Goal: Task Accomplishment & Management: Manage account settings

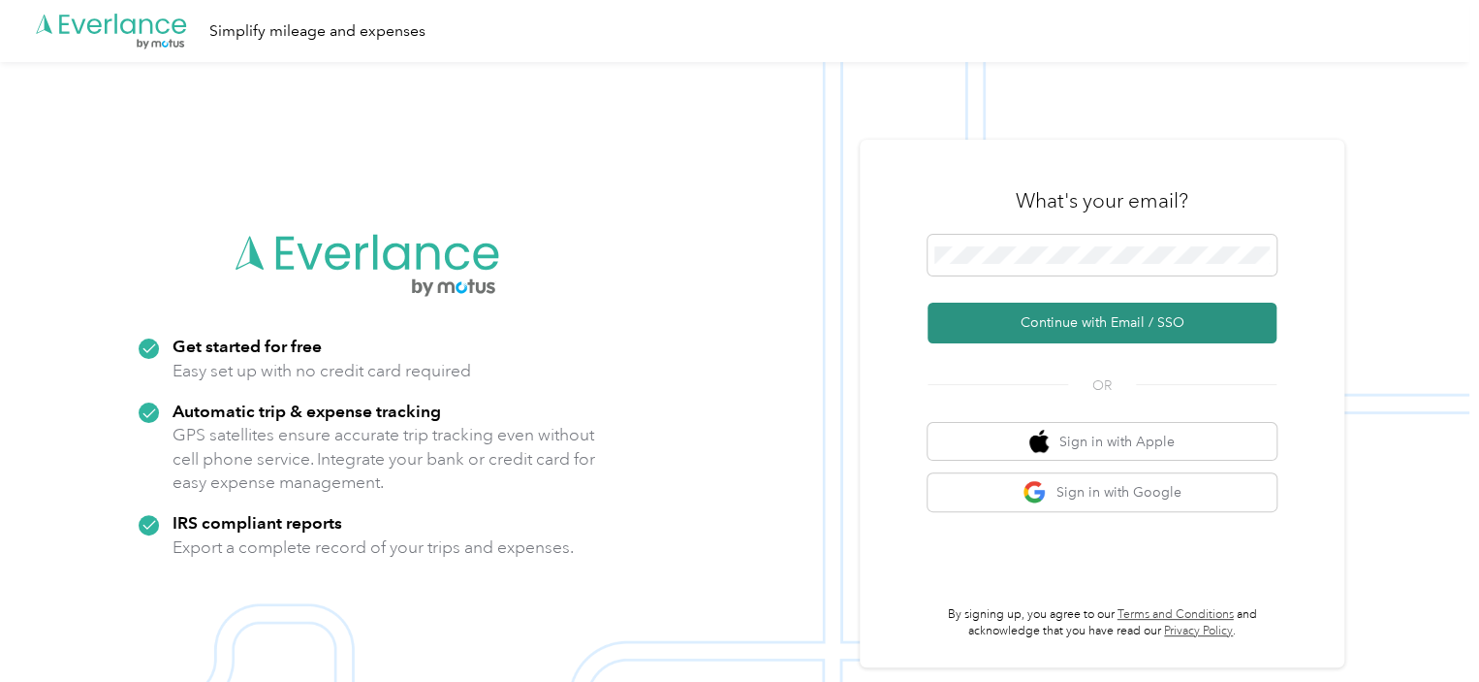
click at [1042, 319] on button "Continue with Email / SSO" at bounding box center [1102, 322] width 349 height 41
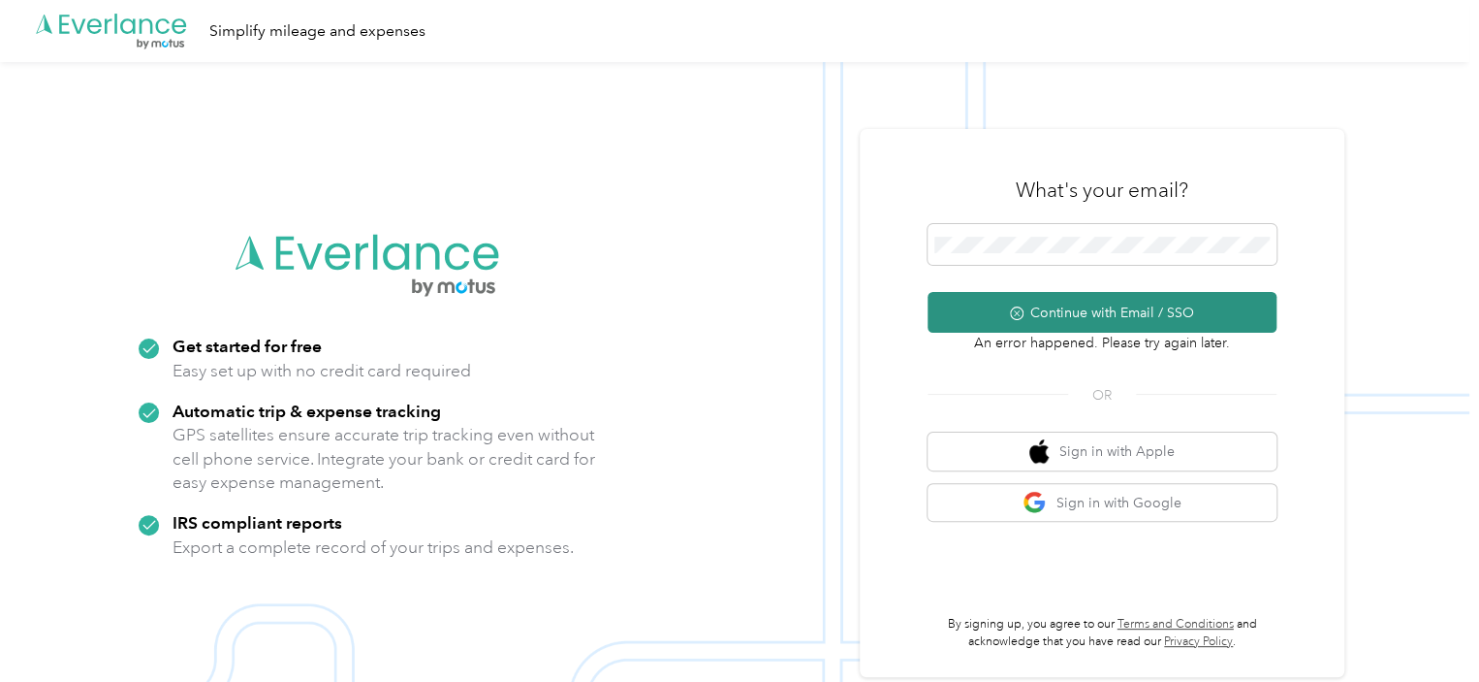
click at [1074, 317] on button "Continue with Email / SSO" at bounding box center [1102, 312] width 349 height 41
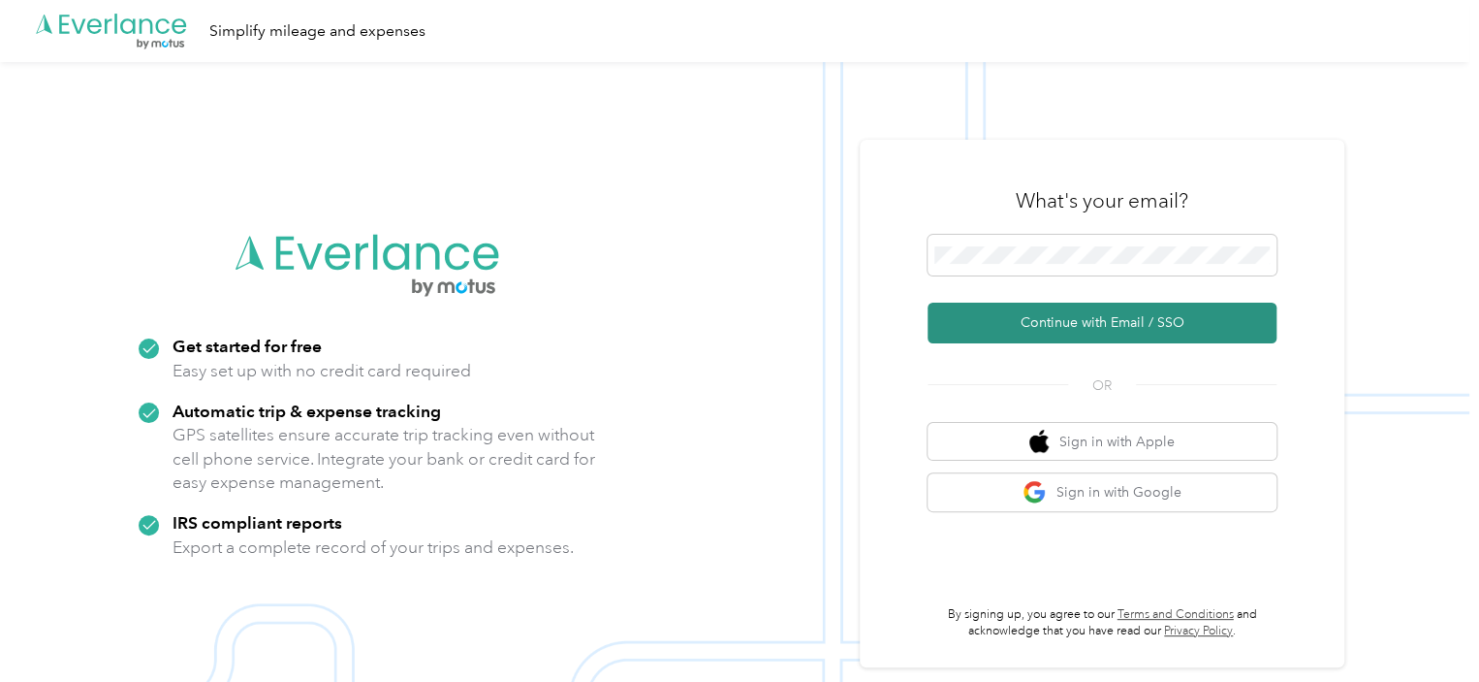
click at [1078, 315] on button "Continue with Email / SSO" at bounding box center [1102, 322] width 349 height 41
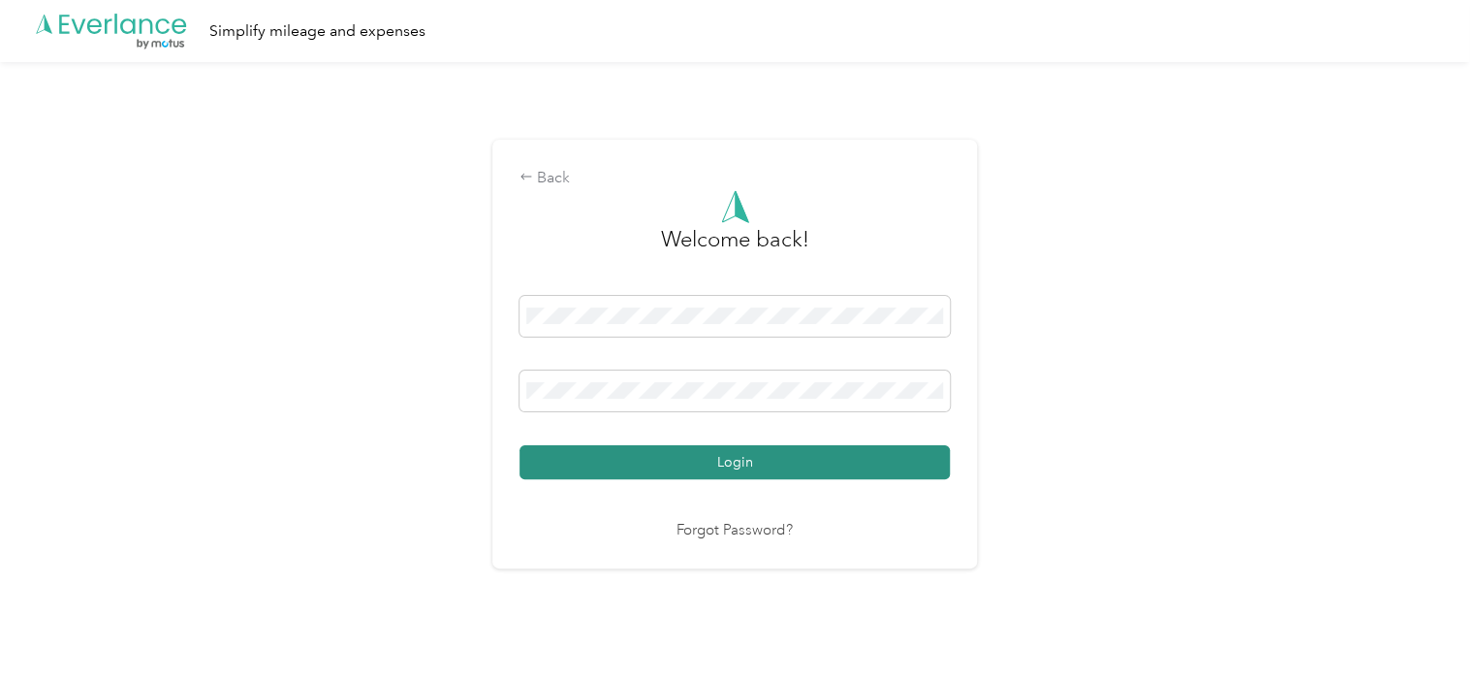
click at [692, 476] on button "Login" at bounding box center [735, 462] width 430 height 34
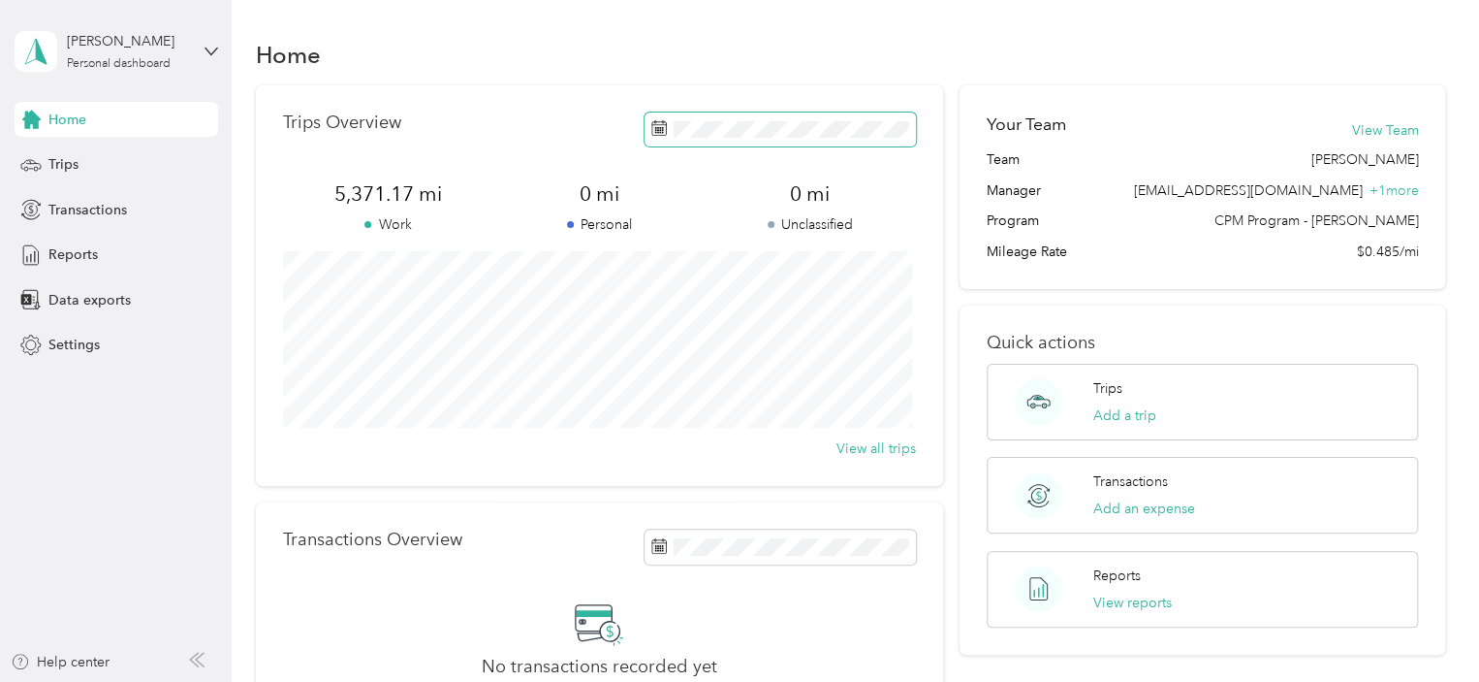
click at [742, 117] on span at bounding box center [780, 129] width 271 height 34
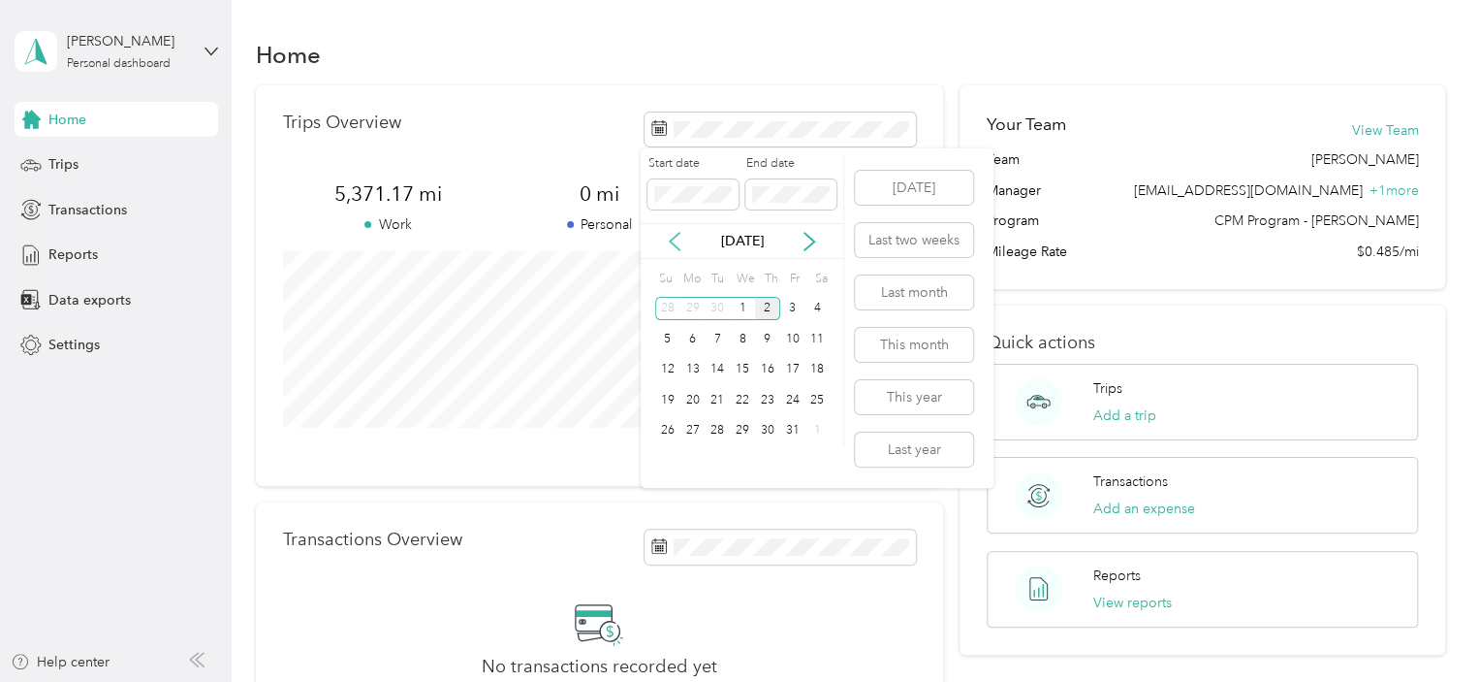
click at [678, 235] on icon at bounding box center [675, 241] width 10 height 17
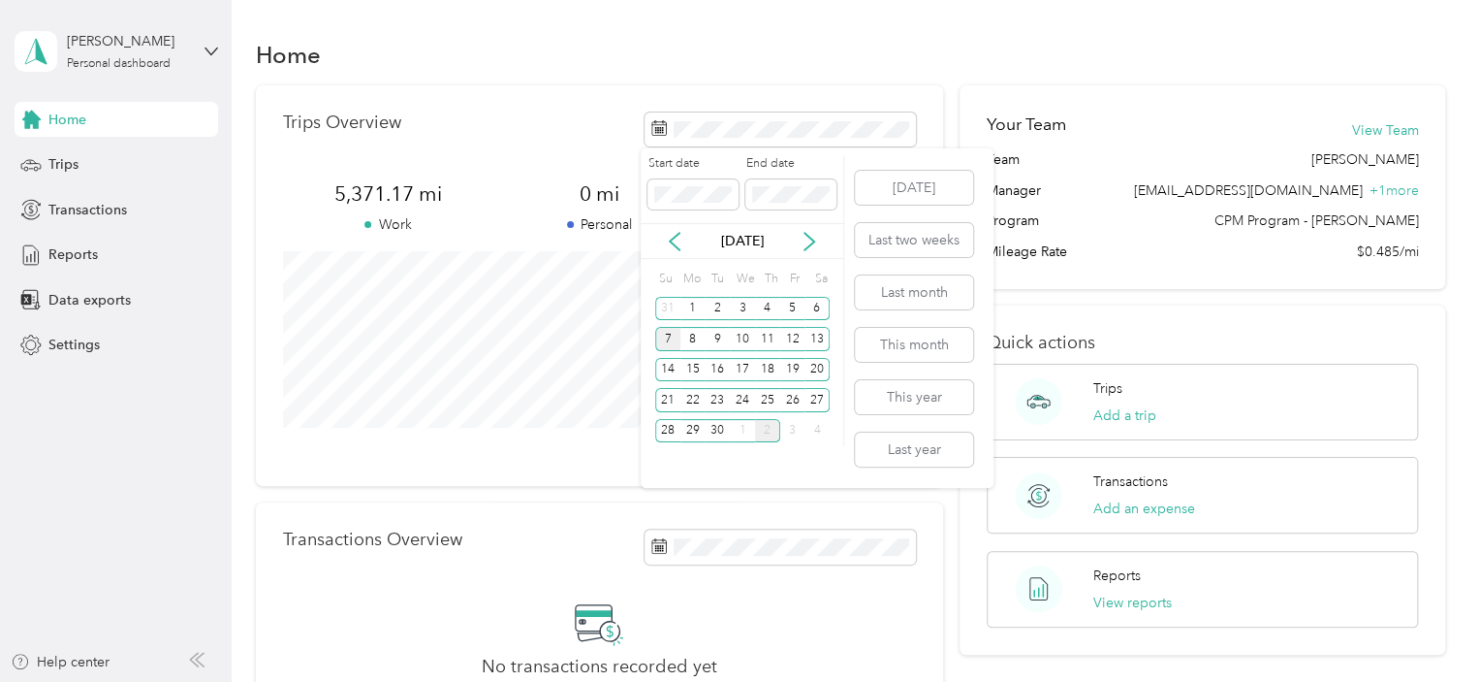
click at [667, 340] on div "7" at bounding box center [667, 339] width 25 height 24
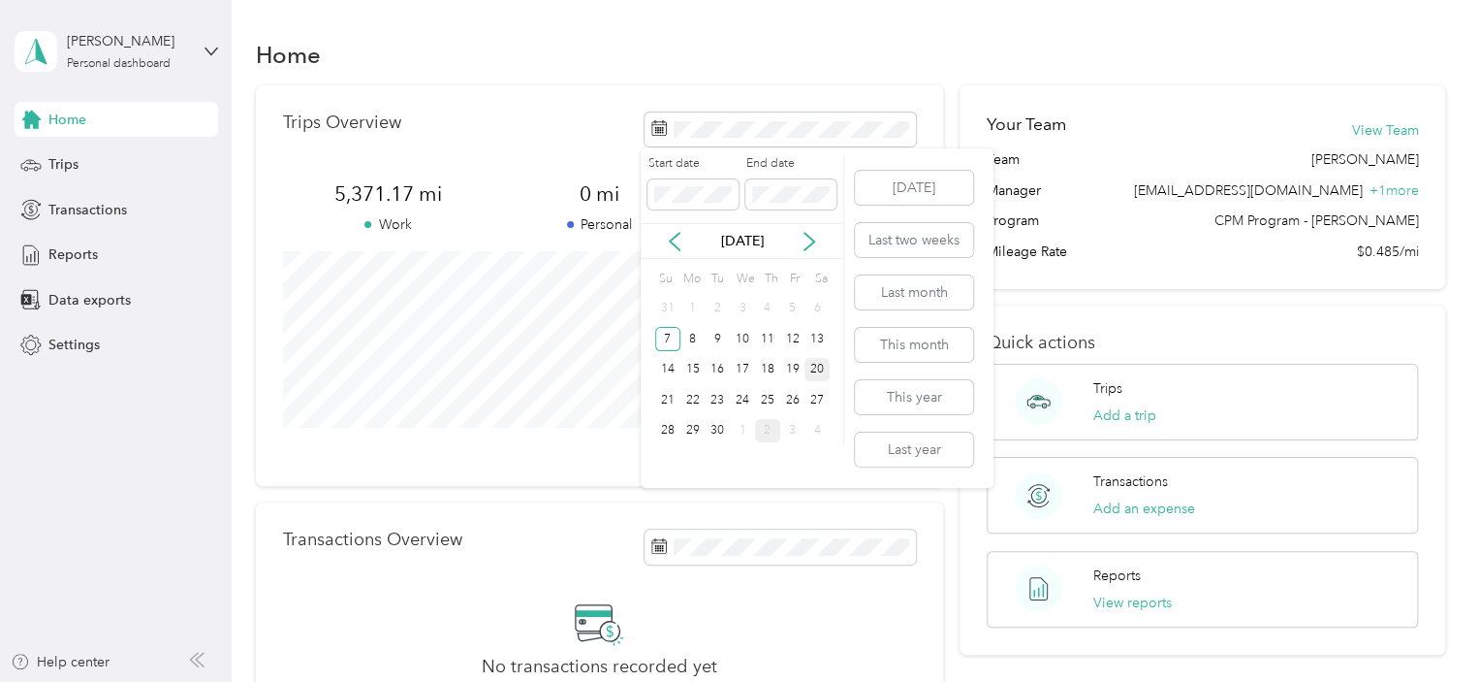
click at [819, 364] on div "20" at bounding box center [817, 370] width 25 height 24
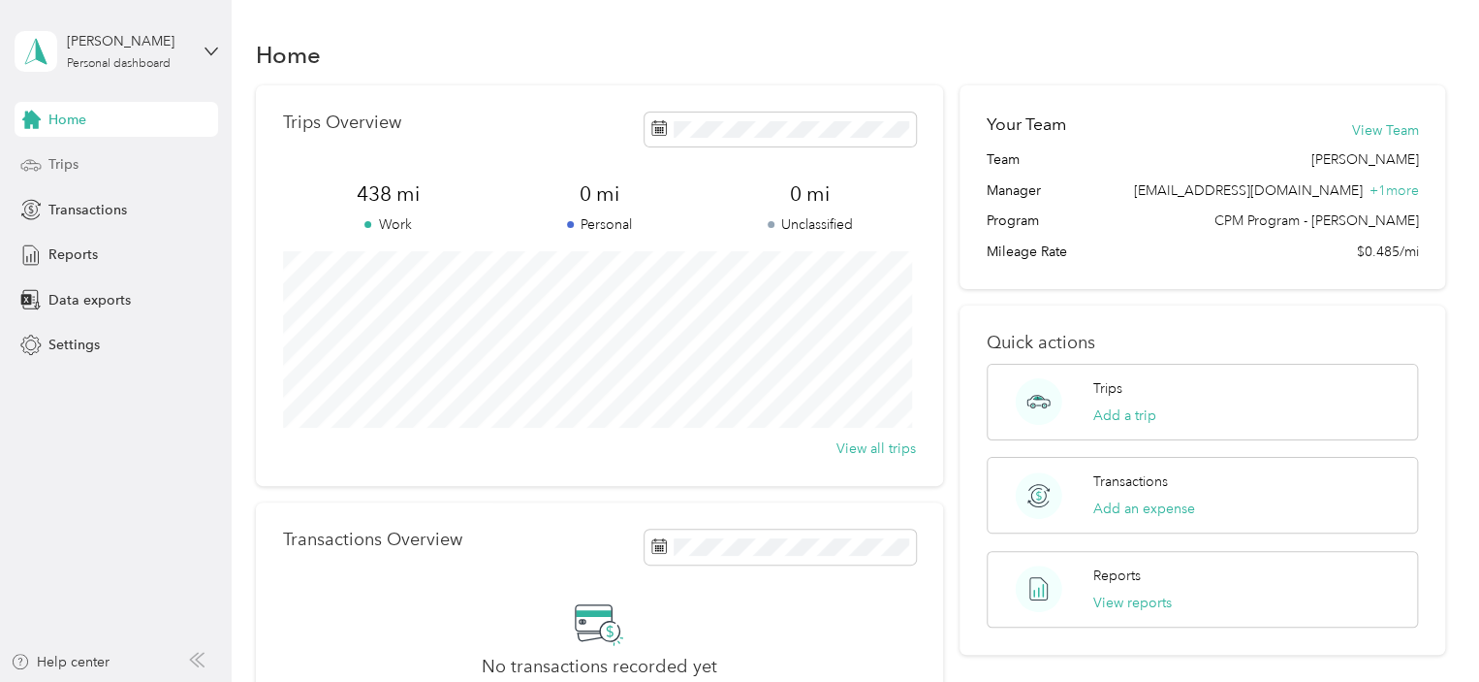
click at [81, 171] on div "Trips" at bounding box center [117, 164] width 204 height 35
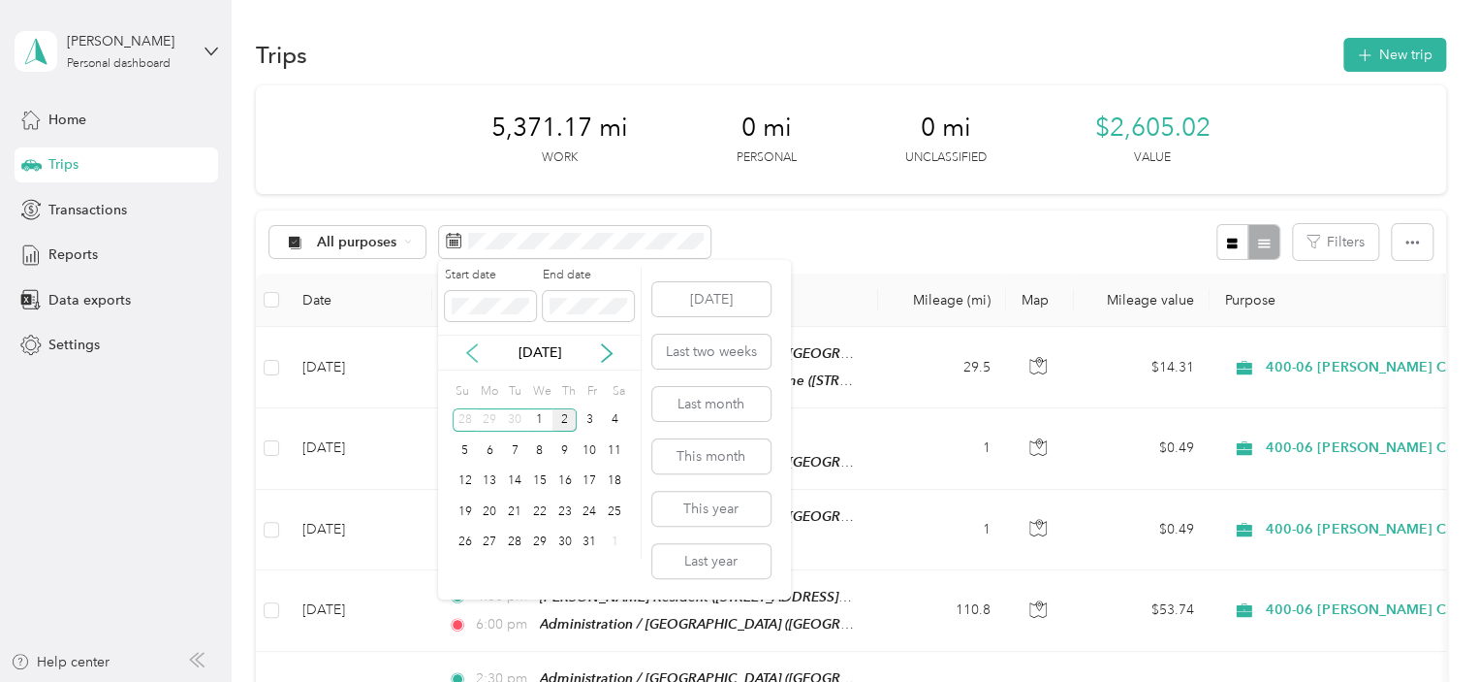
click at [475, 354] on icon at bounding box center [471, 352] width 19 height 19
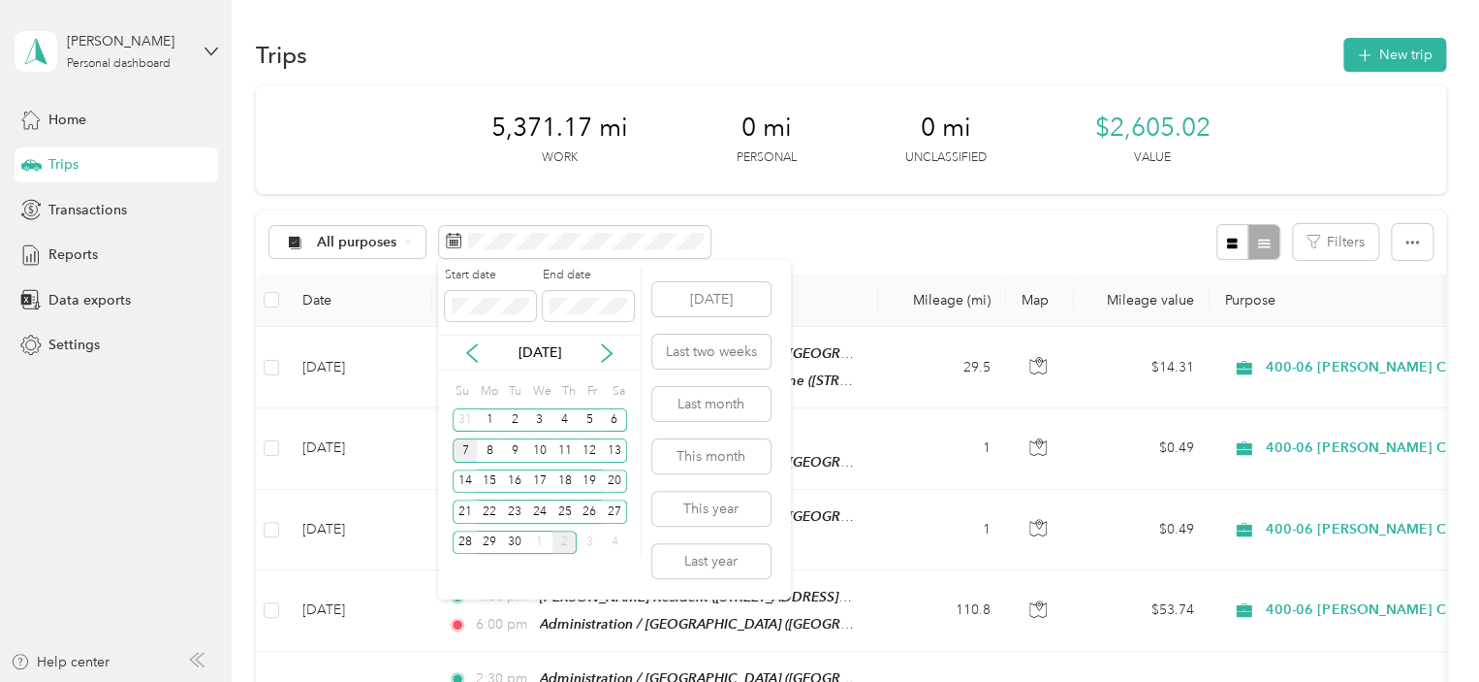
click at [470, 439] on div "7" at bounding box center [465, 450] width 25 height 24
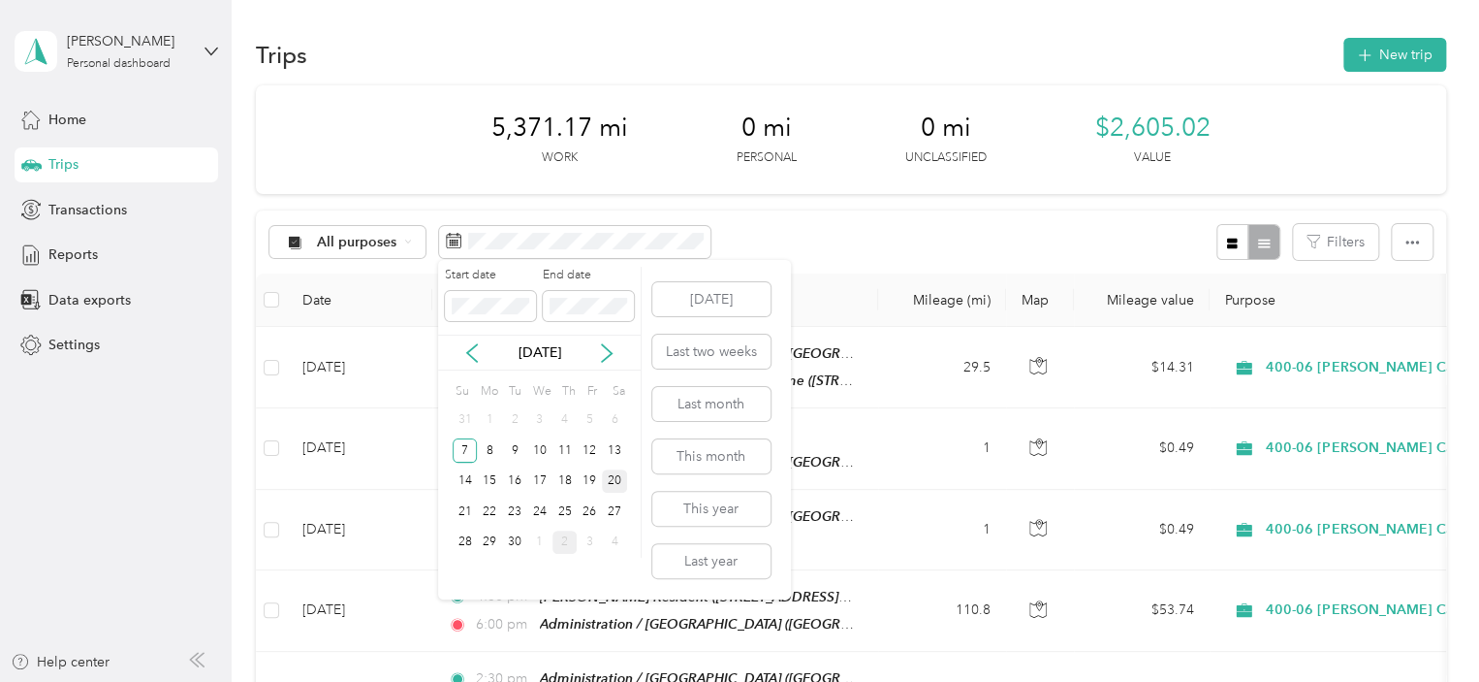
click at [618, 480] on div "20" at bounding box center [614, 481] width 25 height 24
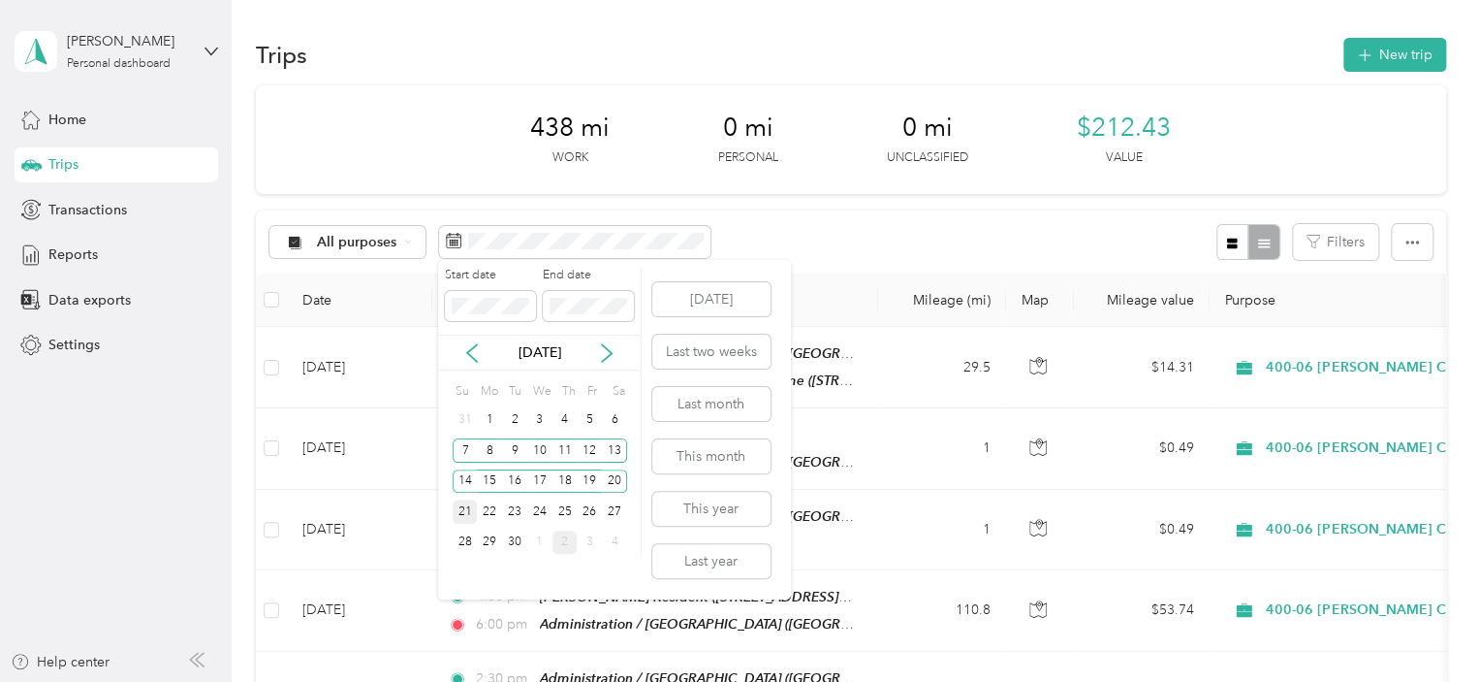
click at [464, 505] on div "21" at bounding box center [465, 511] width 25 height 24
click at [513, 542] on div "30" at bounding box center [514, 542] width 25 height 24
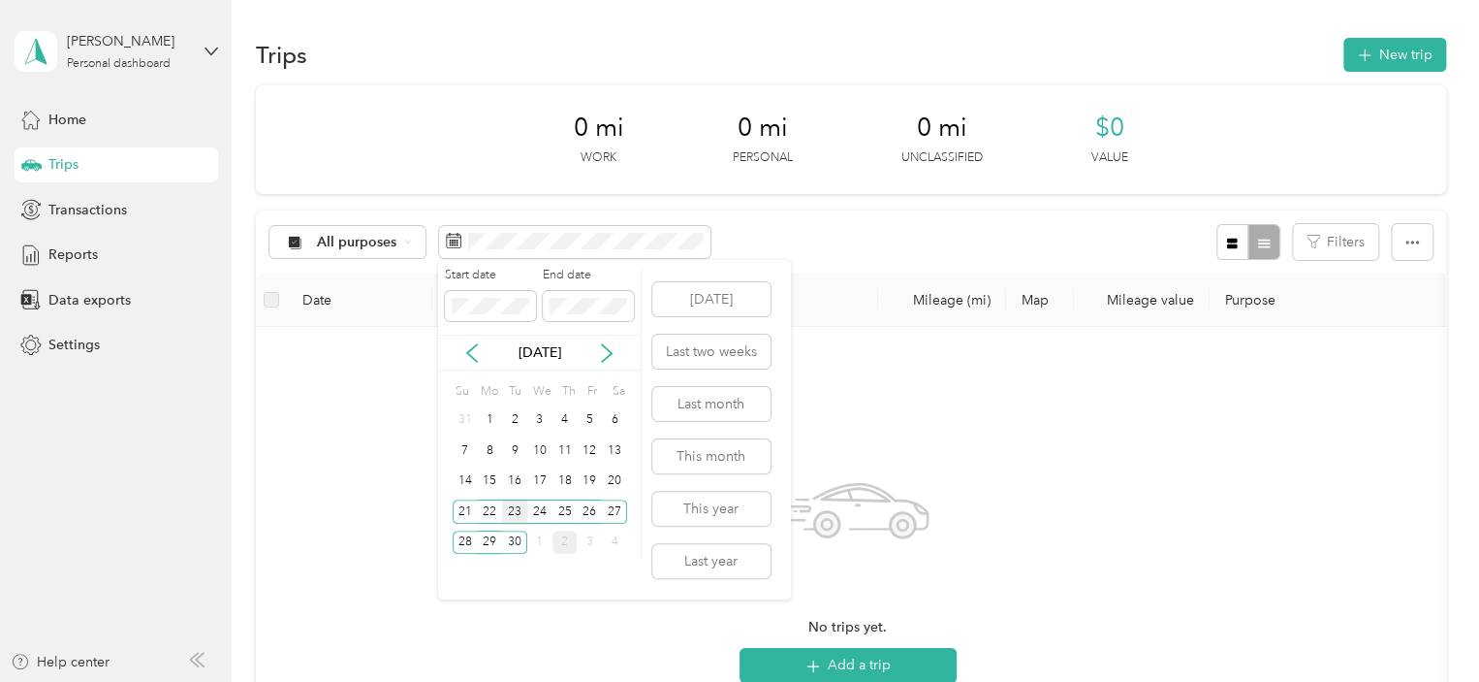
click at [515, 510] on div "23" at bounding box center [514, 511] width 25 height 24
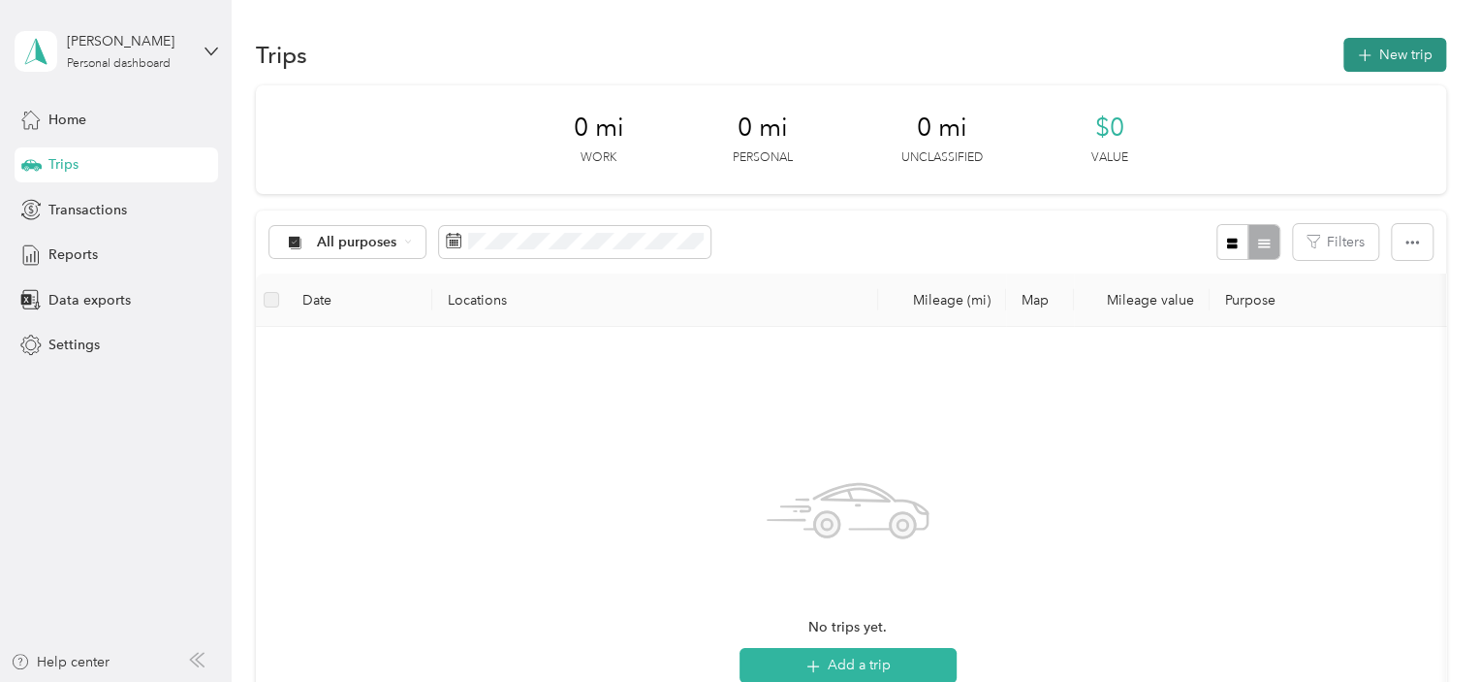
click at [1398, 41] on button "New trip" at bounding box center [1395, 55] width 103 height 34
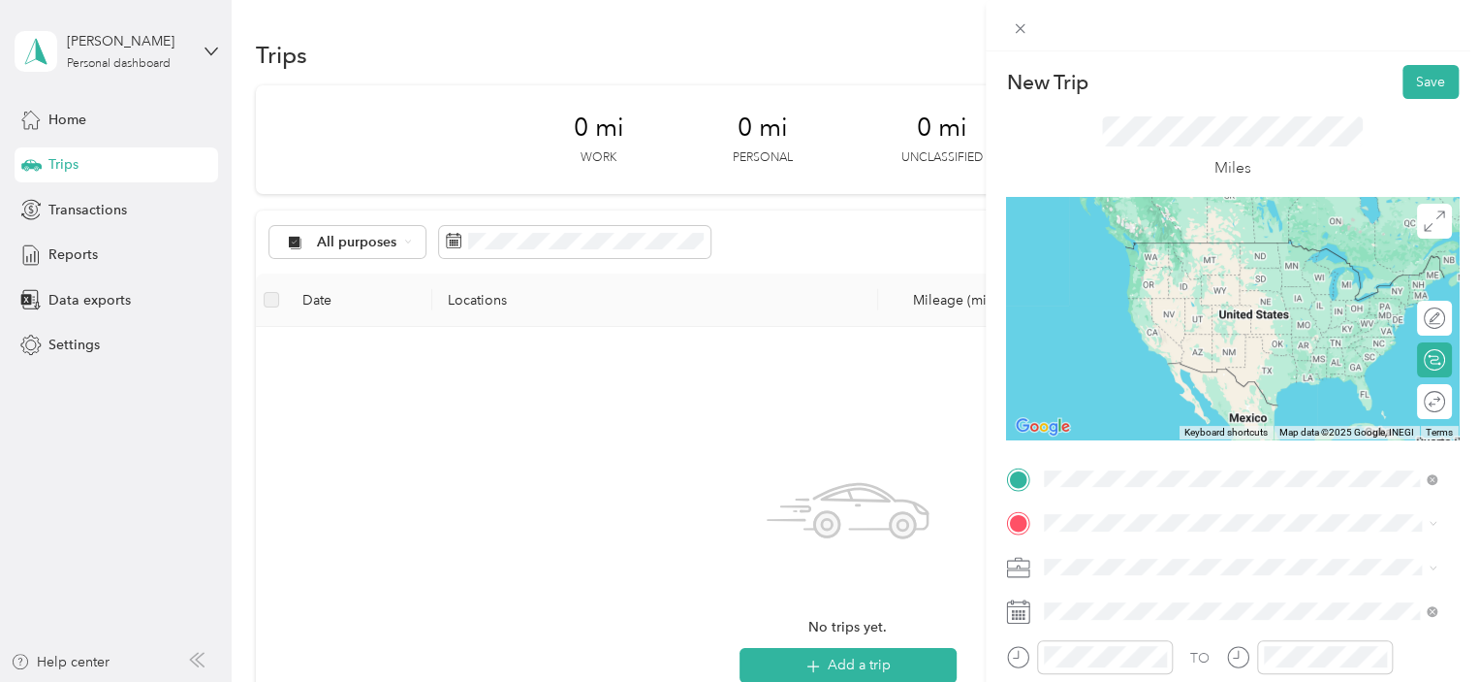
click at [1162, 280] on span "[GEOGRAPHIC_DATA], [US_STATE], [GEOGRAPHIC_DATA]" at bounding box center [1192, 298] width 222 height 37
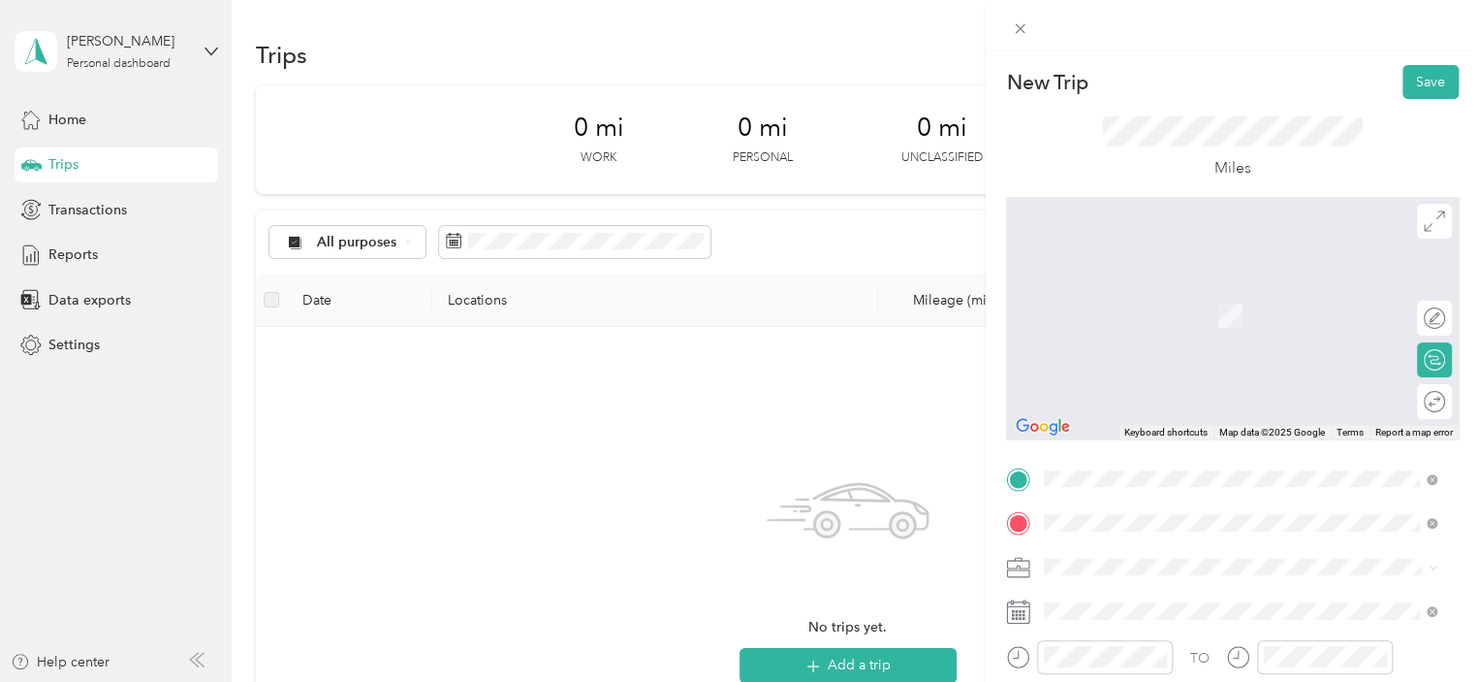
click at [1179, 385] on span "[STREET_ADDRESS][PERSON_NAME][US_STATE]" at bounding box center [1231, 376] width 301 height 16
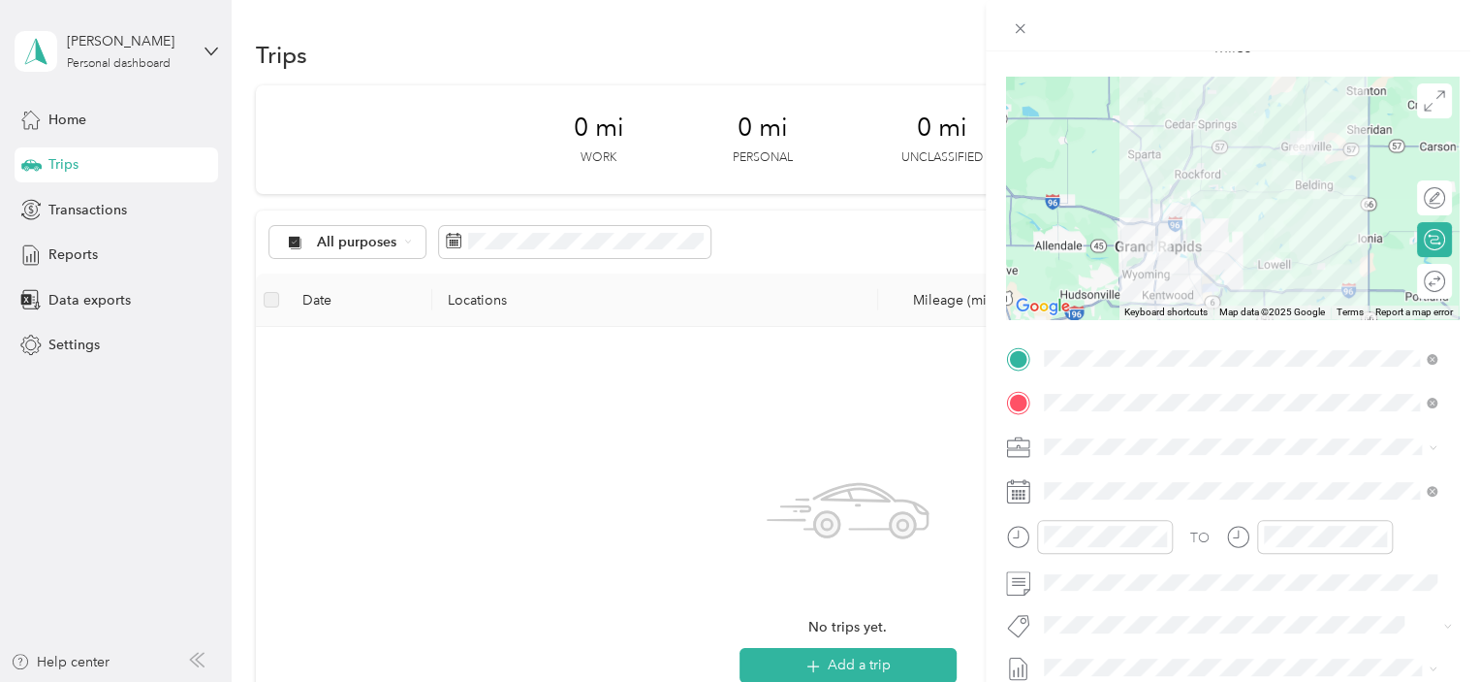
scroll to position [110, 0]
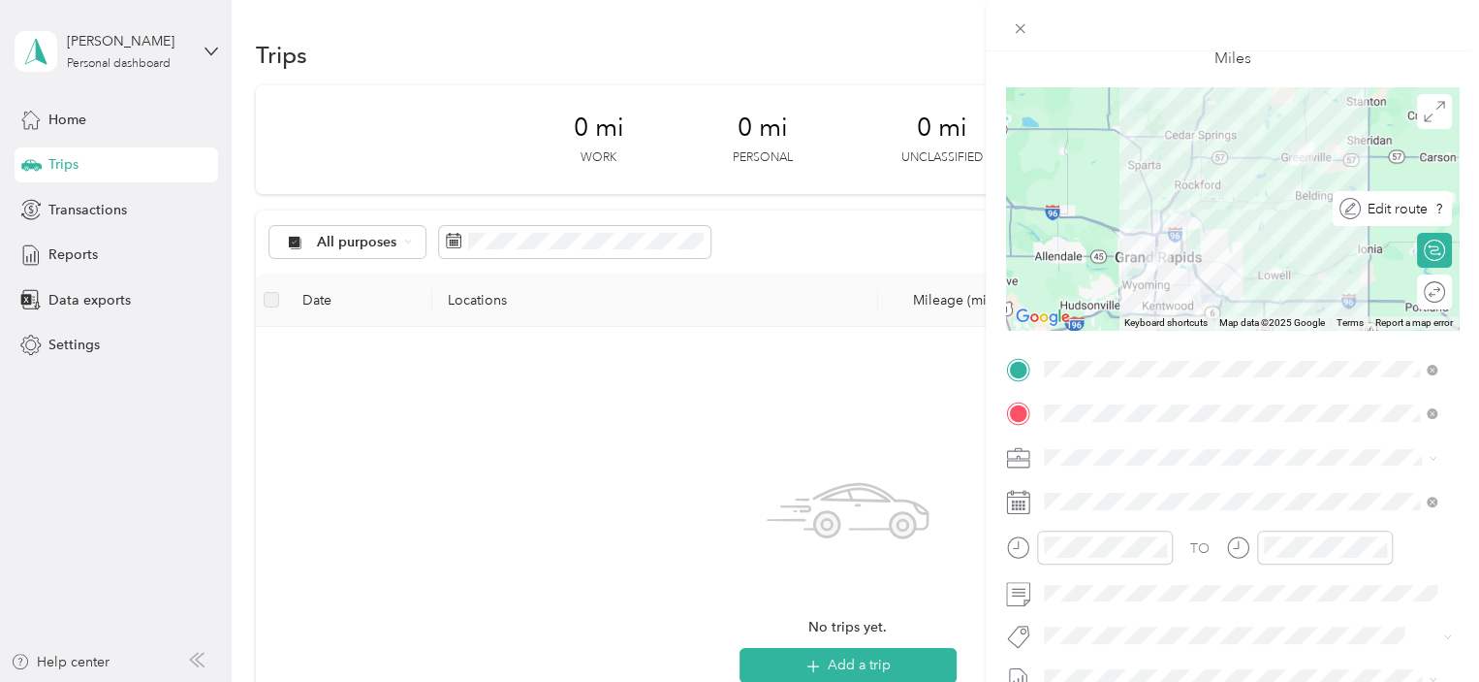
click at [1465, 211] on div at bounding box center [1465, 209] width 0 height 20
click at [1424, 104] on icon at bounding box center [1434, 111] width 21 height 21
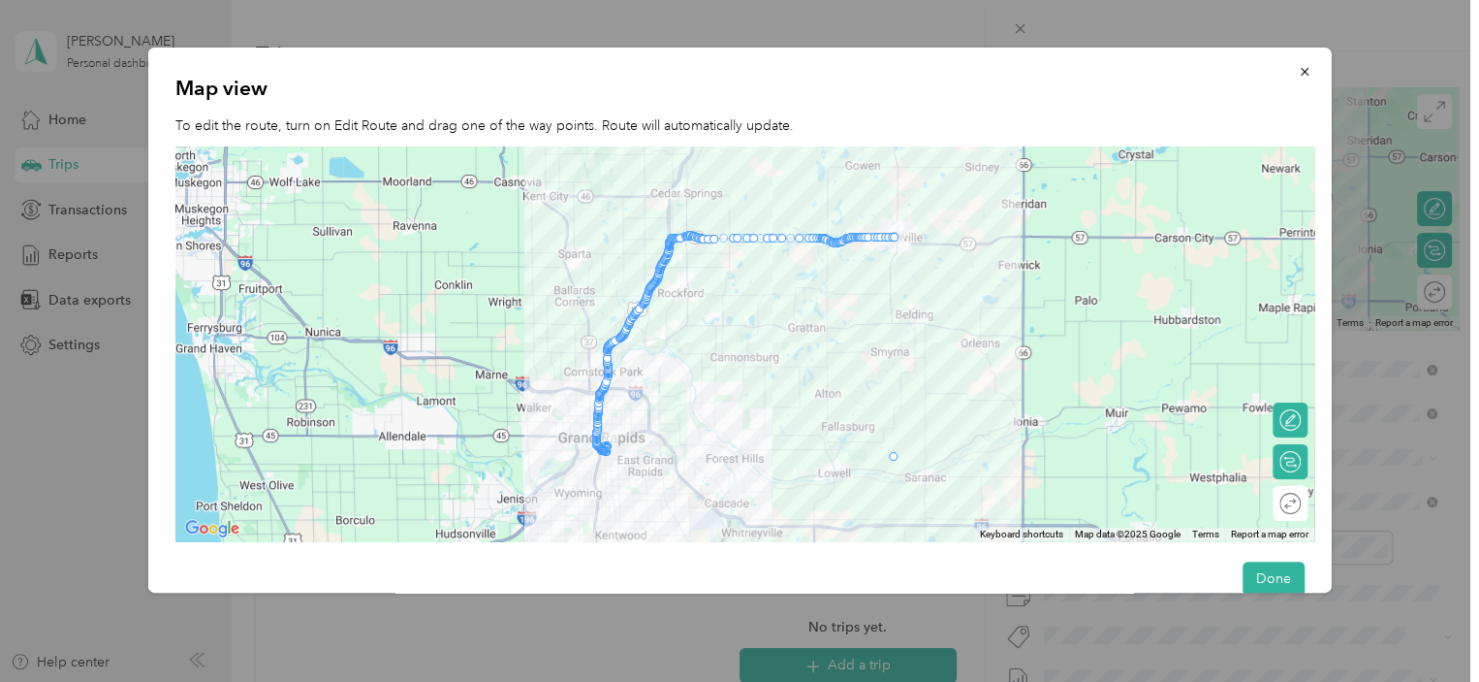
drag, startPoint x: 897, startPoint y: 239, endPoint x: 896, endPoint y: 465, distance: 225.9
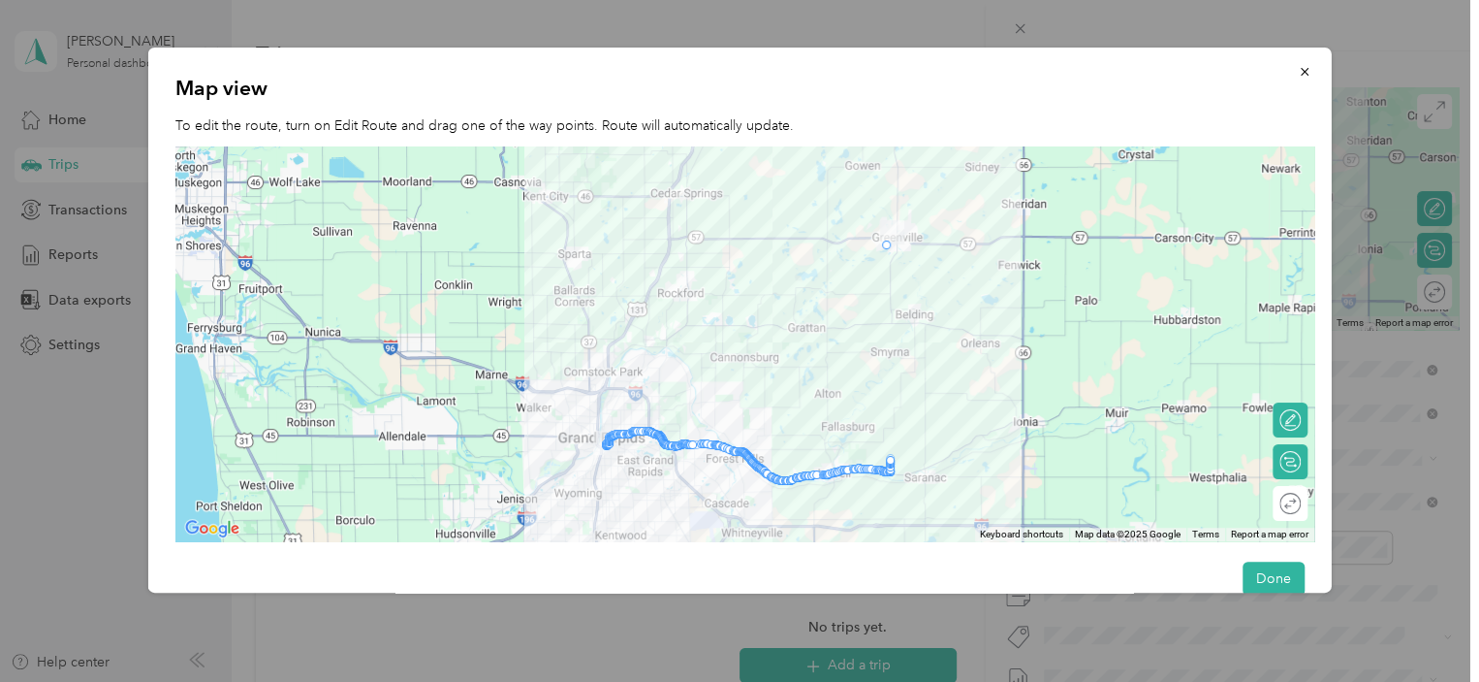
drag, startPoint x: 892, startPoint y: 460, endPoint x: 888, endPoint y: 241, distance: 219.1
click at [1242, 568] on button "Done" at bounding box center [1273, 578] width 62 height 34
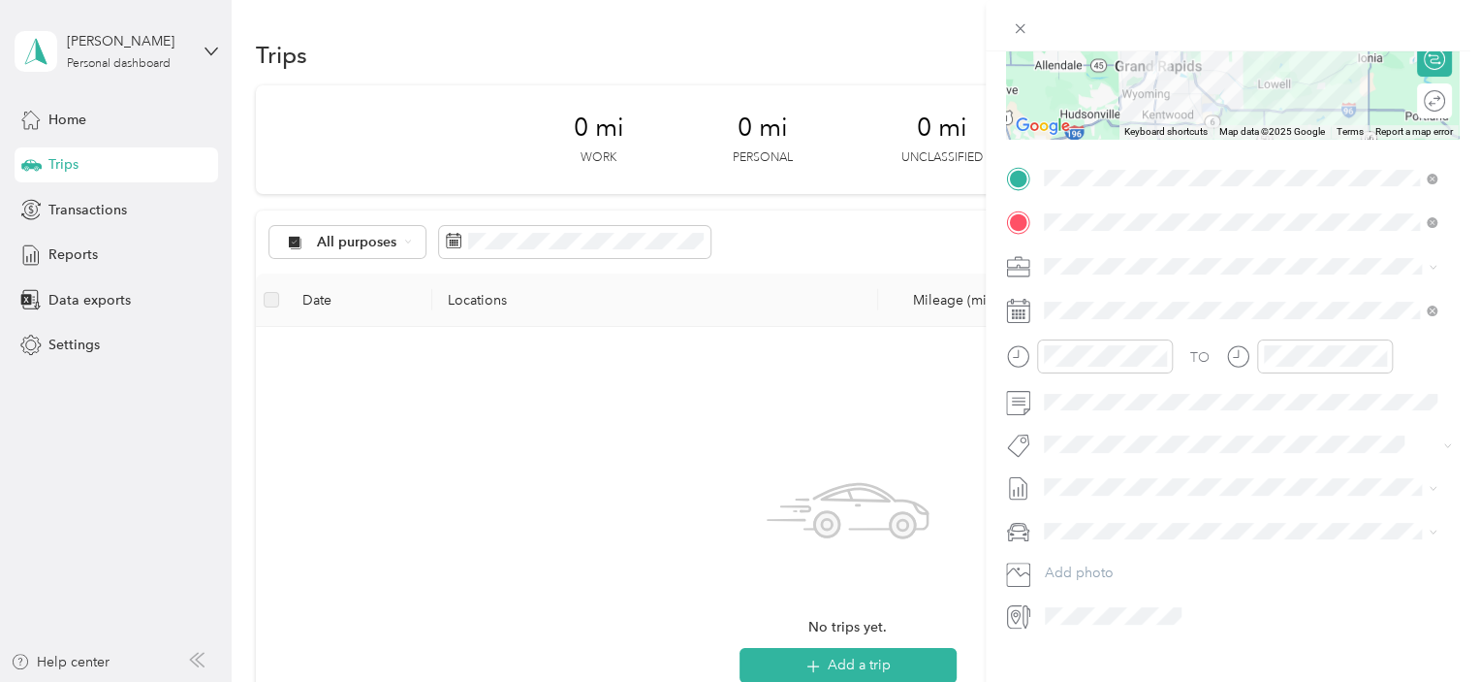
scroll to position [334, 0]
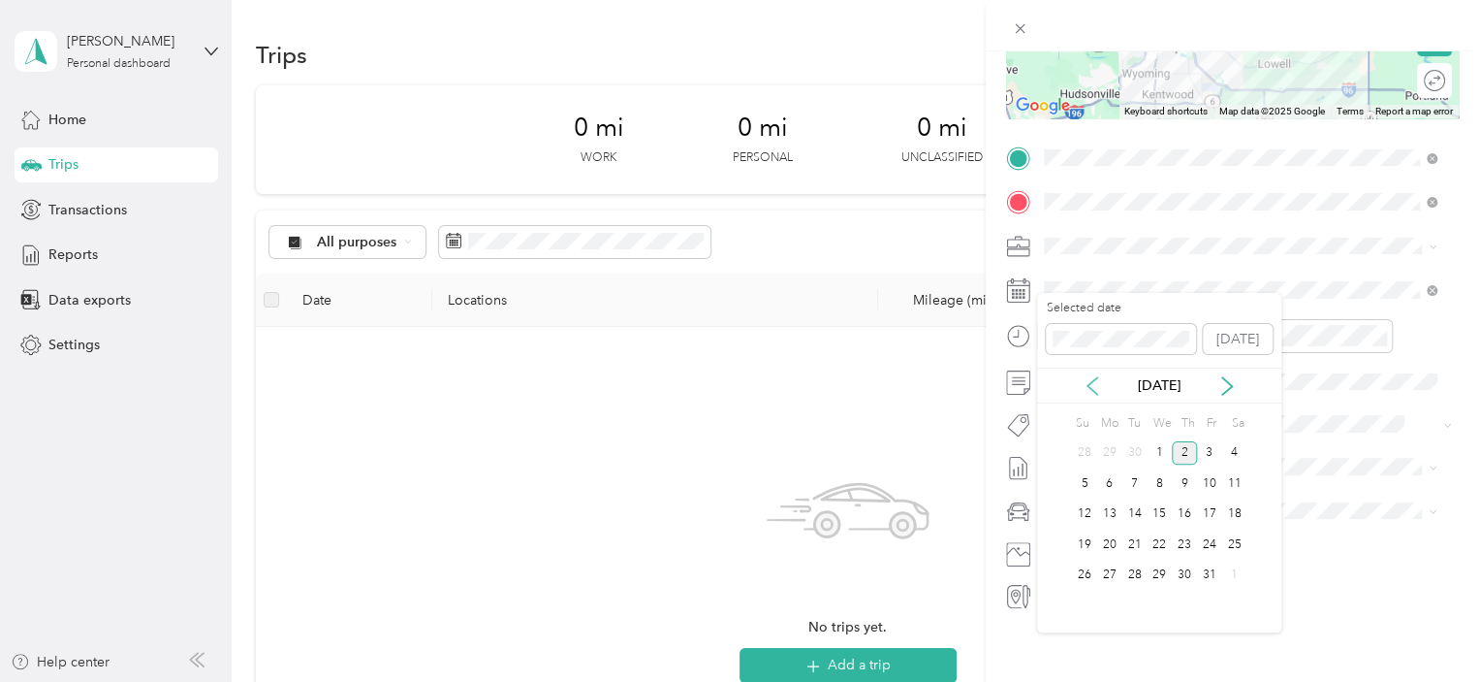
click at [1091, 381] on icon at bounding box center [1093, 385] width 10 height 17
click at [1134, 543] on div "23" at bounding box center [1135, 544] width 25 height 24
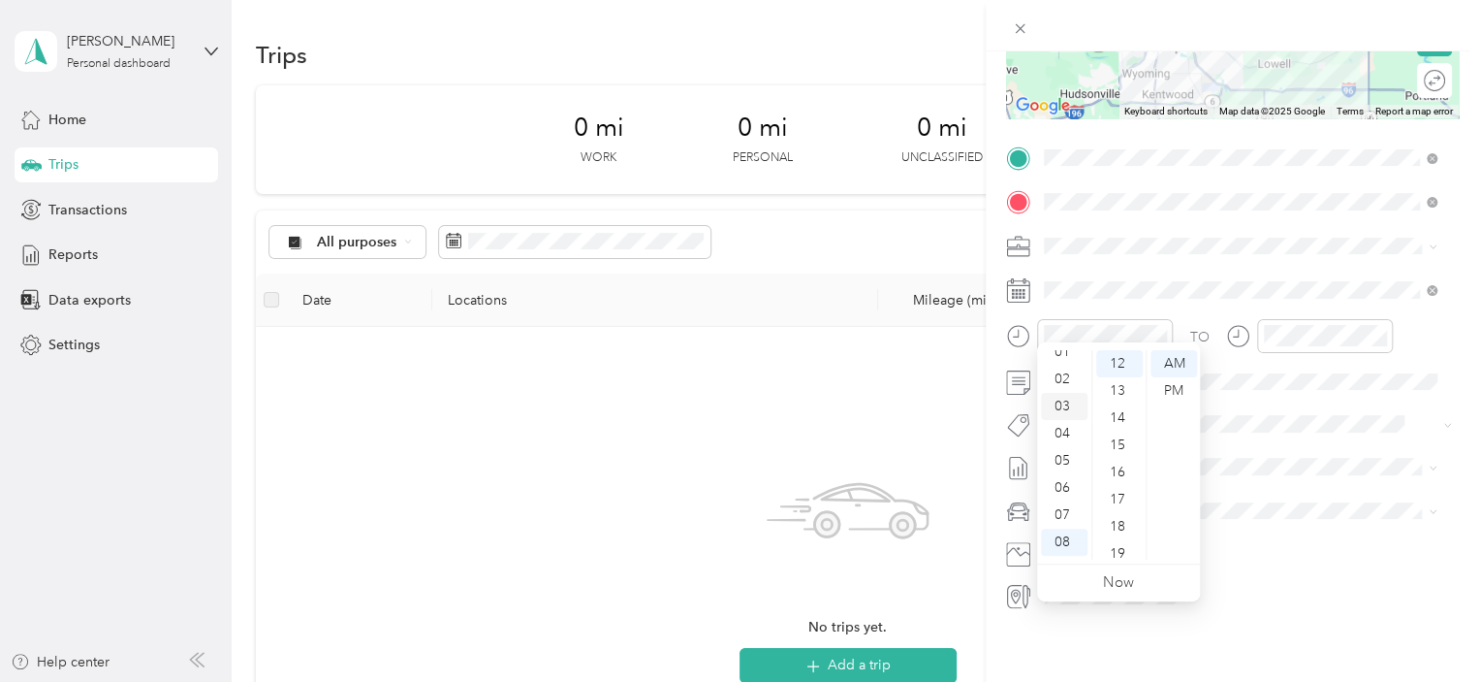
click at [1069, 409] on div "03" at bounding box center [1064, 406] width 47 height 27
click at [1117, 559] on div "12 01 02 03 04 05 06 07 08 09 10 11 00 01 02 03 04 05 06 07 08 09 10 11 12 13 1…" at bounding box center [1118, 454] width 163 height 217
click at [1117, 550] on div "44" at bounding box center [1119, 558] width 47 height 27
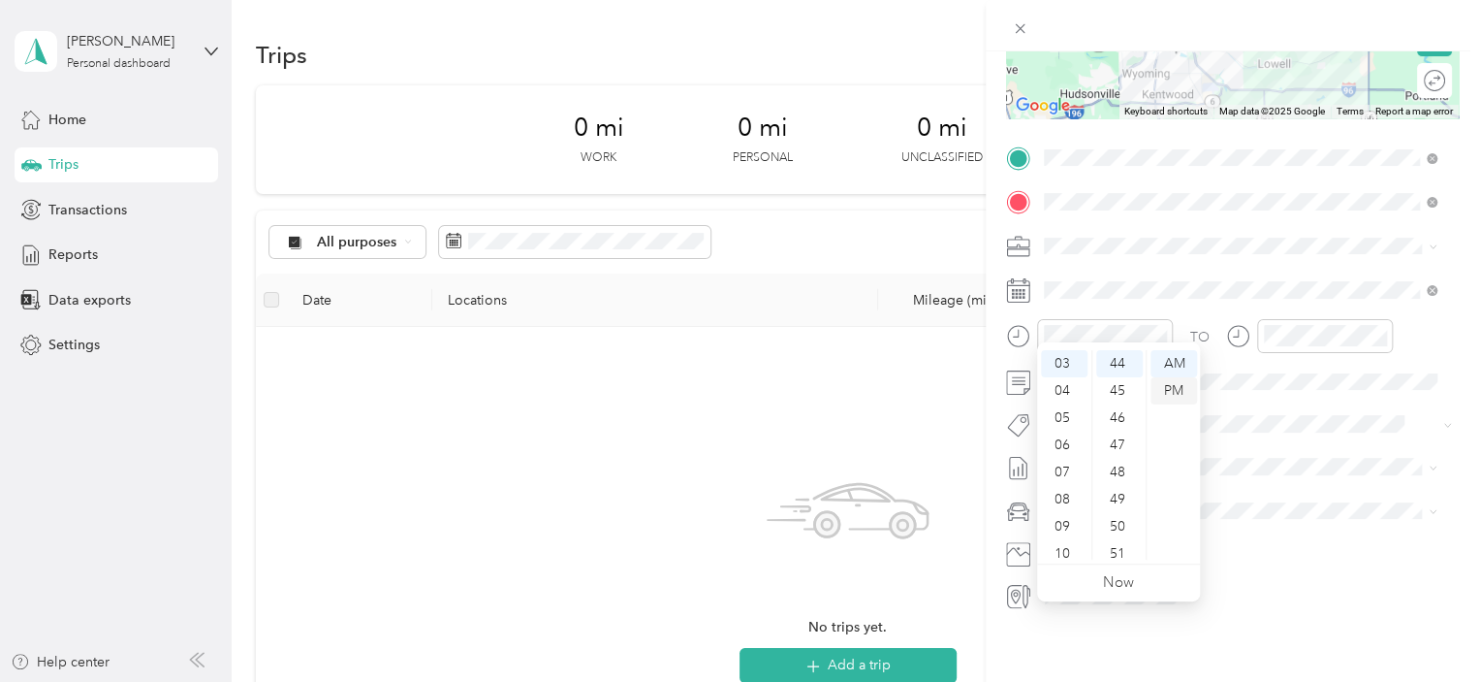
click at [1159, 384] on div "PM" at bounding box center [1174, 390] width 47 height 27
click at [1120, 364] on div "00" at bounding box center [1119, 363] width 47 height 27
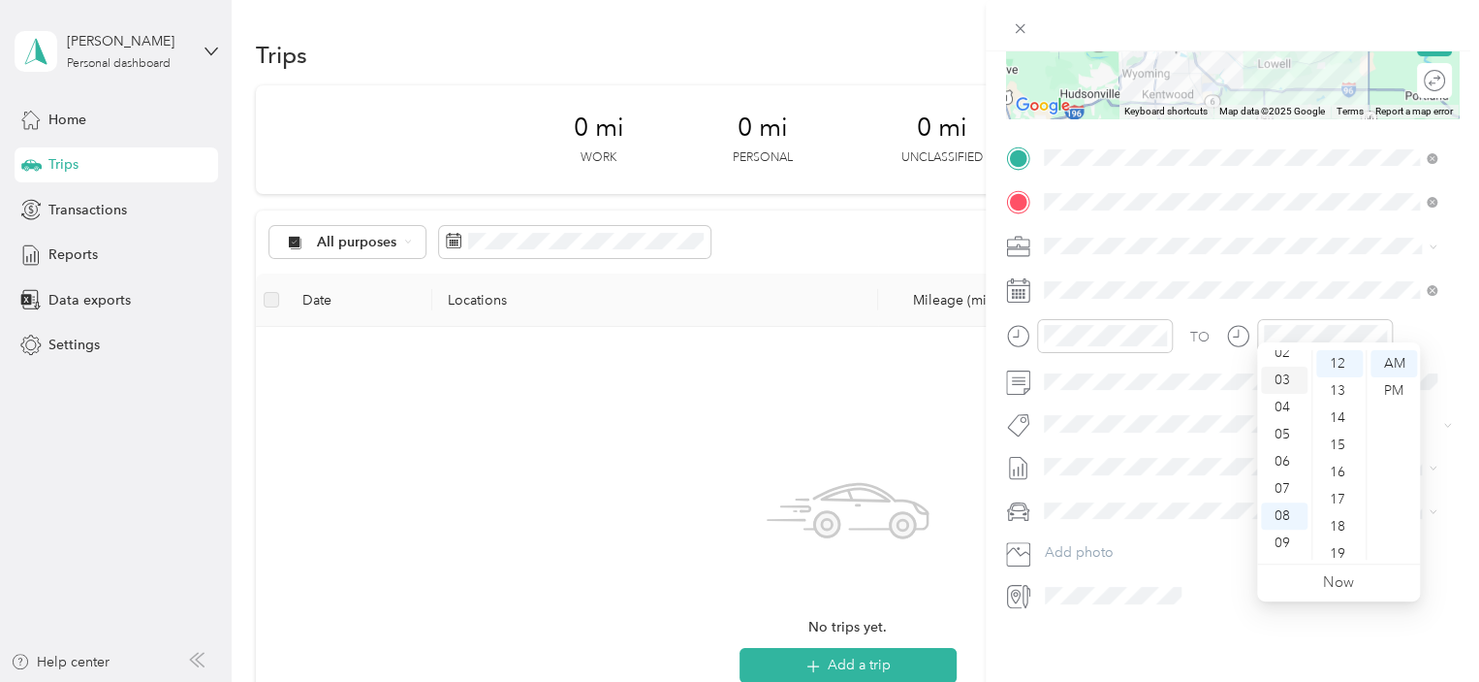
click at [1290, 382] on div "03" at bounding box center [1284, 379] width 47 height 27
click at [1348, 453] on div "45" at bounding box center [1339, 449] width 47 height 27
click at [1393, 385] on div "PM" at bounding box center [1394, 390] width 47 height 27
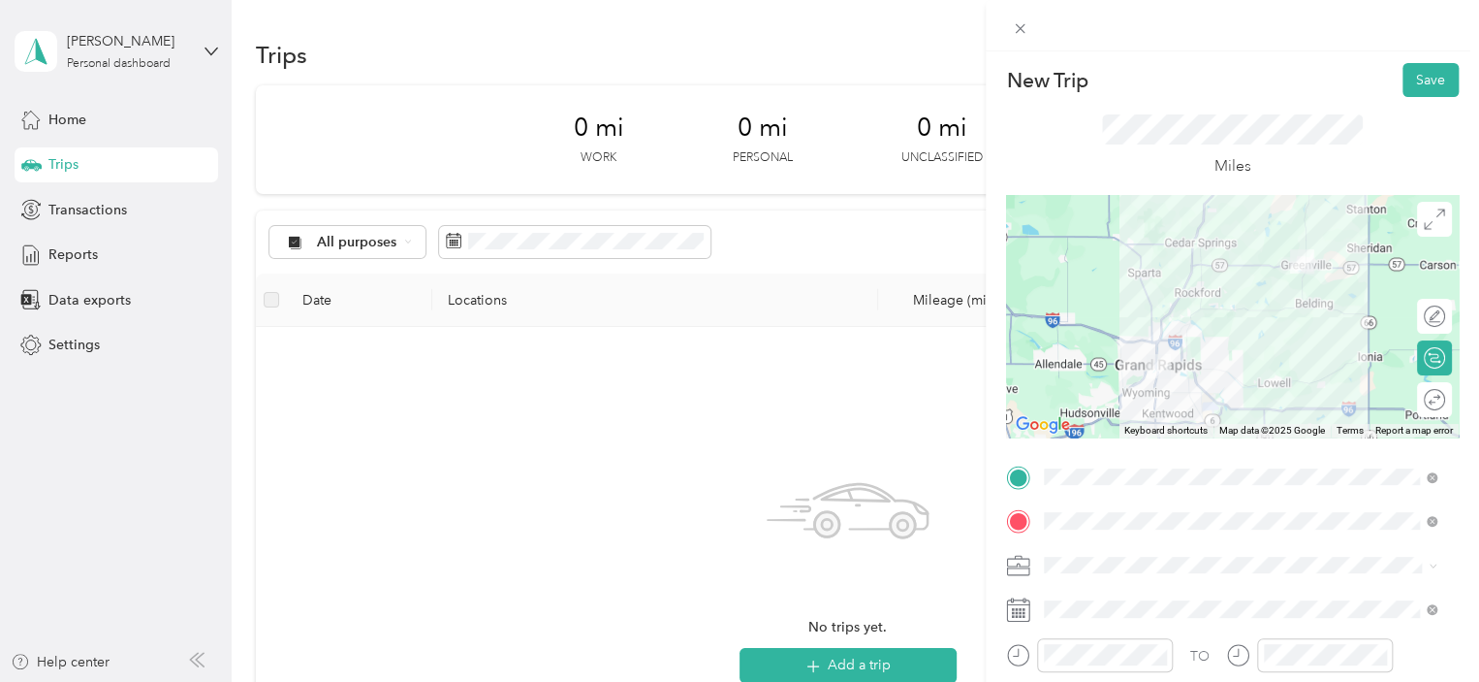
scroll to position [0, 0]
click at [1433, 77] on button "Save" at bounding box center [1431, 82] width 56 height 34
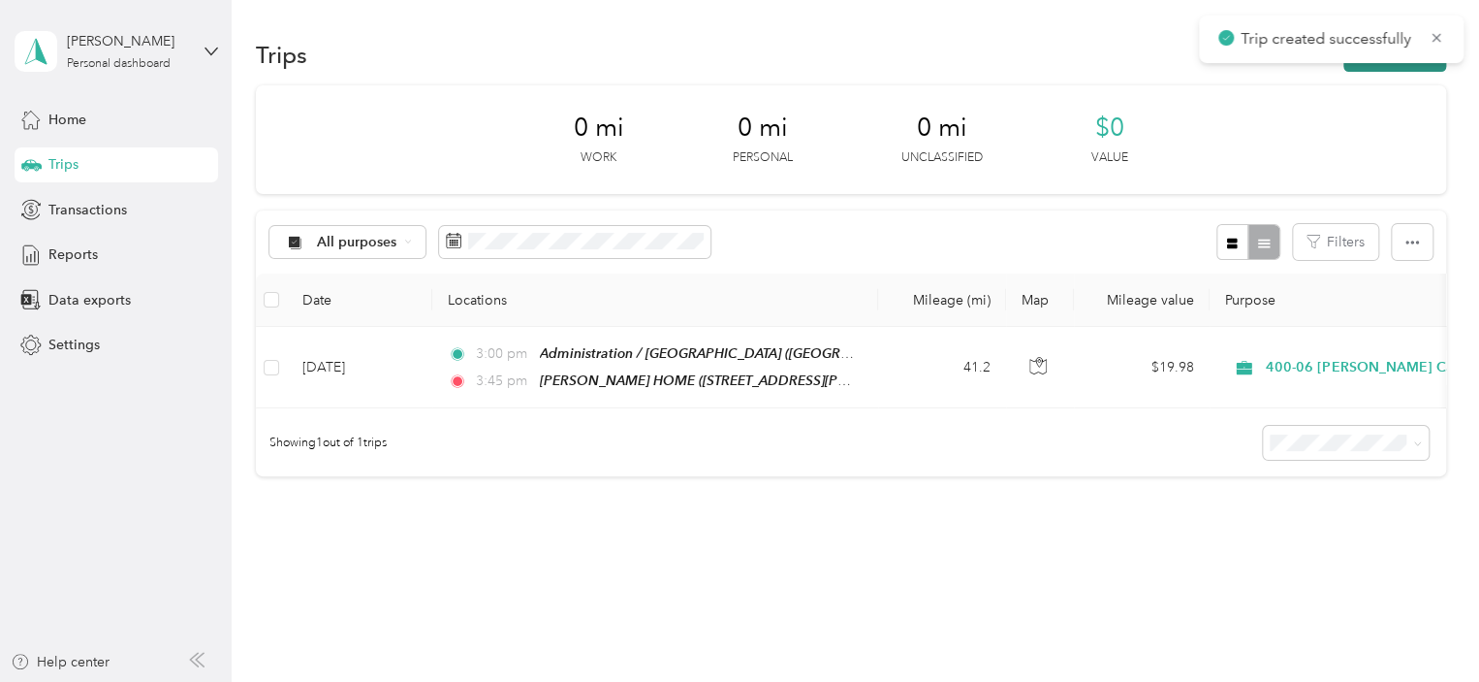
click at [1414, 65] on button "New trip" at bounding box center [1395, 55] width 103 height 34
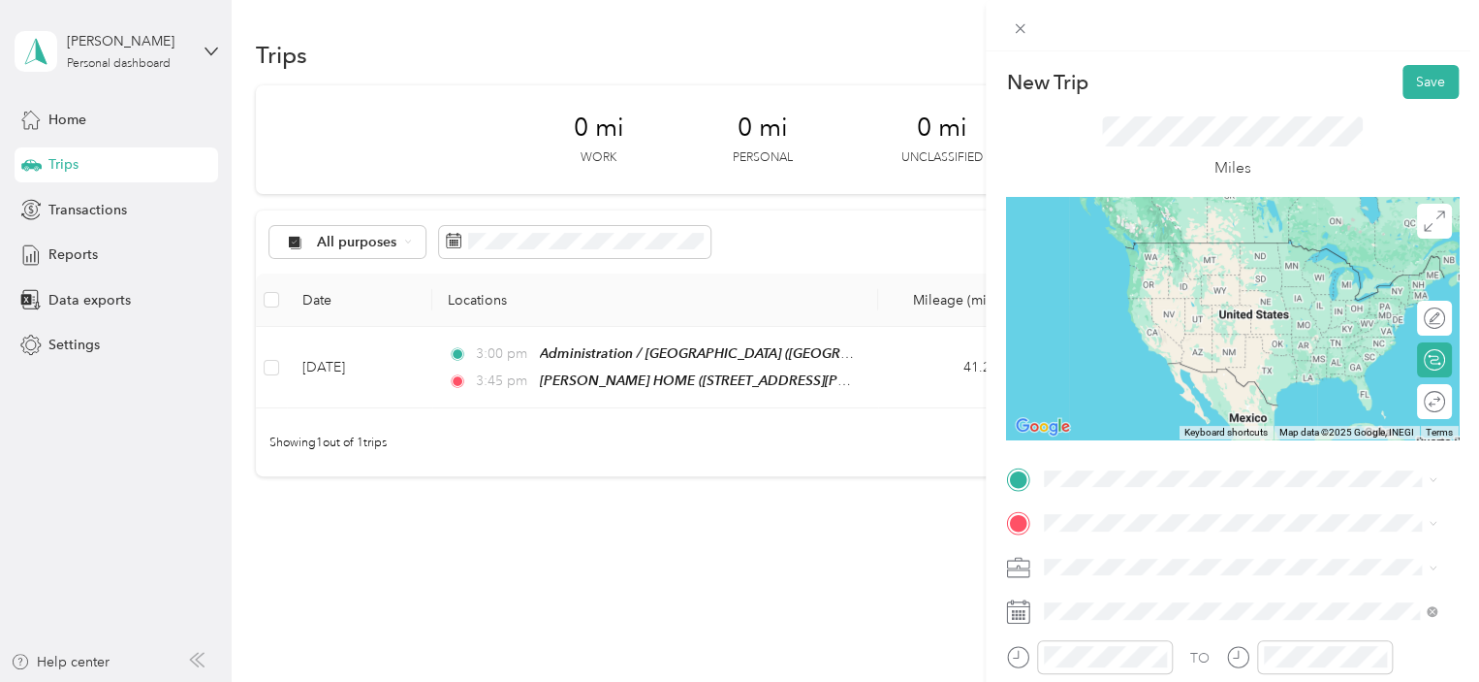
click at [1176, 333] on span "[STREET_ADDRESS][PERSON_NAME][US_STATE]" at bounding box center [1231, 325] width 301 height 16
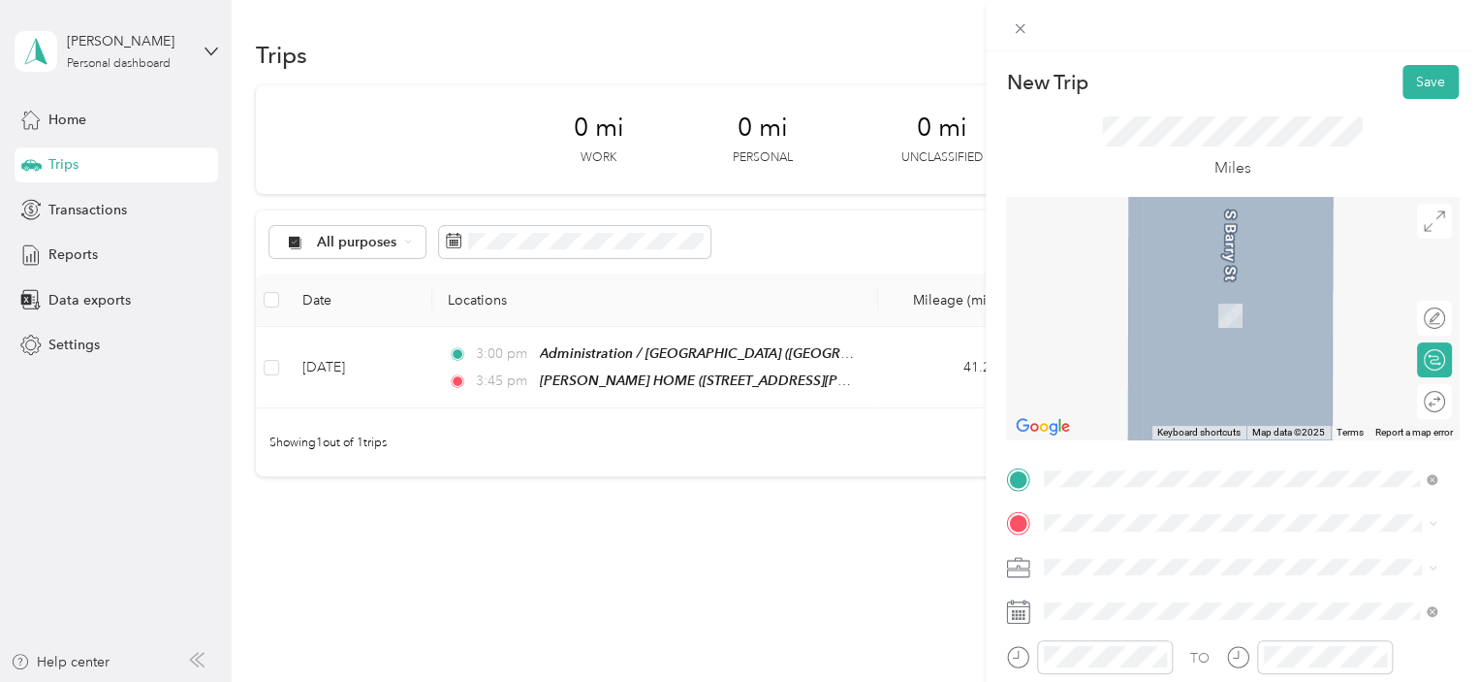
click at [1159, 329] on span "[GEOGRAPHIC_DATA], [US_STATE], [GEOGRAPHIC_DATA]" at bounding box center [1192, 340] width 222 height 37
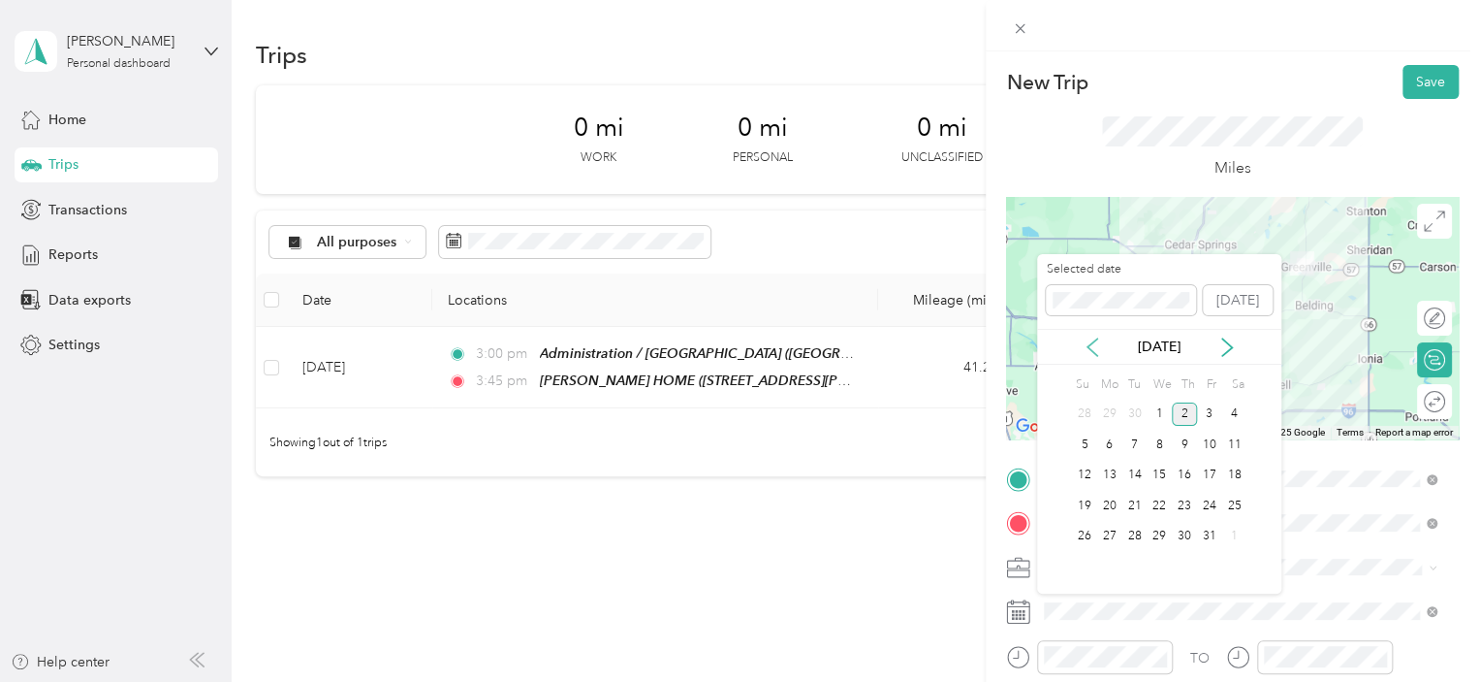
click at [1092, 344] on icon at bounding box center [1092, 346] width 19 height 19
click at [1132, 505] on div "23" at bounding box center [1135, 505] width 25 height 24
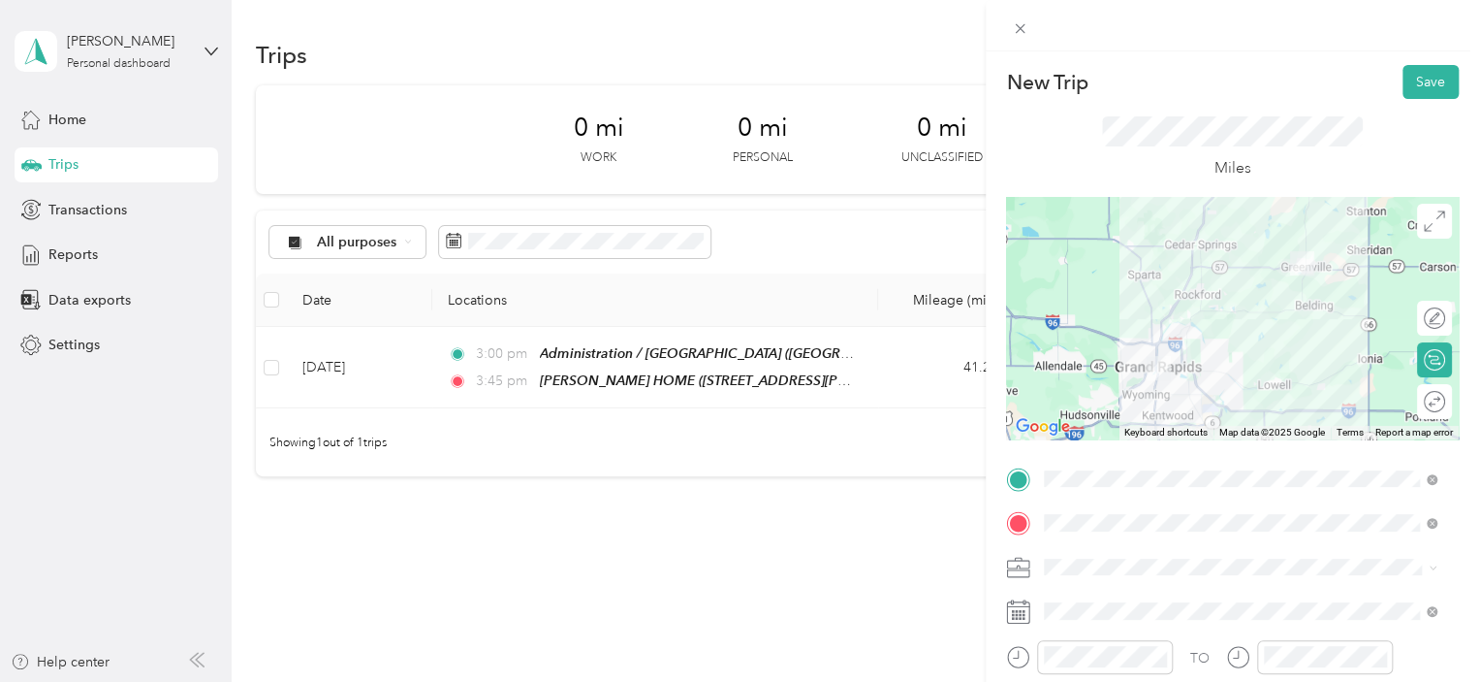
click at [1463, 245] on form "New Trip Save This trip cannot be edited because it is either under review, app…" at bounding box center [1232, 498] width 493 height 867
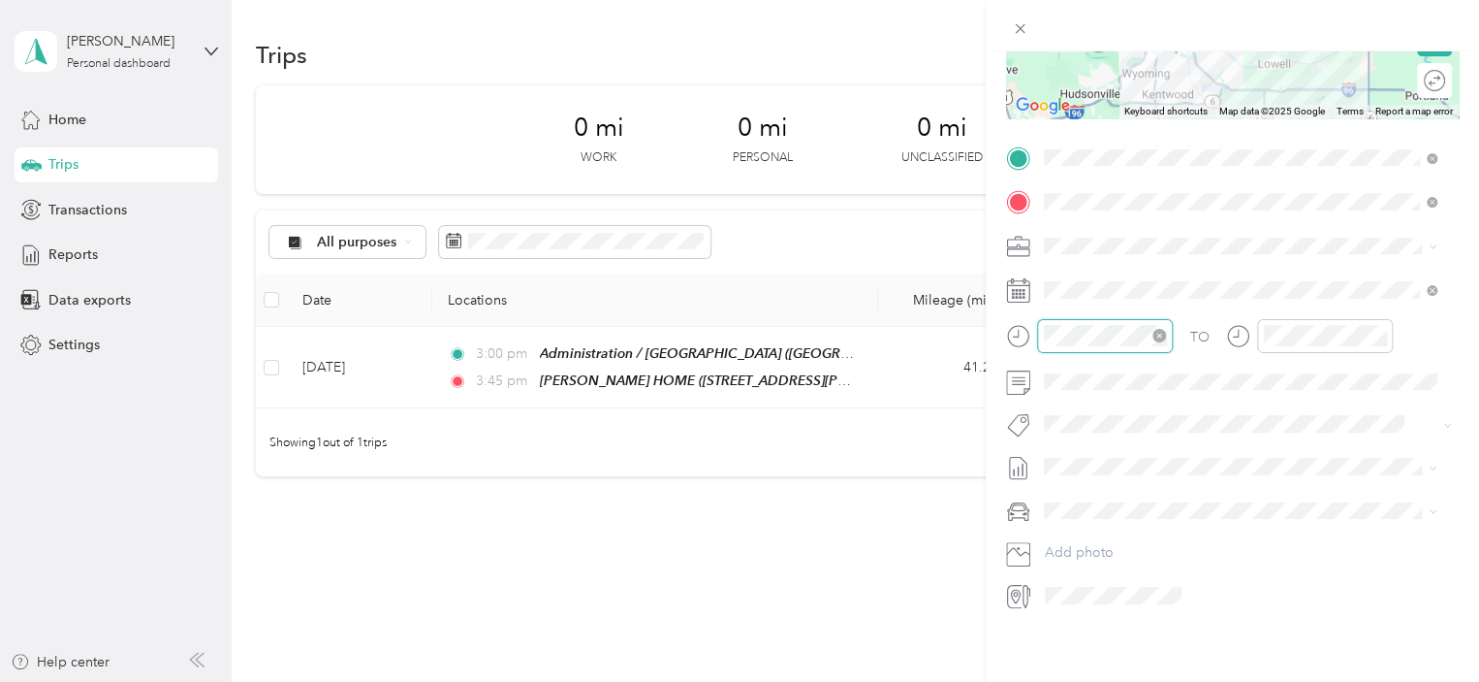
scroll to position [380, 0]
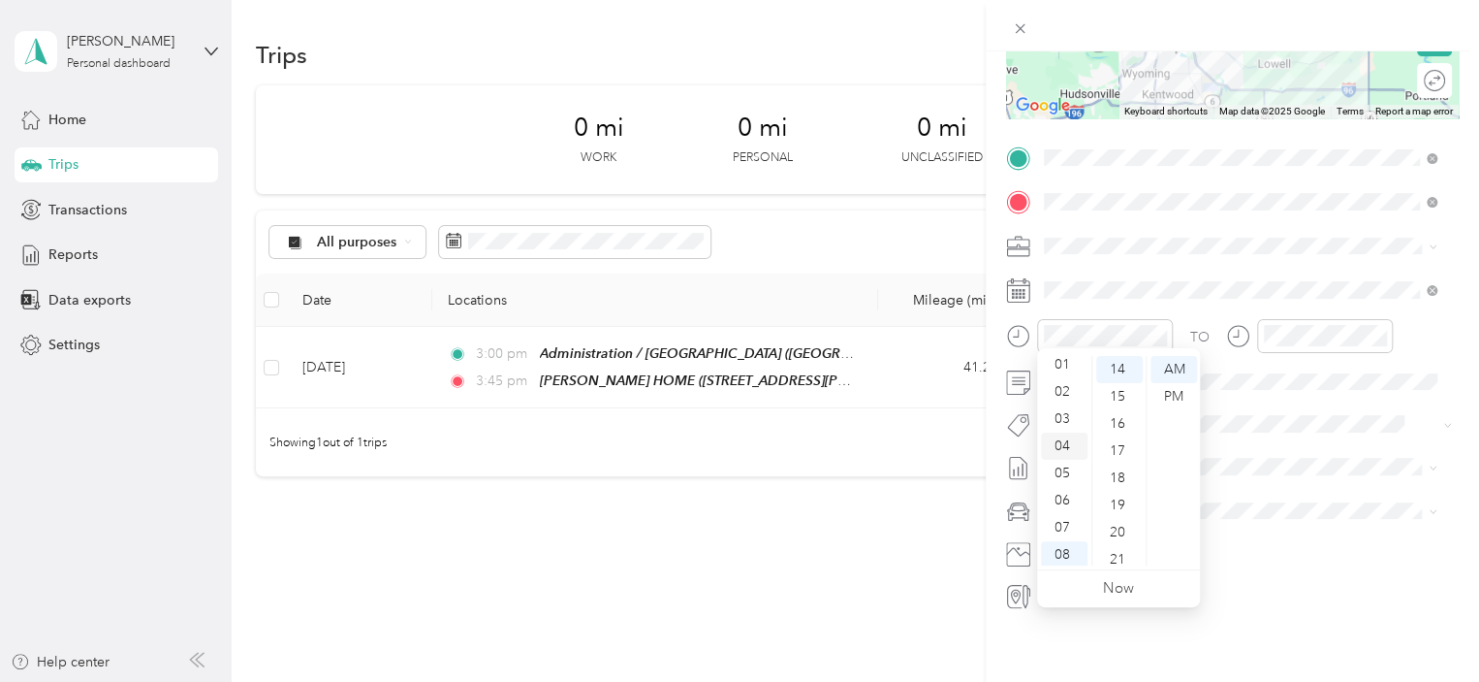
click at [1063, 445] on div "04" at bounding box center [1064, 445] width 47 height 27
click at [1126, 402] on div "15" at bounding box center [1119, 396] width 47 height 27
click at [1167, 395] on div "PM" at bounding box center [1174, 396] width 47 height 27
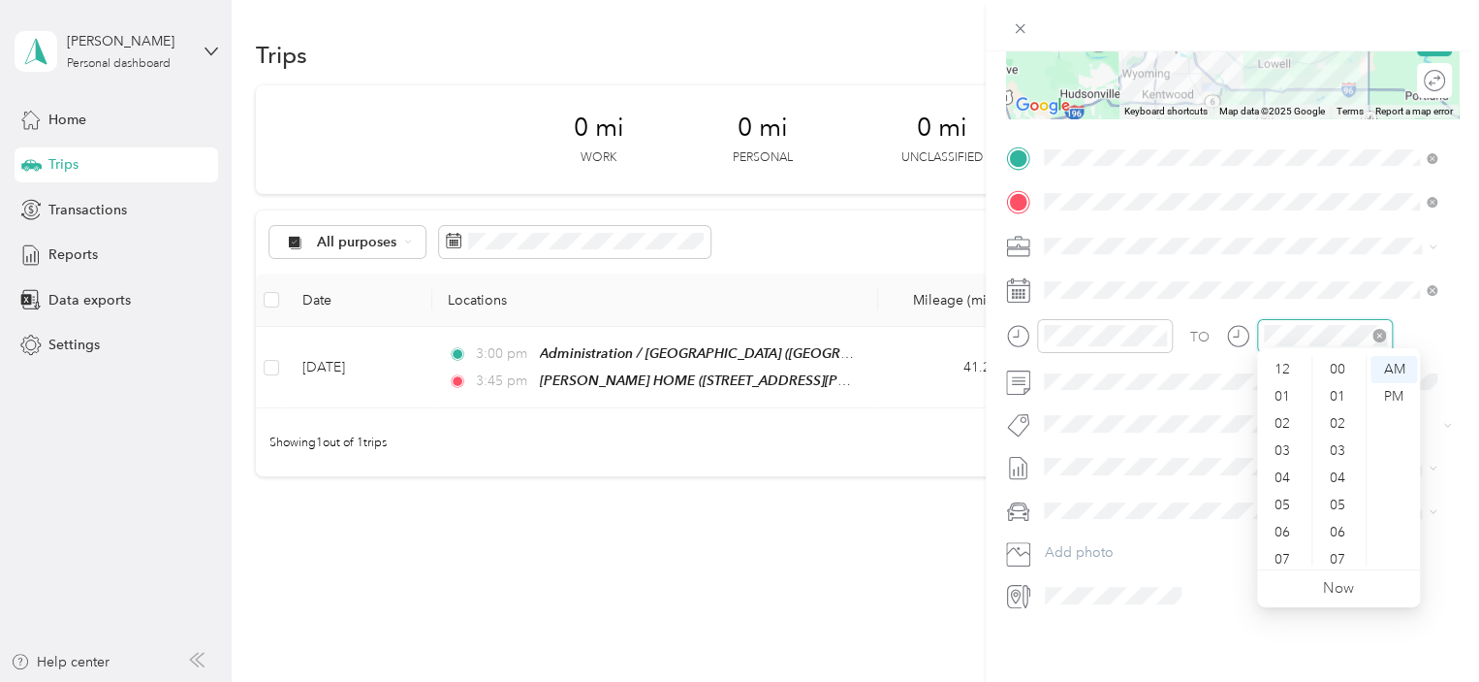
scroll to position [116, 0]
click at [1284, 381] on div "05" at bounding box center [1284, 388] width 47 height 27
click at [1340, 371] on div "00" at bounding box center [1339, 369] width 47 height 27
click at [1384, 398] on div "PM" at bounding box center [1394, 396] width 47 height 27
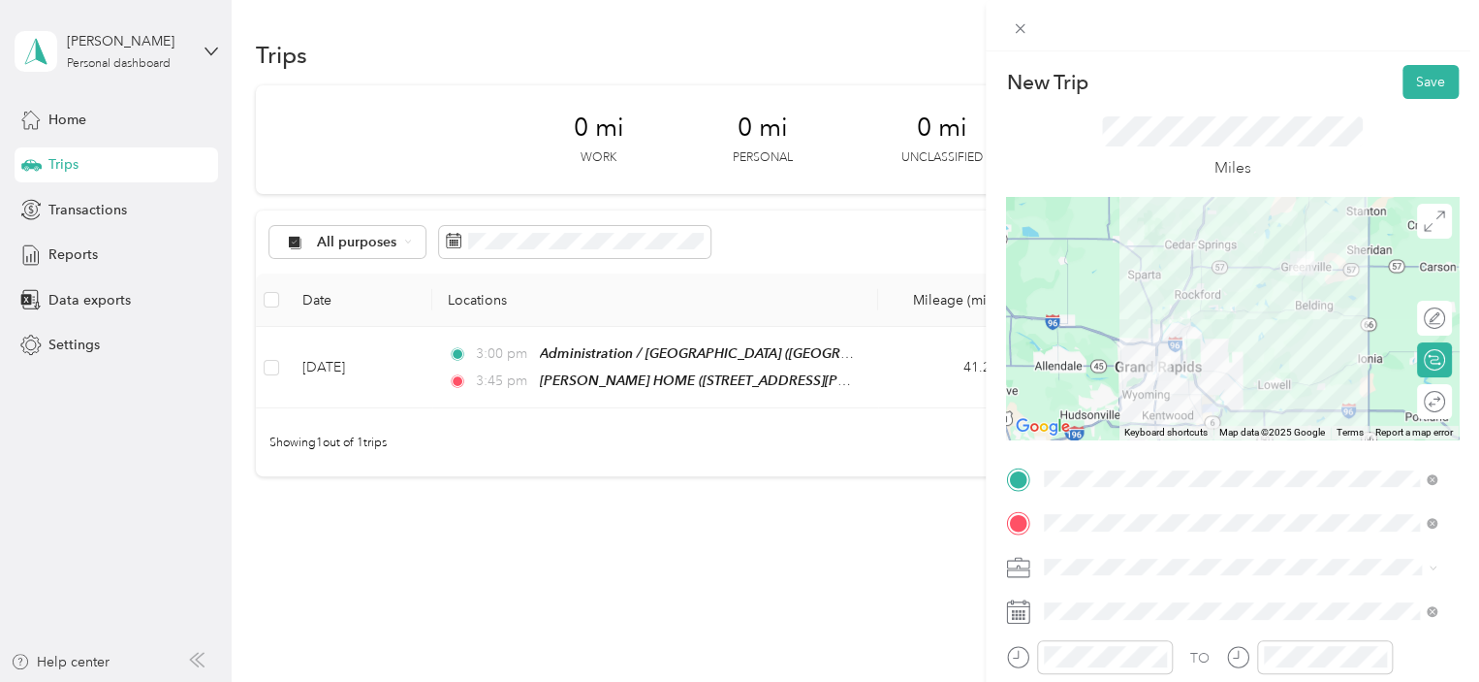
click at [1431, 319] on div "Edit route" at bounding box center [1434, 318] width 35 height 35
drag, startPoint x: 1404, startPoint y: 317, endPoint x: 1416, endPoint y: 233, distance: 85.3
click at [1407, 317] on div at bounding box center [1415, 317] width 17 height 17
click at [1424, 215] on icon at bounding box center [1434, 220] width 21 height 21
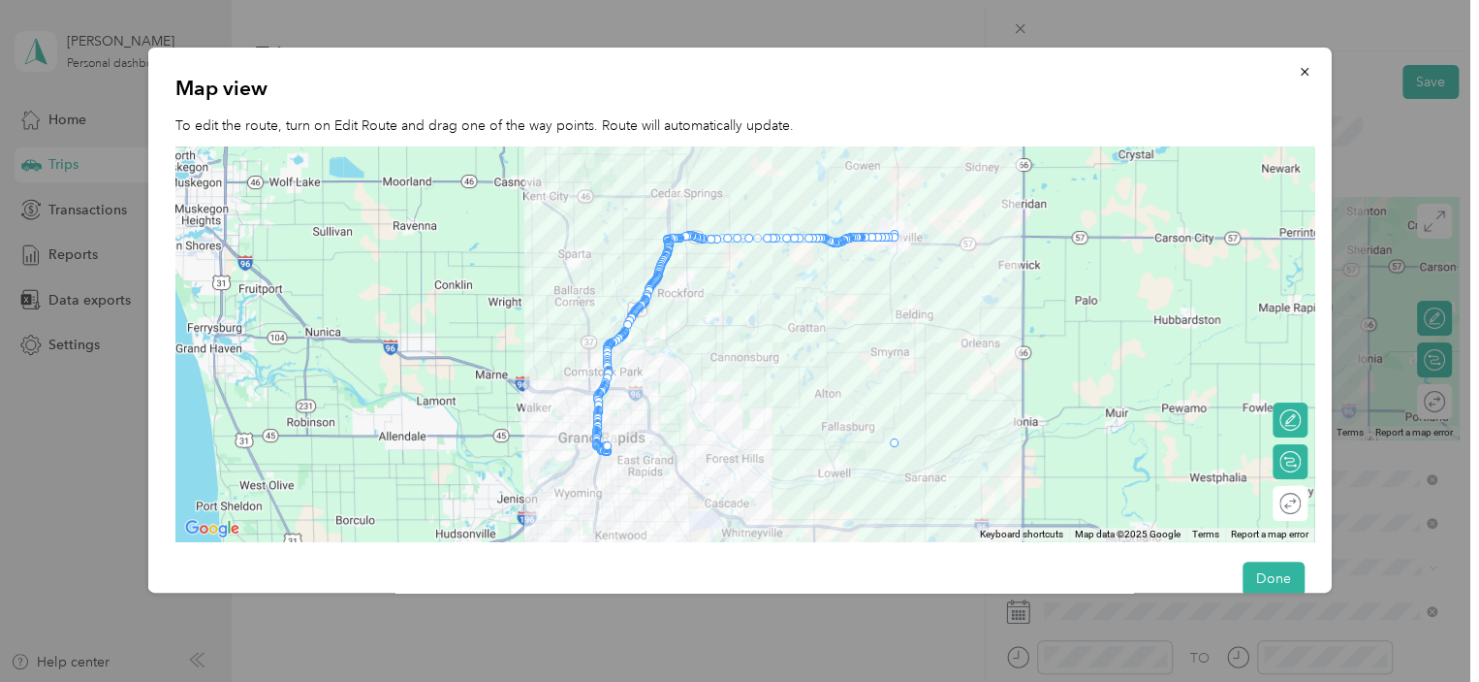
drag, startPoint x: 897, startPoint y: 236, endPoint x: 899, endPoint y: 445, distance: 209.4
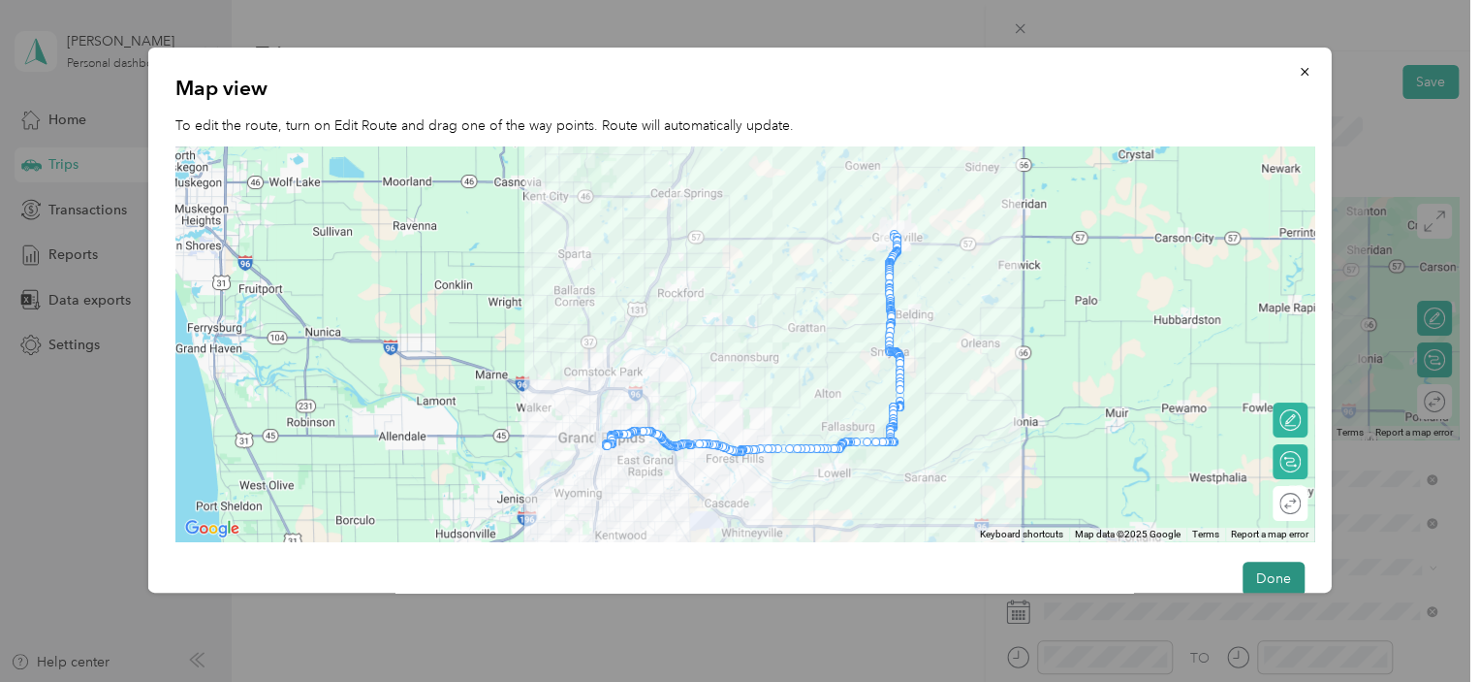
click at [1262, 564] on button "Done" at bounding box center [1273, 578] width 62 height 34
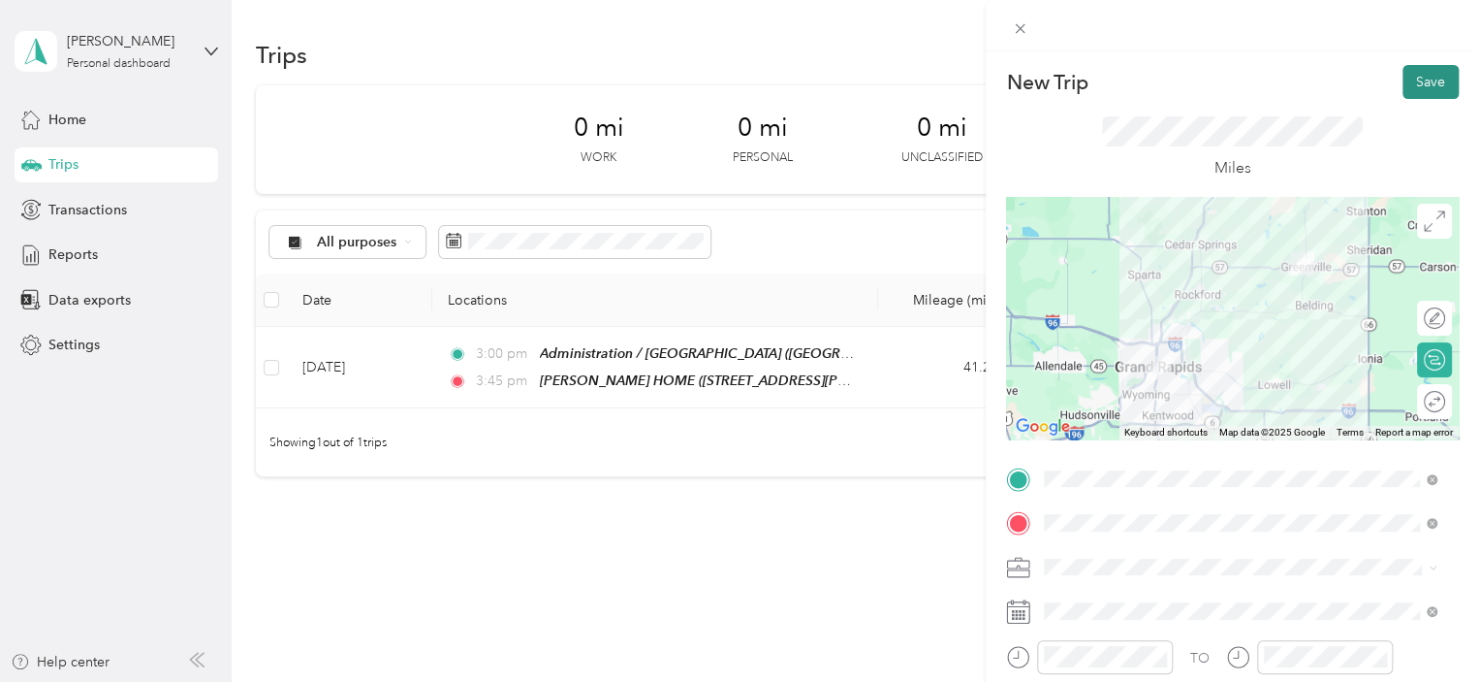
click at [1404, 92] on button "Save" at bounding box center [1431, 82] width 56 height 34
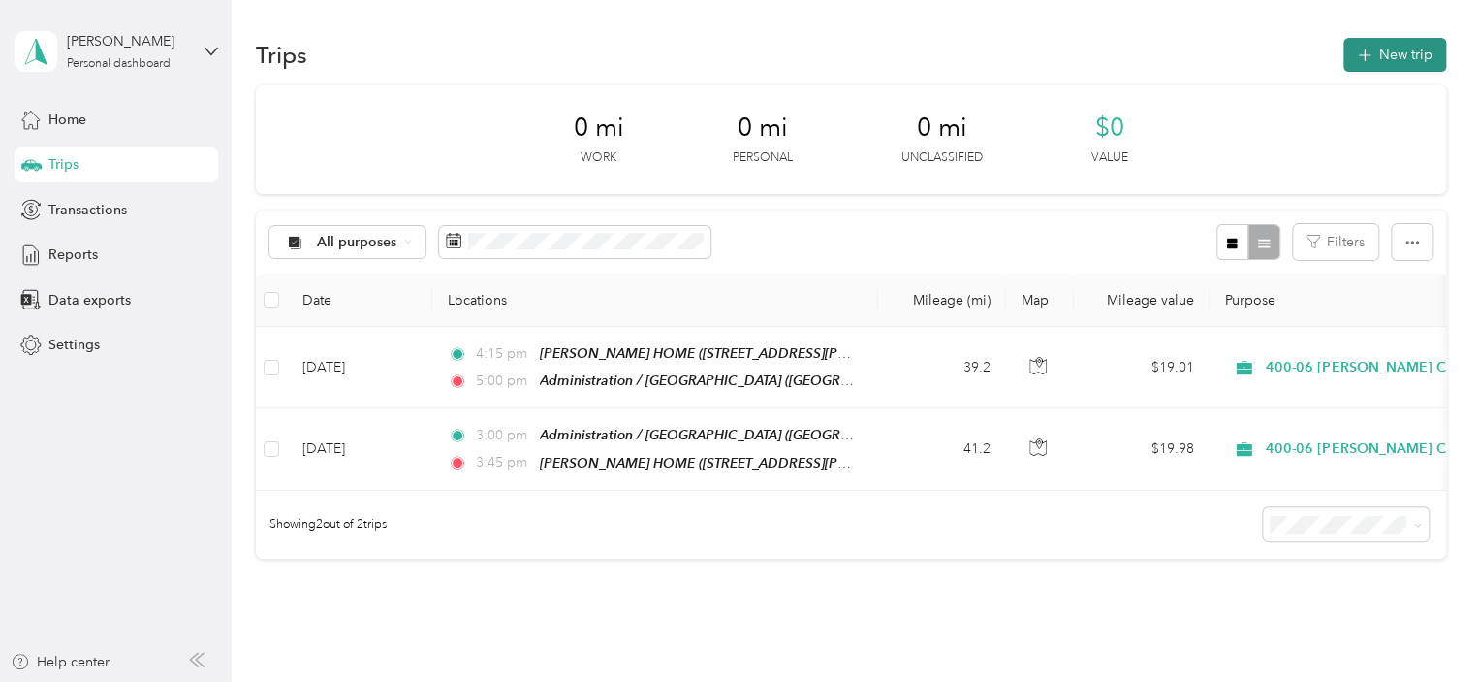
click at [1404, 56] on button "New trip" at bounding box center [1395, 55] width 103 height 34
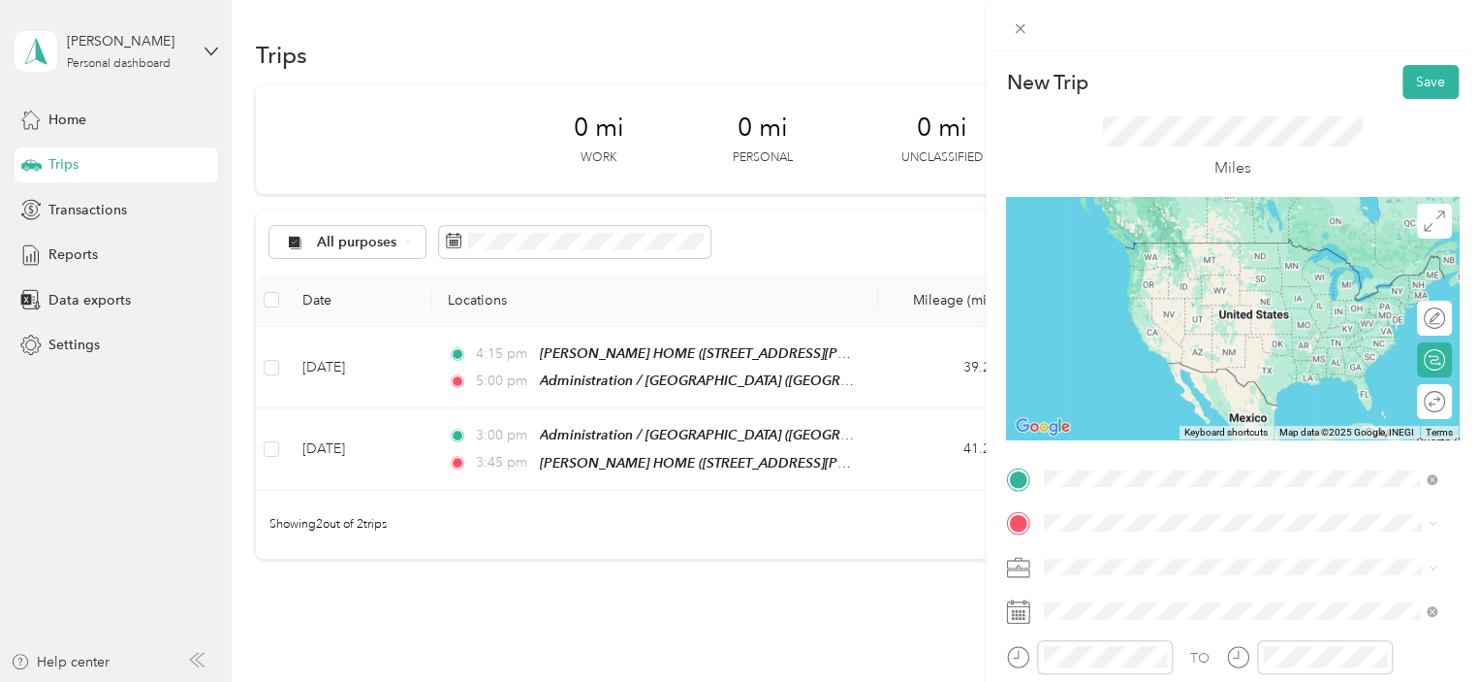
click at [1202, 306] on li "TEAM Administration / [GEOGRAPHIC_DATA], [US_STATE], [GEOGRAPHIC_DATA]" at bounding box center [1240, 280] width 406 height 99
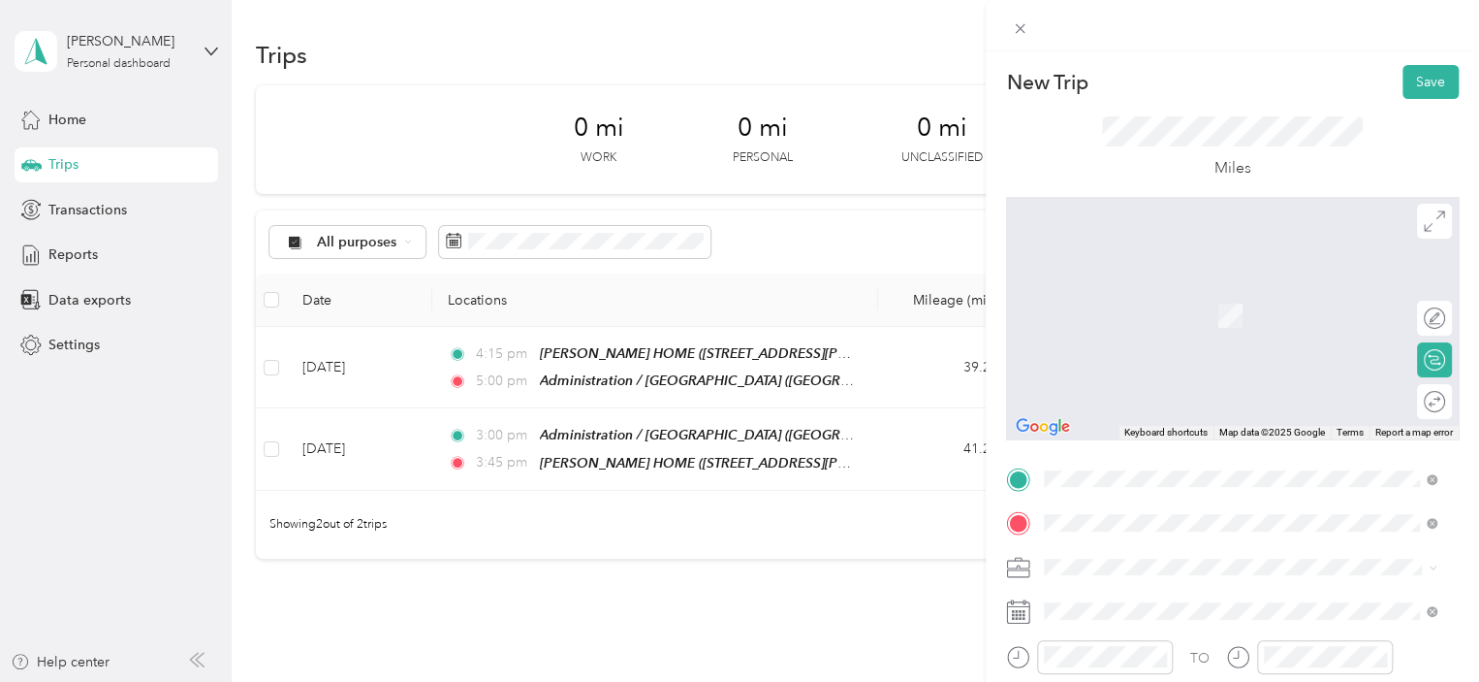
click at [1134, 296] on span "[STREET_ADDRESS][PERSON_NAME][US_STATE]" at bounding box center [1231, 286] width 301 height 17
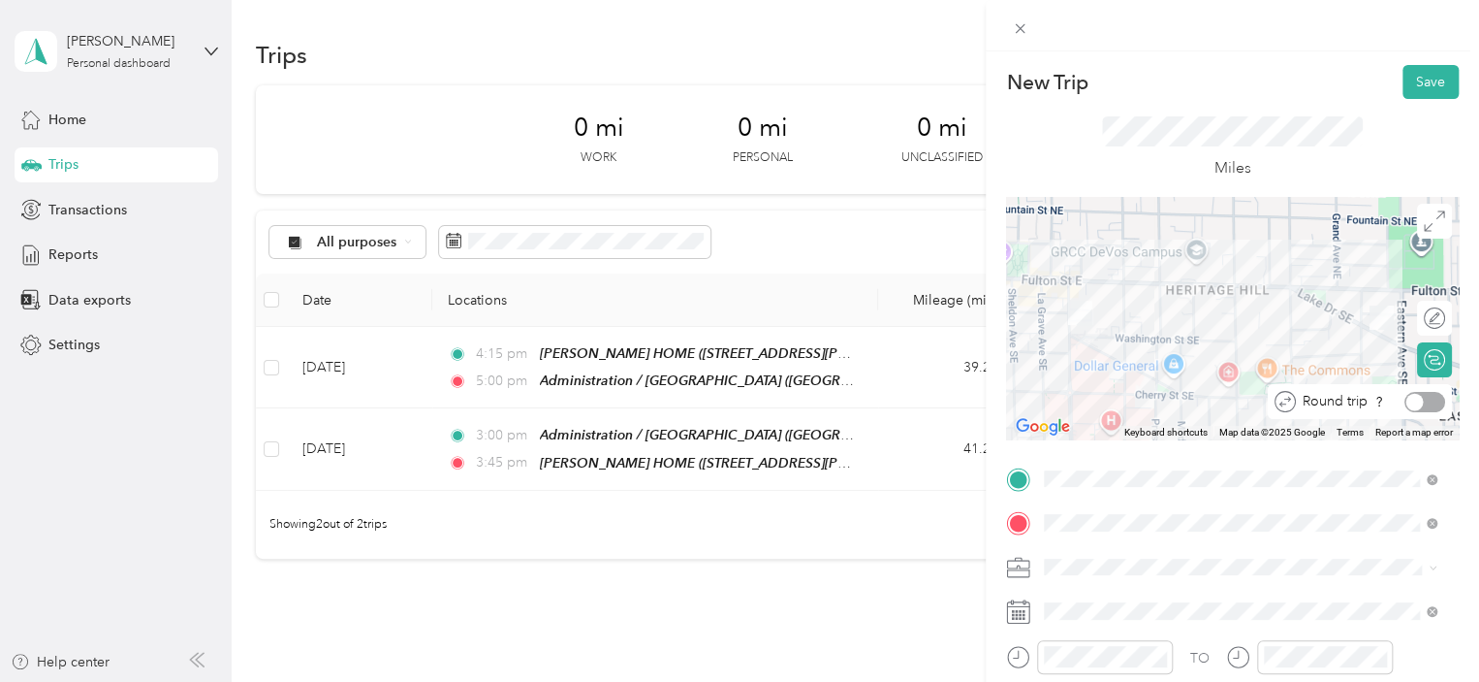
click at [1412, 402] on div at bounding box center [1425, 402] width 41 height 20
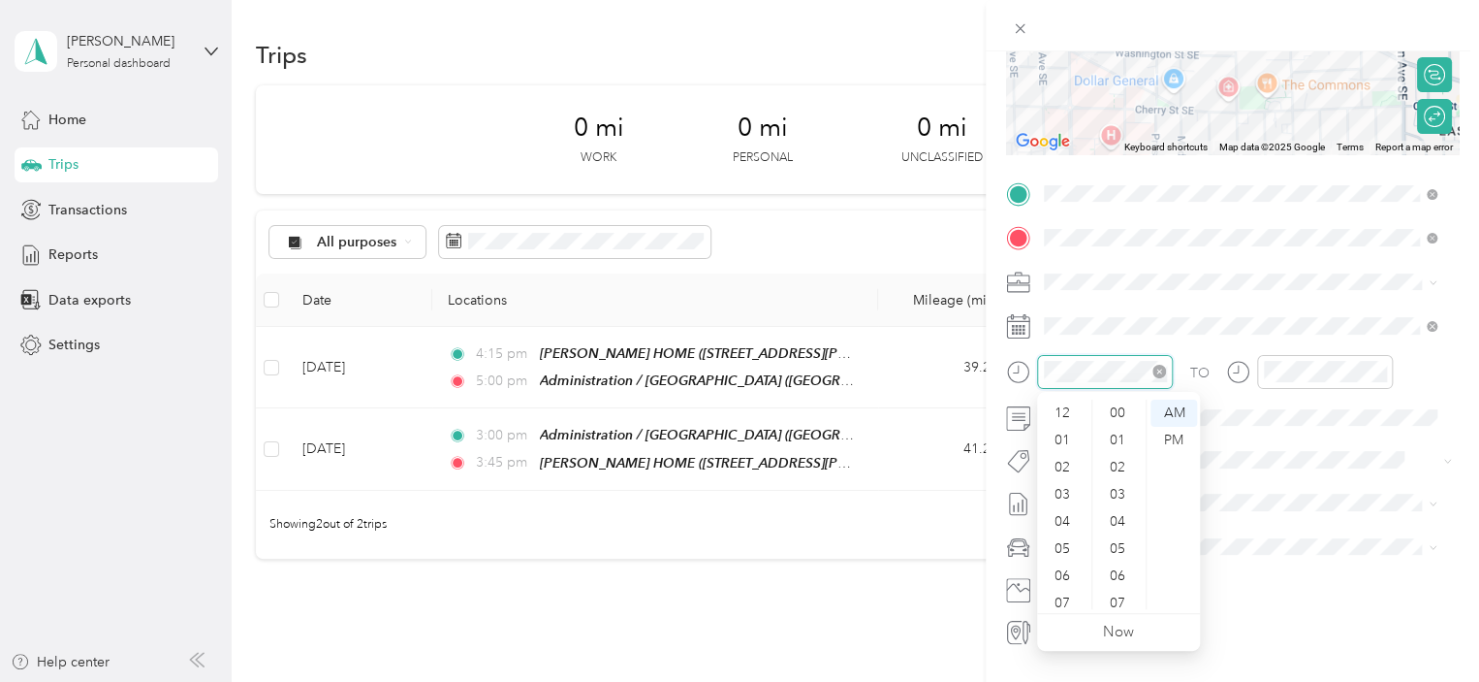
scroll to position [116, 0]
click at [1067, 559] on div "10" at bounding box center [1064, 568] width 47 height 27
click at [1117, 406] on div "00" at bounding box center [1119, 412] width 47 height 27
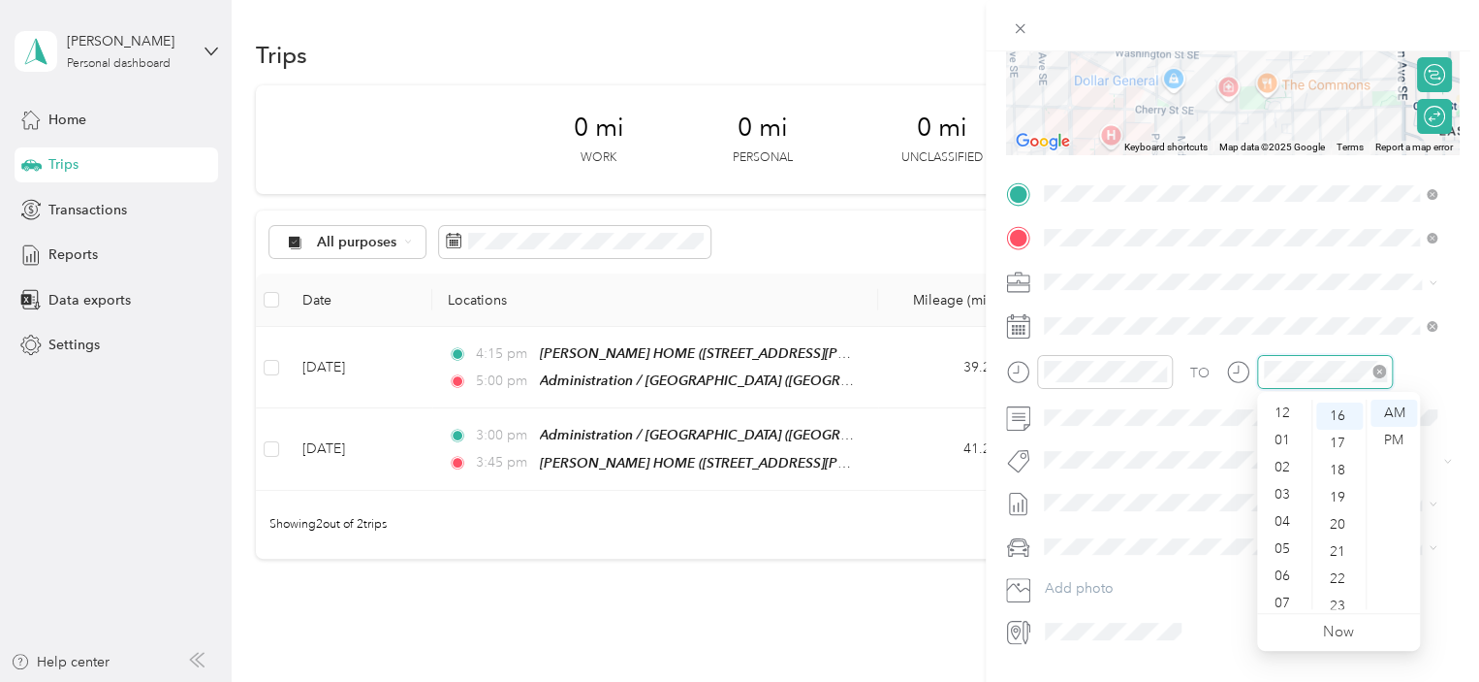
scroll to position [116, 0]
click at [1289, 569] on div "10" at bounding box center [1284, 568] width 47 height 27
click at [1337, 441] on div "17" at bounding box center [1339, 440] width 47 height 27
click at [1336, 418] on div "07" at bounding box center [1339, 418] width 47 height 27
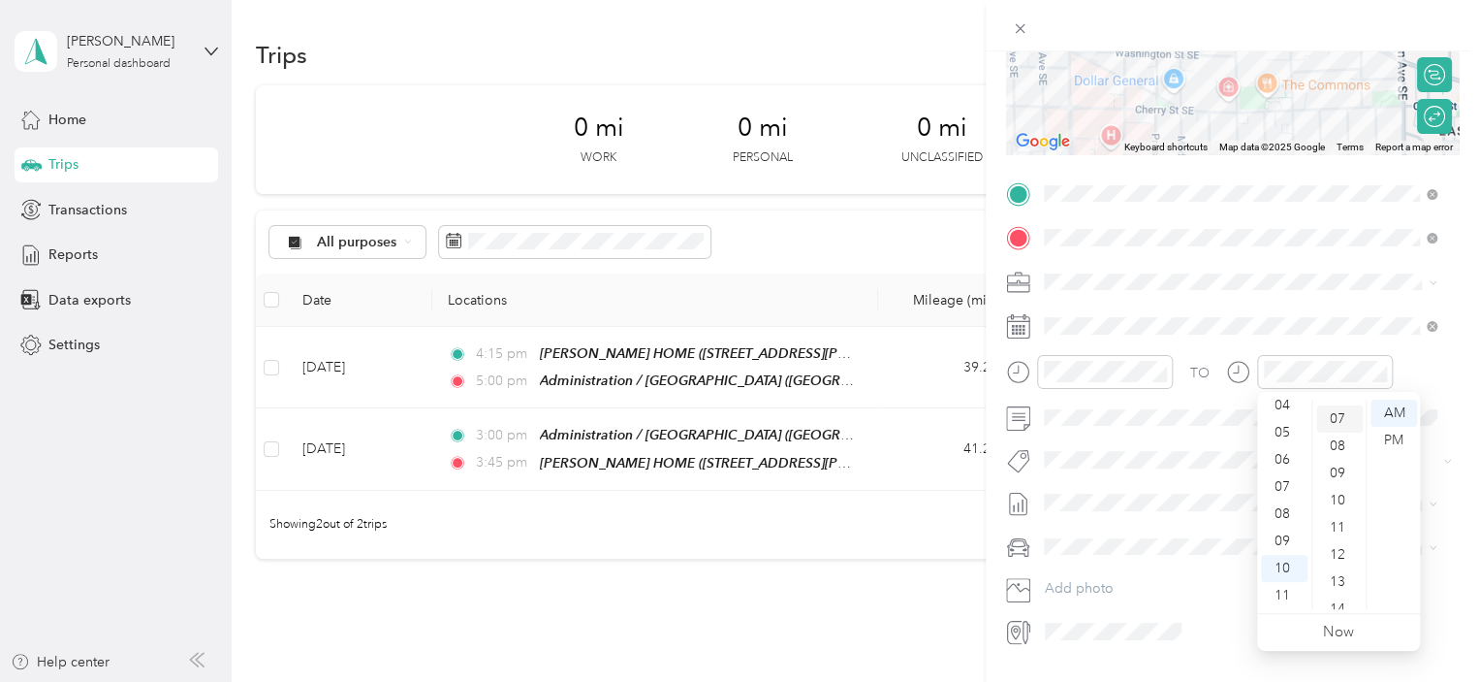
scroll to position [190, 0]
click at [1399, 436] on div "PM" at bounding box center [1394, 440] width 47 height 27
click at [1140, 314] on span at bounding box center [1248, 325] width 422 height 31
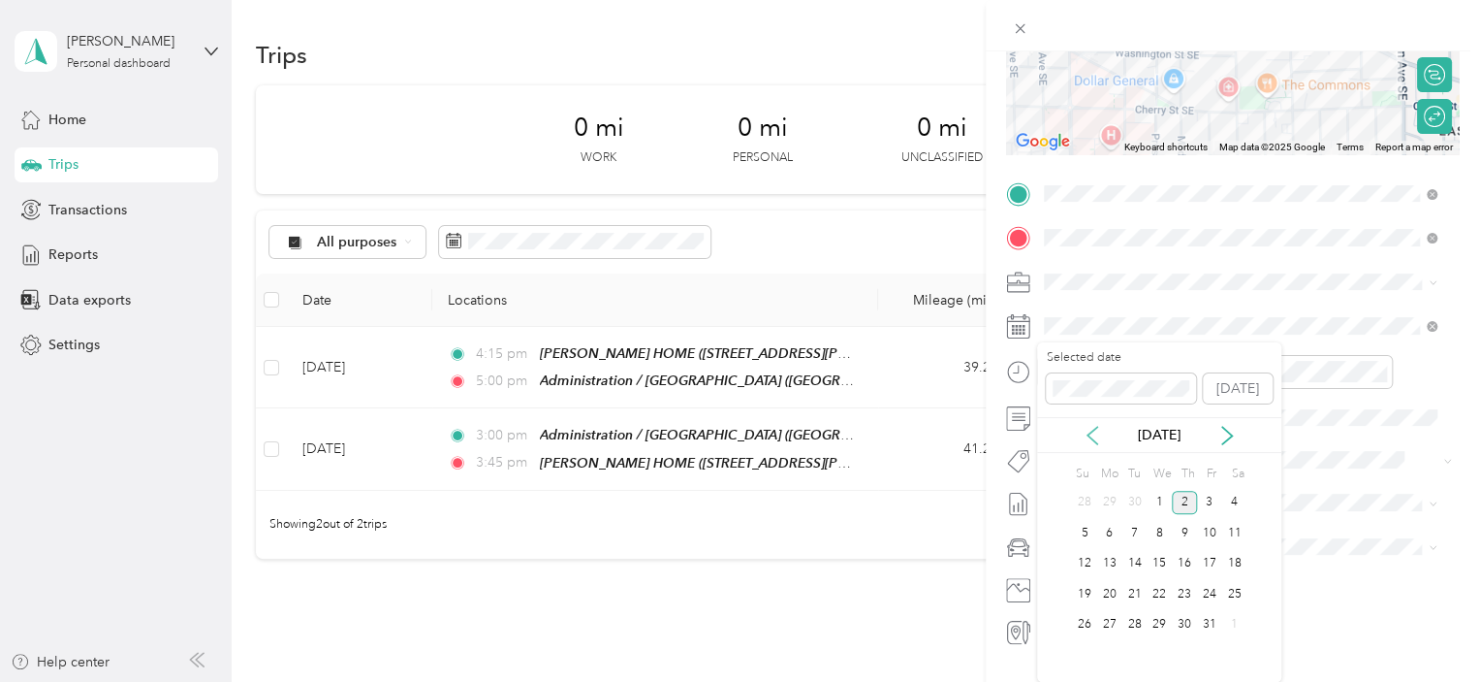
click at [1088, 434] on icon at bounding box center [1093, 435] width 10 height 17
click at [1134, 624] on div "30" at bounding box center [1135, 625] width 25 height 24
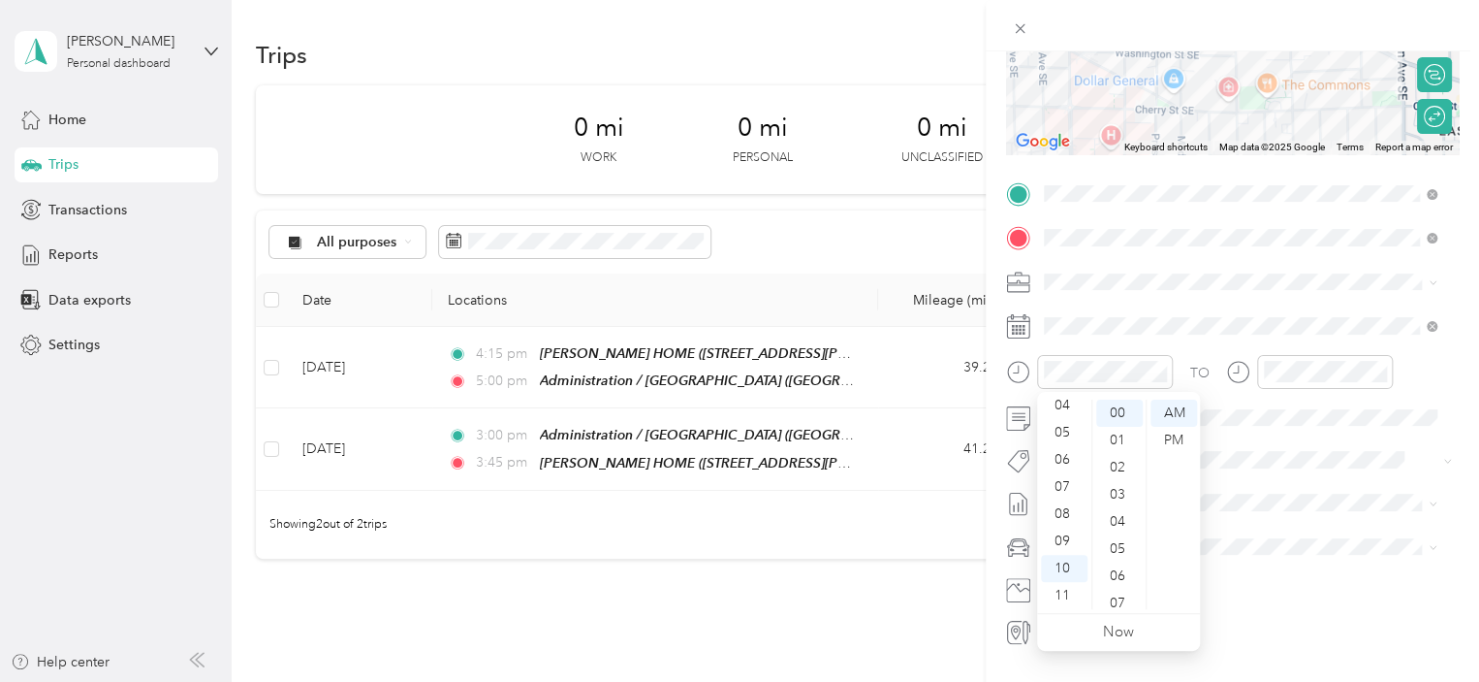
click at [1301, 483] on div "TO Add photo" at bounding box center [1232, 412] width 453 height 468
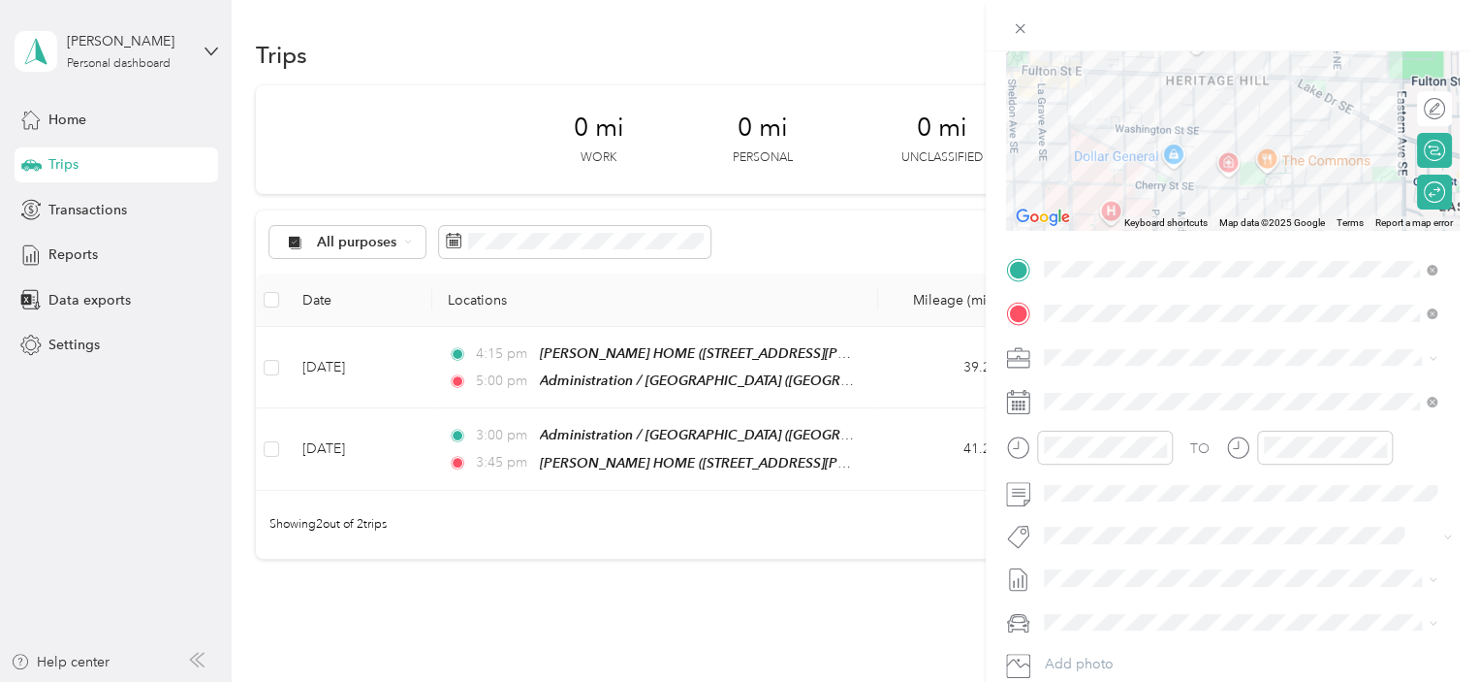
scroll to position [334, 0]
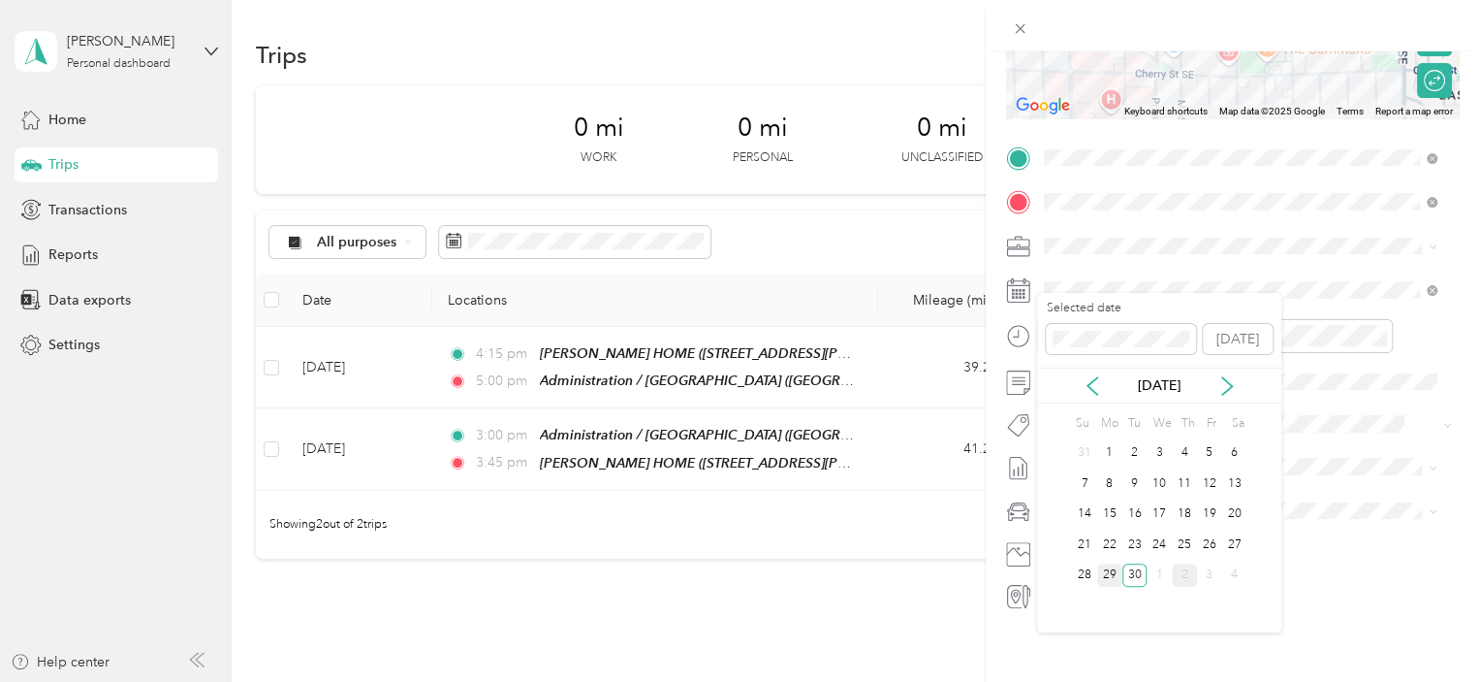
click at [1109, 576] on div "29" at bounding box center [1109, 575] width 25 height 24
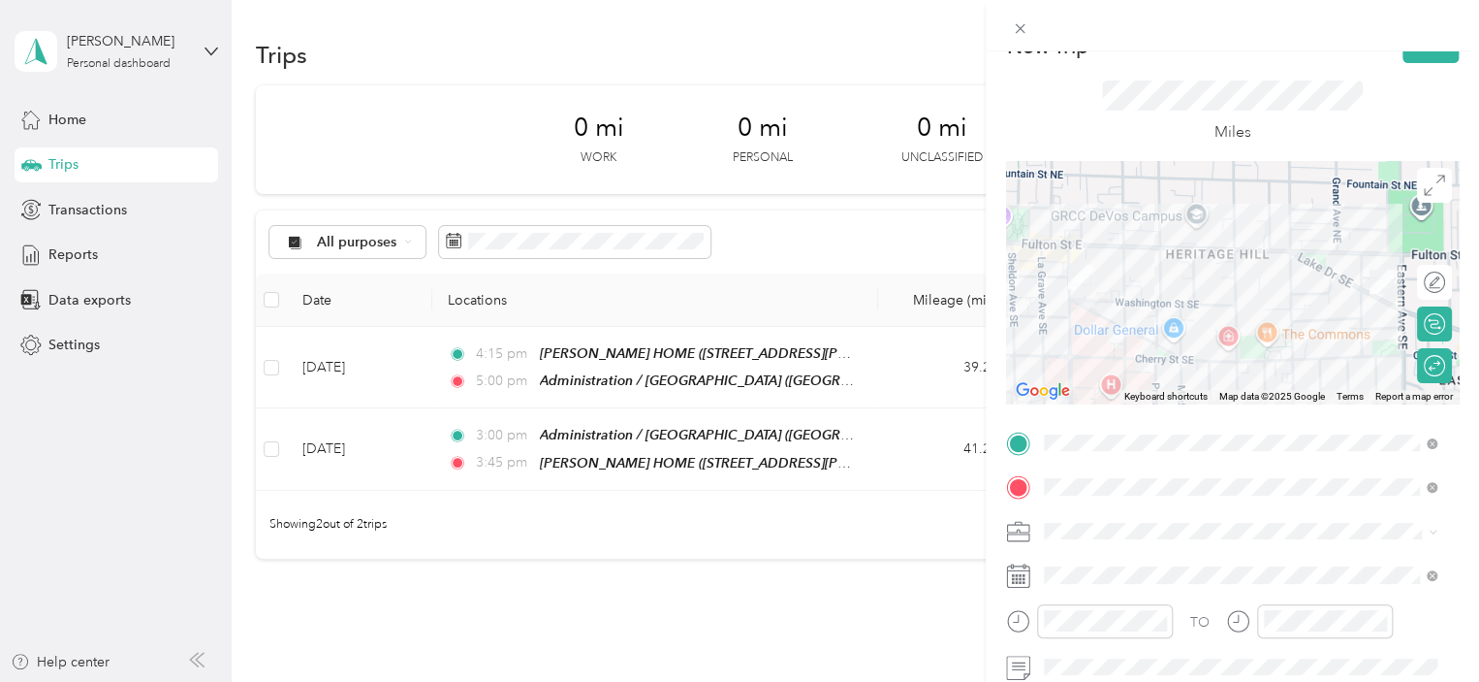
scroll to position [0, 0]
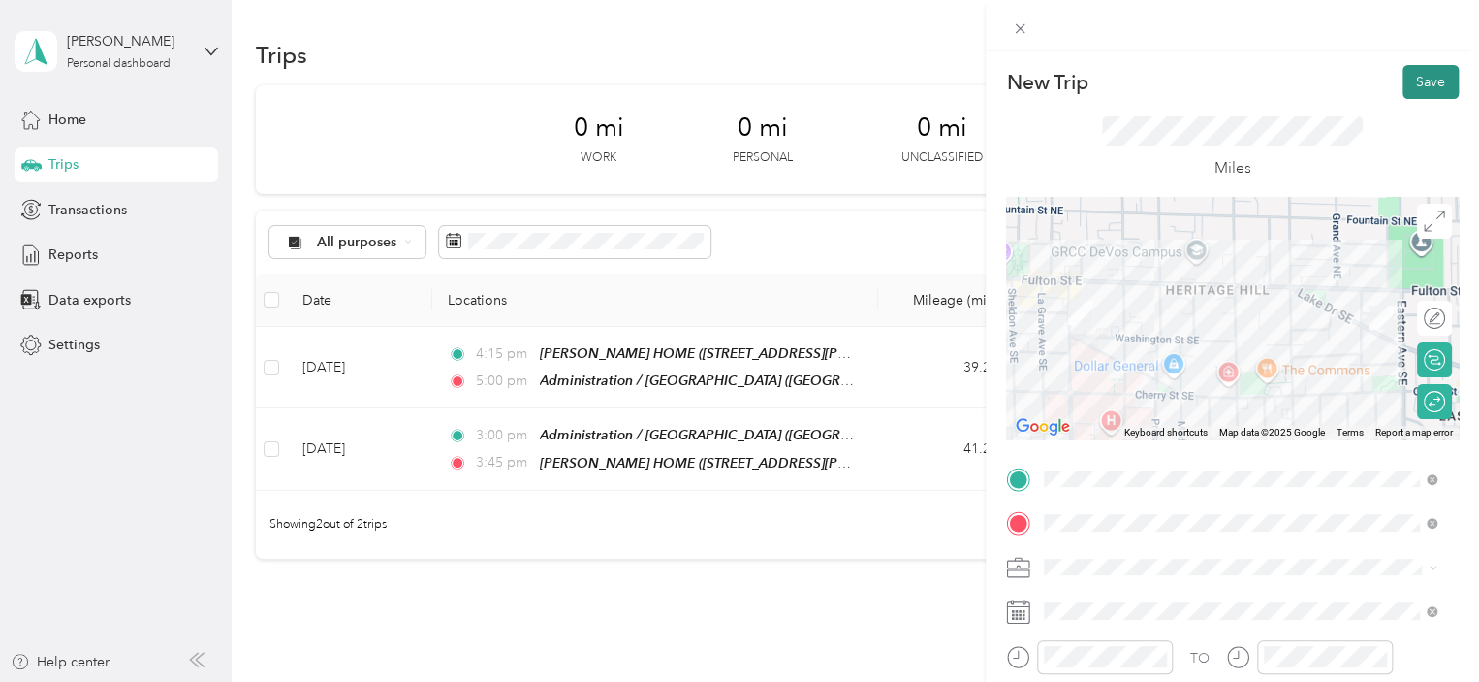
click at [1404, 76] on button "Save" at bounding box center [1431, 82] width 56 height 34
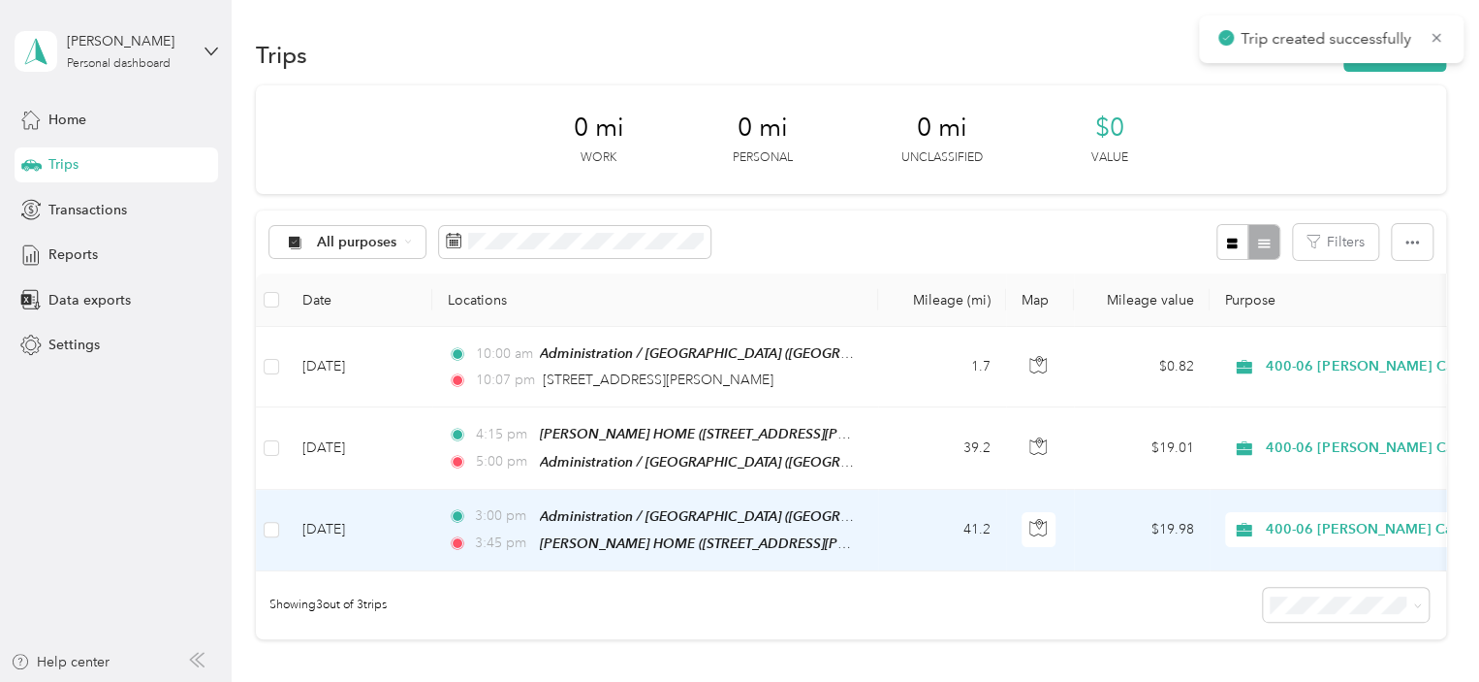
click at [939, 534] on td "41.2" at bounding box center [942, 530] width 128 height 81
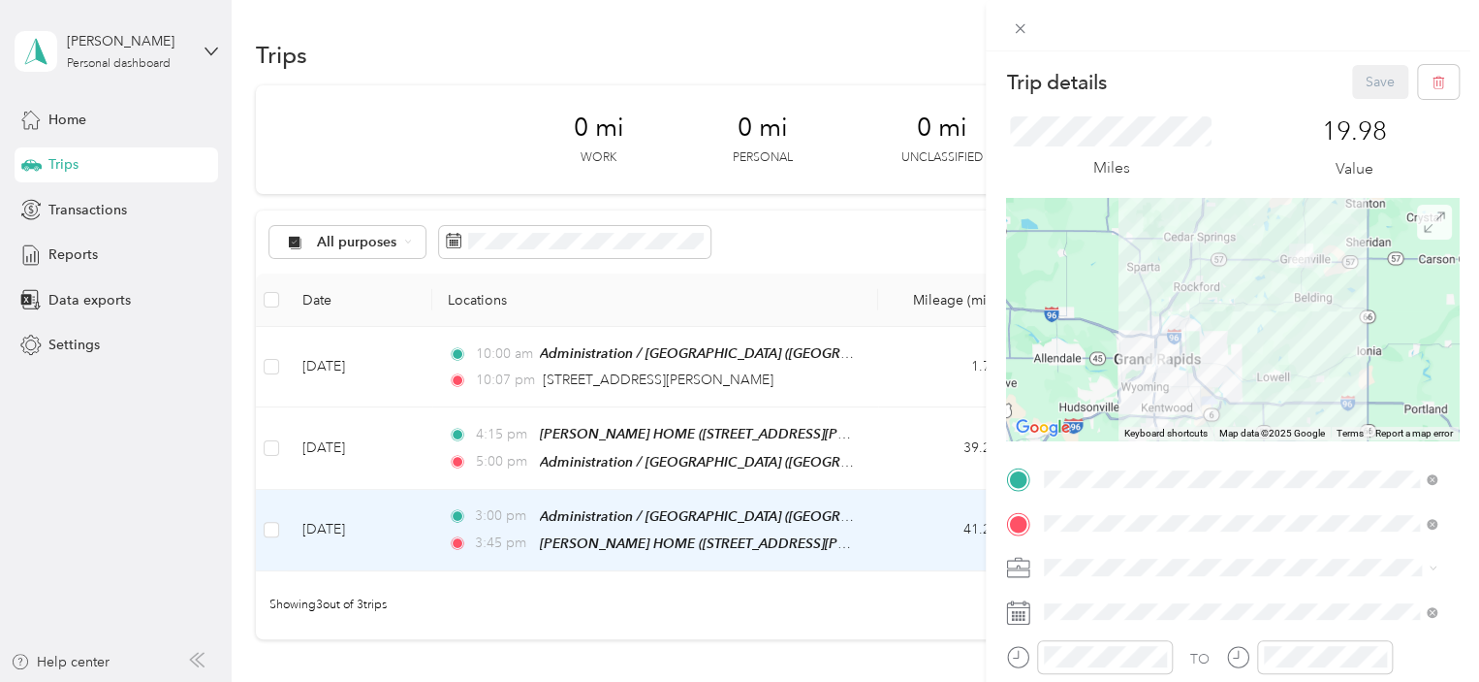
click at [1417, 232] on span at bounding box center [1434, 222] width 35 height 35
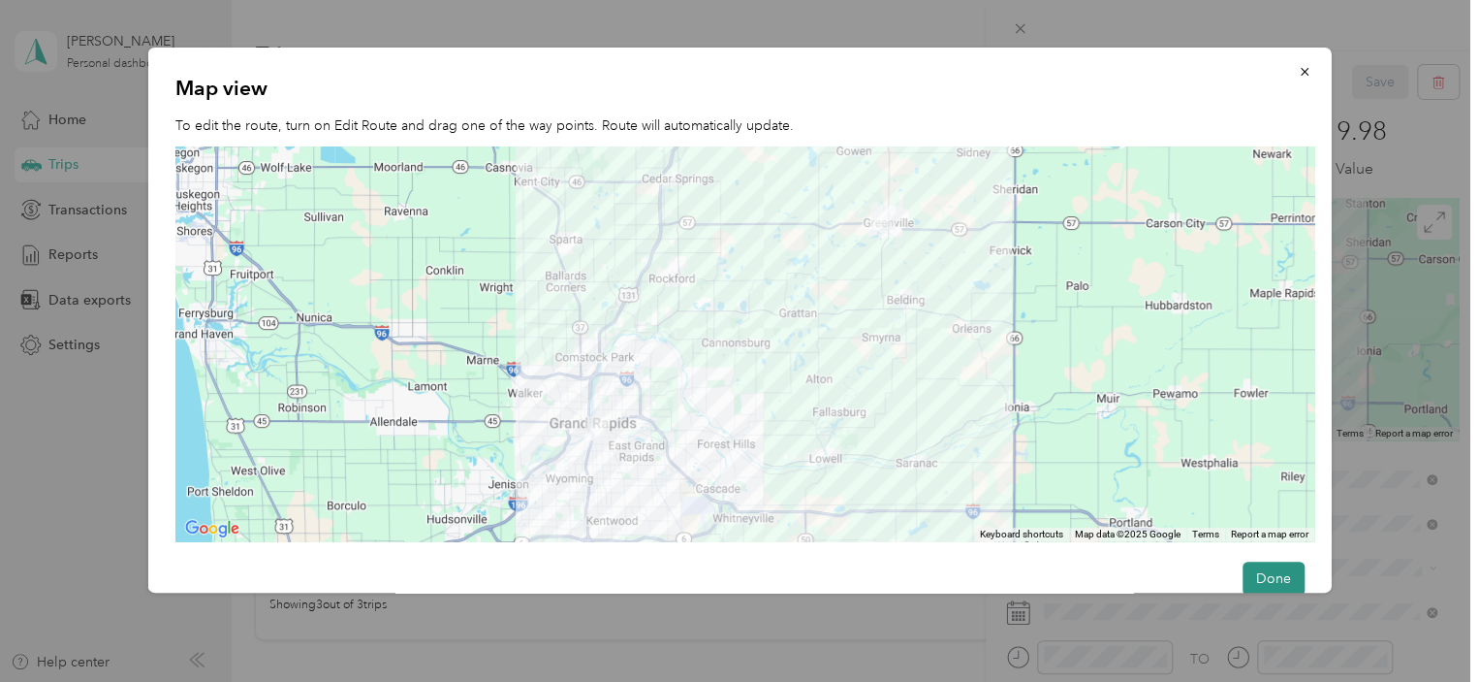
click at [1256, 564] on button "Done" at bounding box center [1273, 578] width 62 height 34
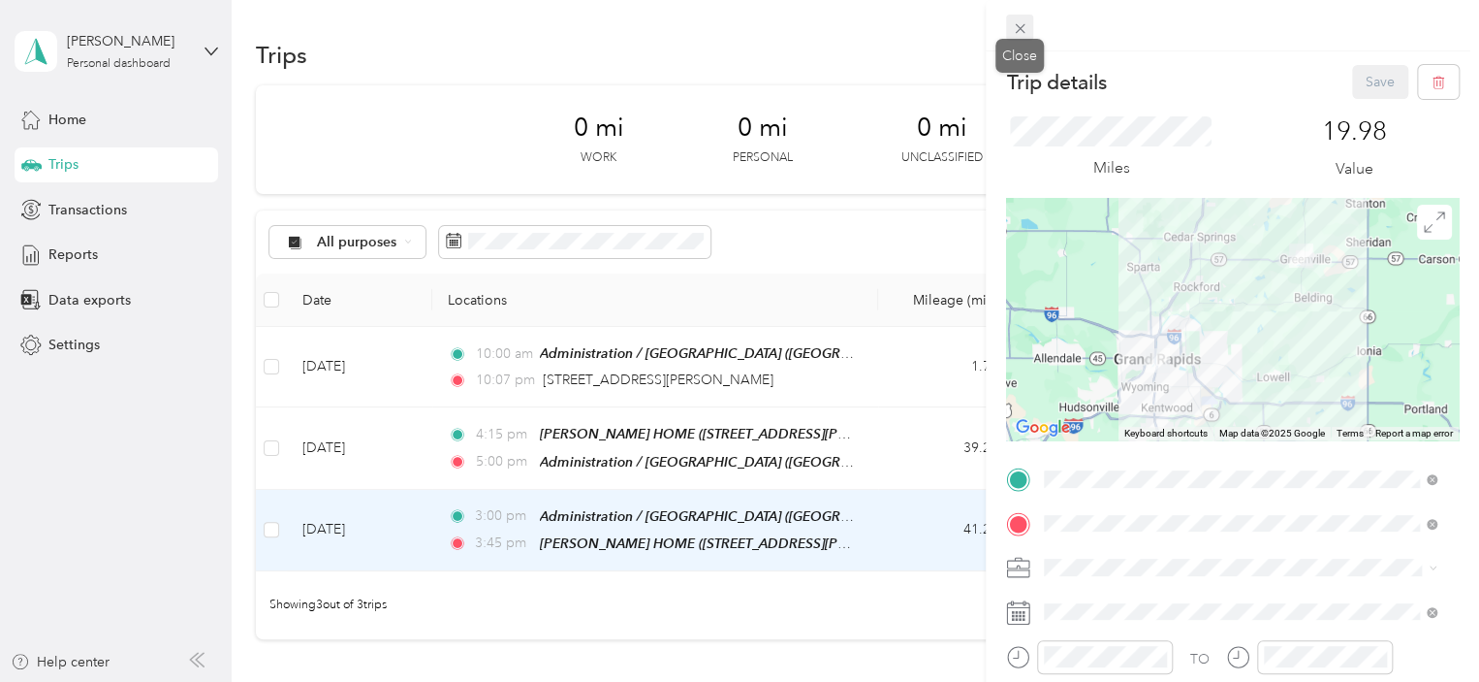
click at [1016, 25] on icon at bounding box center [1020, 29] width 10 height 10
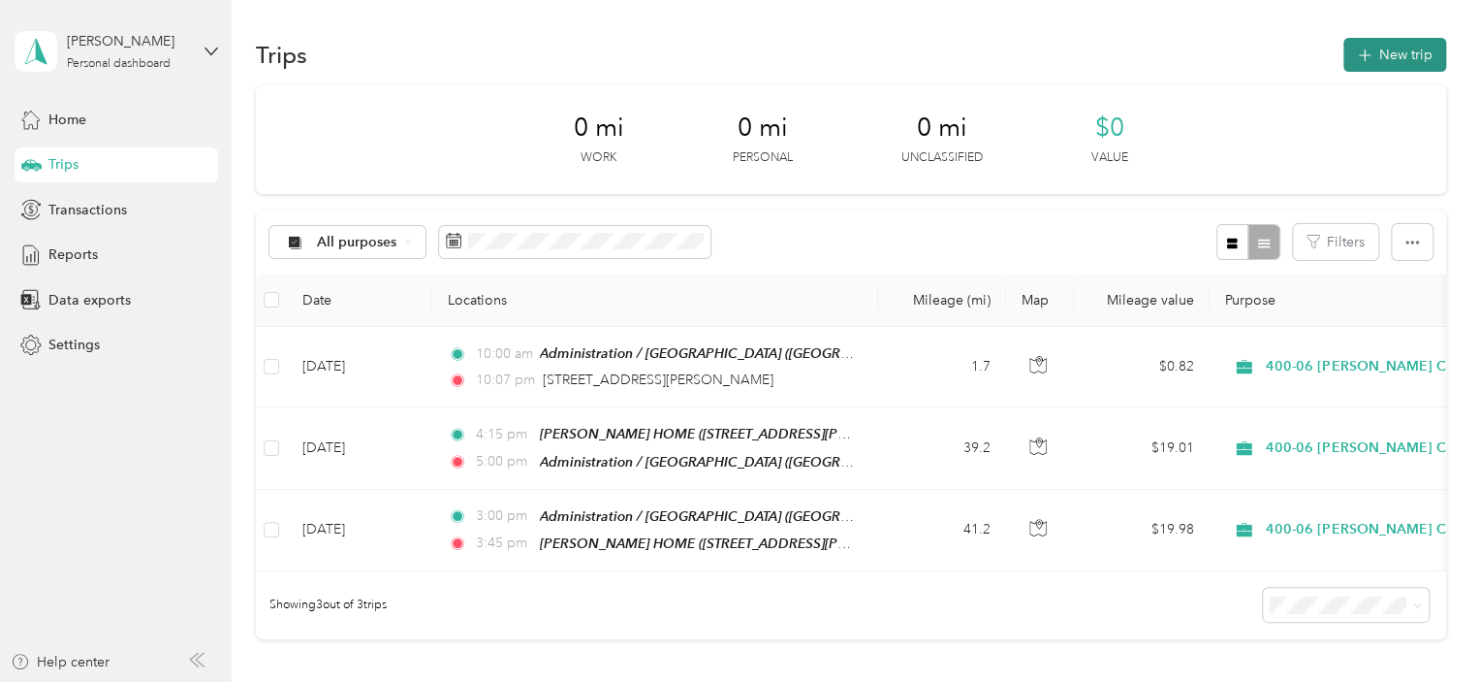
click at [1377, 55] on button "New trip" at bounding box center [1395, 55] width 103 height 34
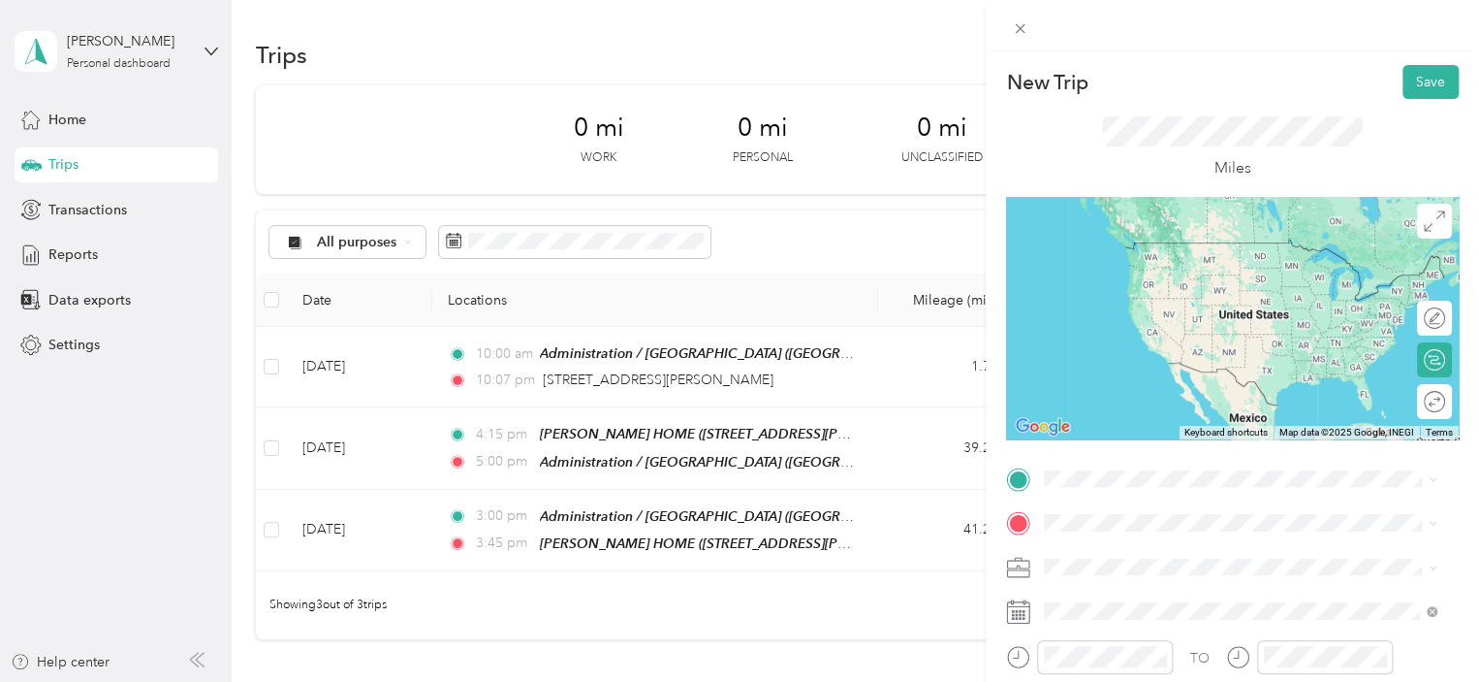
click at [1137, 292] on span "[GEOGRAPHIC_DATA], [US_STATE], [GEOGRAPHIC_DATA]" at bounding box center [1192, 296] width 222 height 37
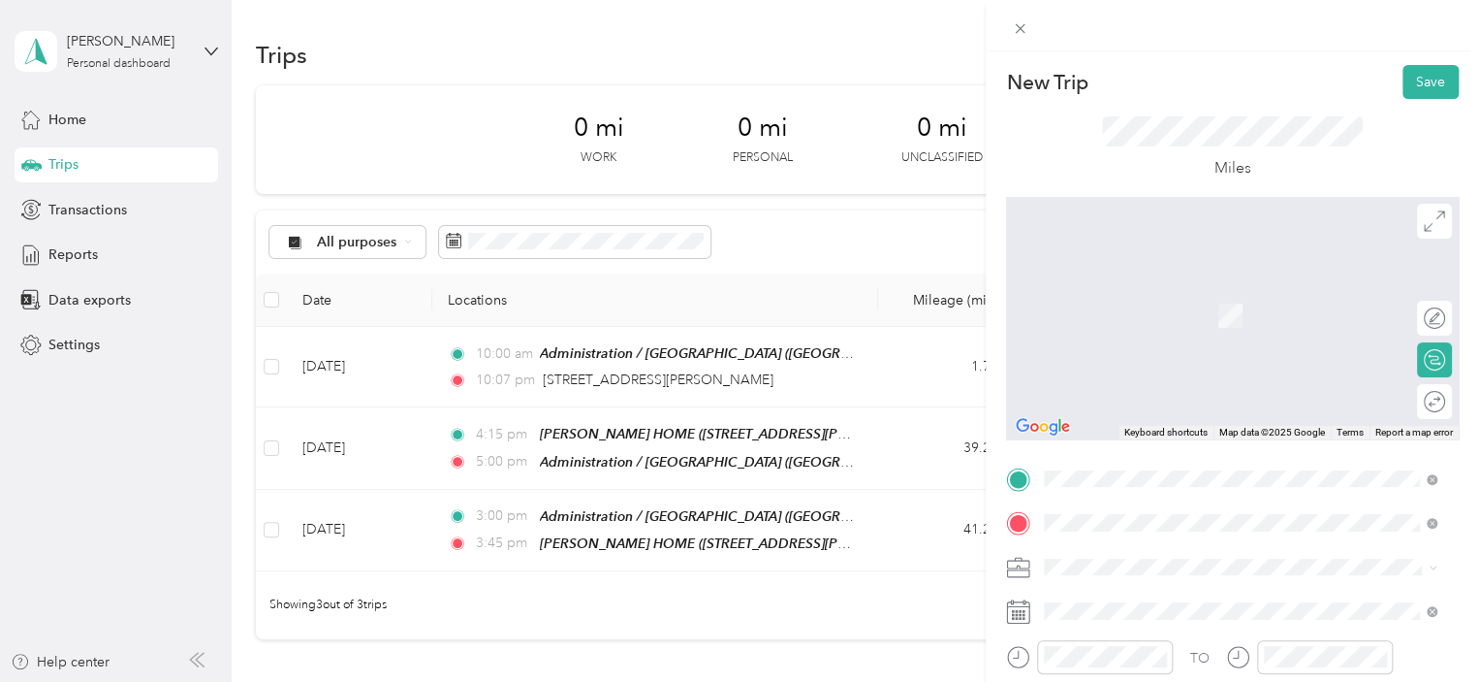
click at [1185, 307] on span "[STREET_ADDRESS][PERSON_NAME][US_STATE]" at bounding box center [1231, 315] width 301 height 16
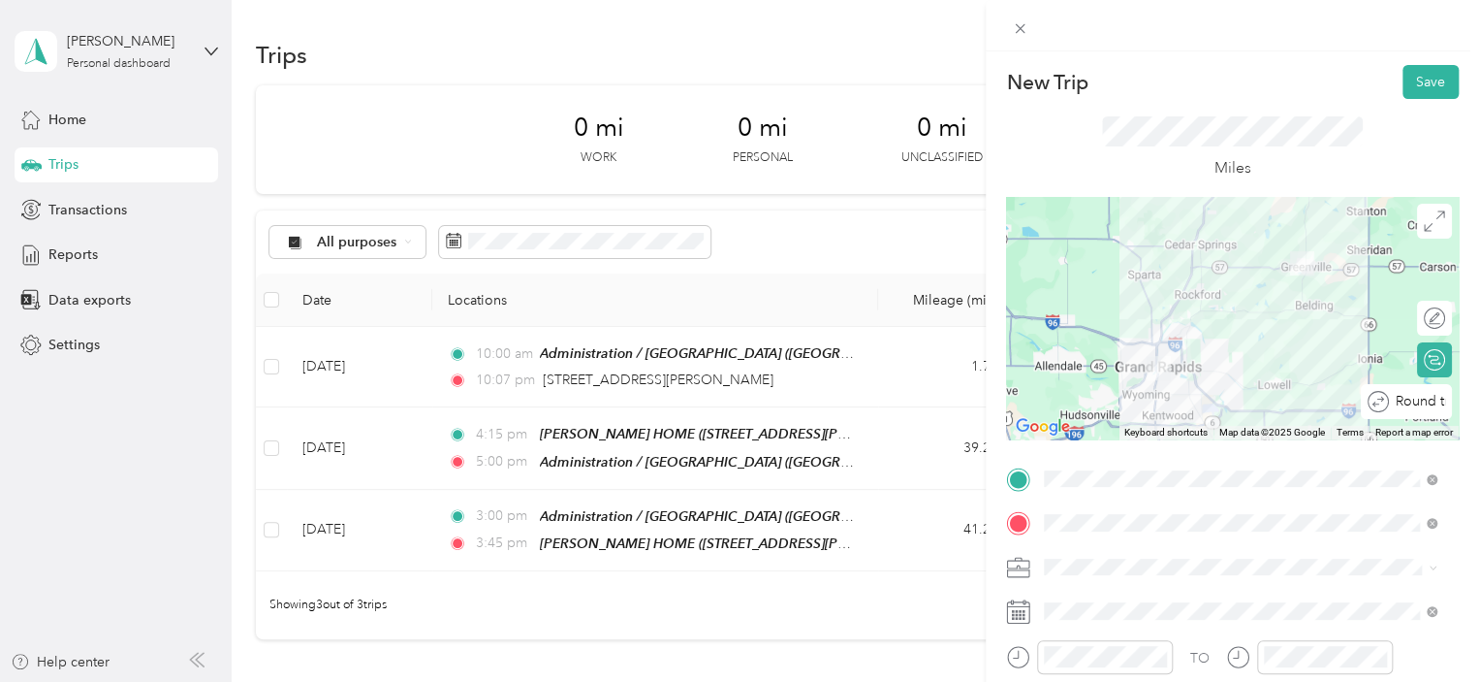
click at [1423, 403] on div "Round trip" at bounding box center [1417, 402] width 56 height 20
click at [1408, 400] on div at bounding box center [1415, 401] width 17 height 17
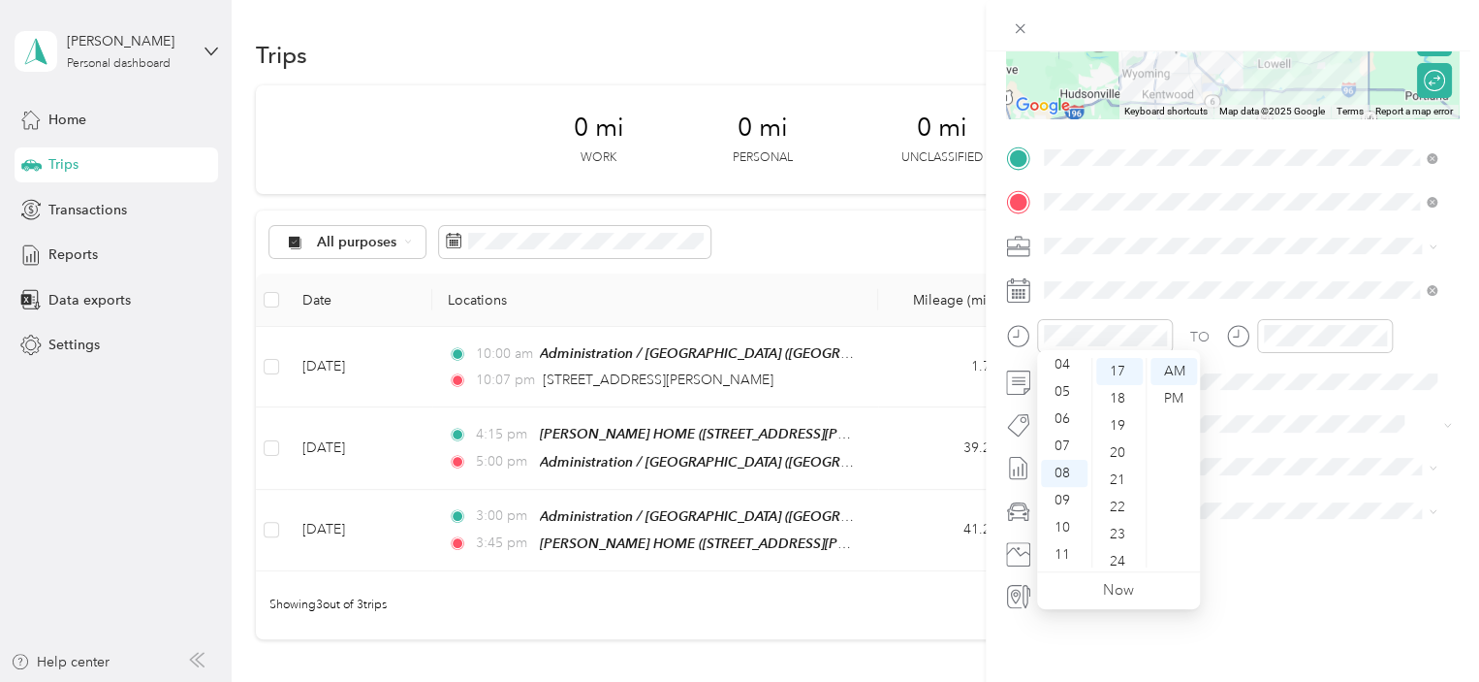
scroll to position [116, 0]
click at [1053, 403] on div "03" at bounding box center [1064, 409] width 47 height 27
click at [1121, 371] on div "00" at bounding box center [1119, 371] width 47 height 27
click at [1175, 401] on div "PM" at bounding box center [1174, 398] width 47 height 27
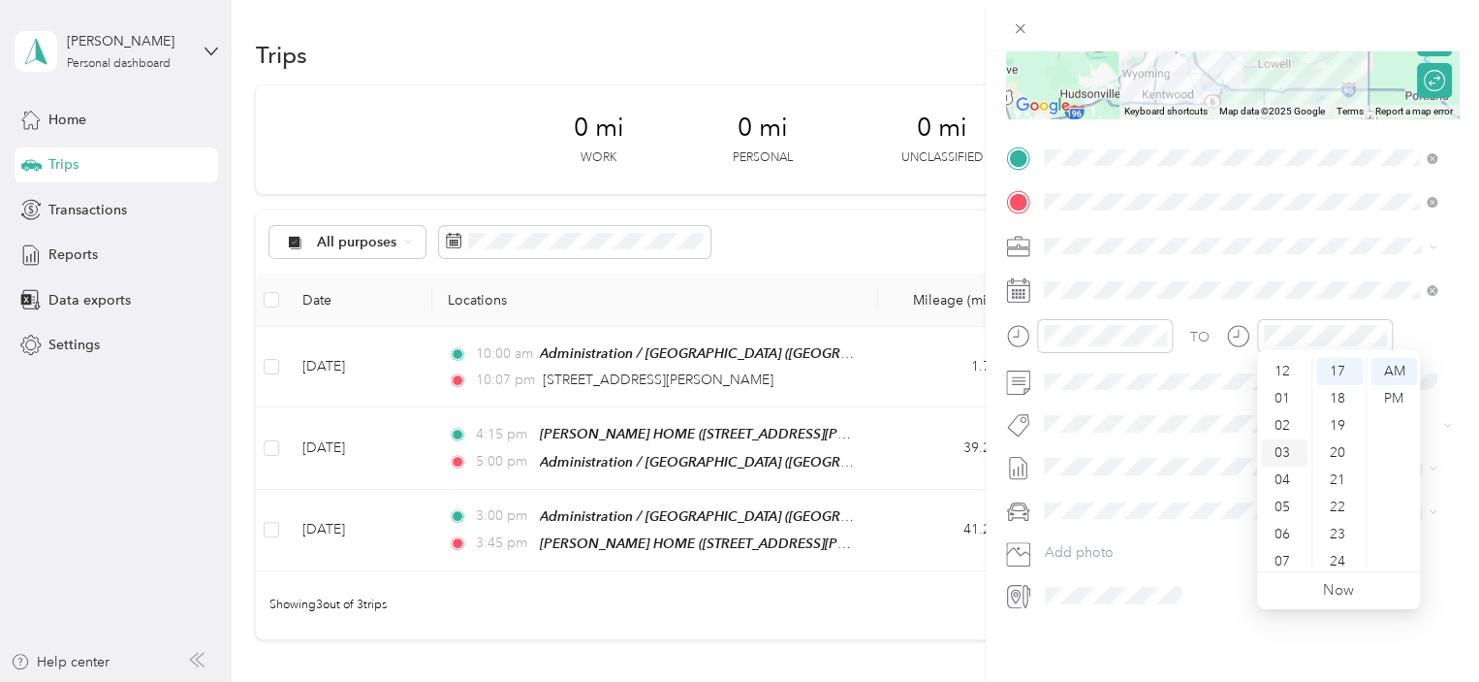
click at [1289, 453] on div "03" at bounding box center [1284, 452] width 47 height 27
click at [1337, 464] on div "50" at bounding box center [1339, 475] width 47 height 27
click at [1388, 396] on div "PM" at bounding box center [1394, 398] width 47 height 27
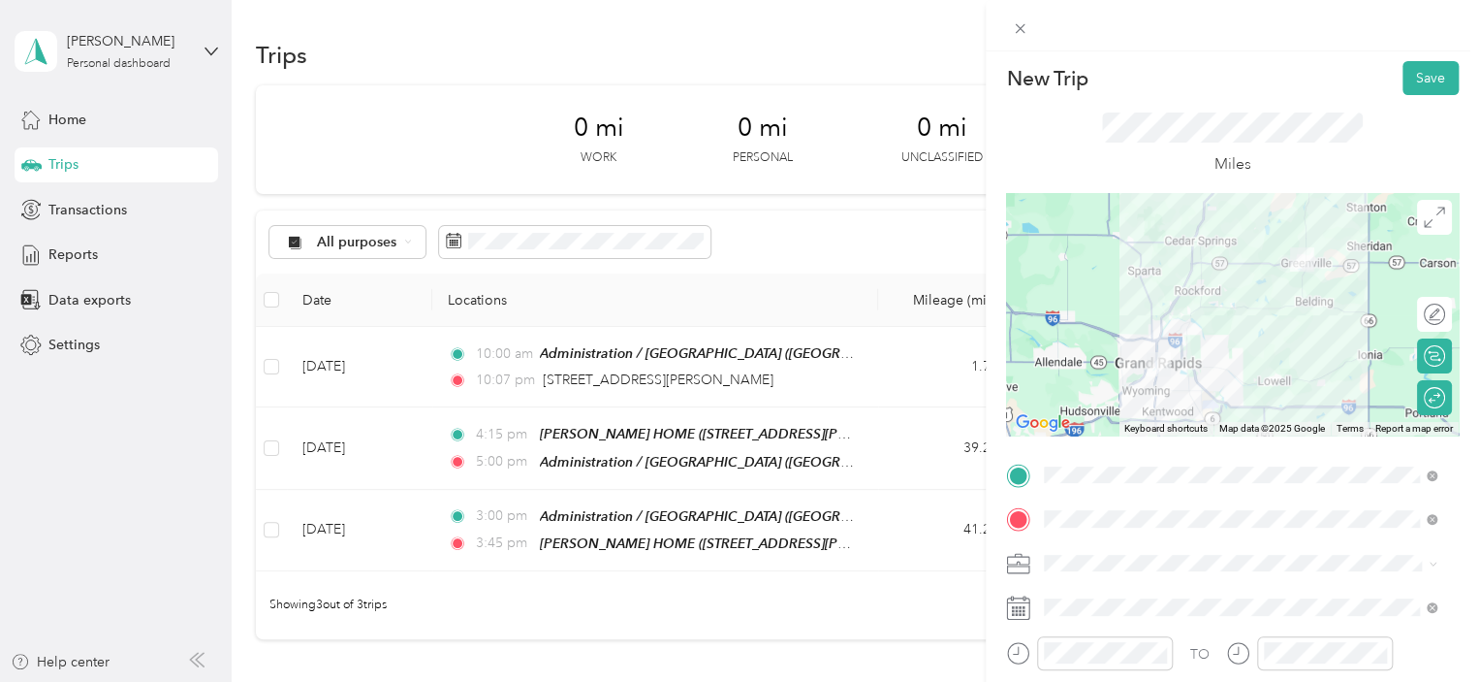
scroll to position [0, 0]
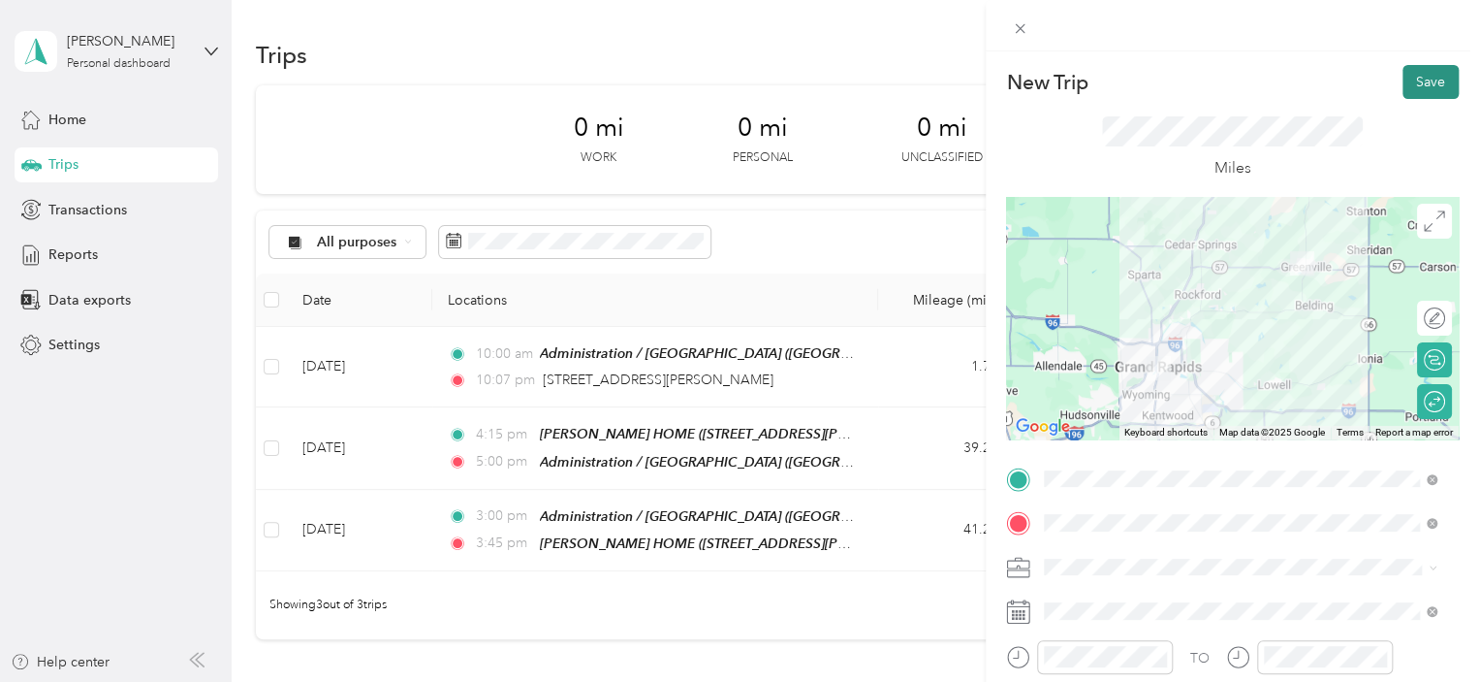
click at [1416, 78] on button "Save" at bounding box center [1431, 82] width 56 height 34
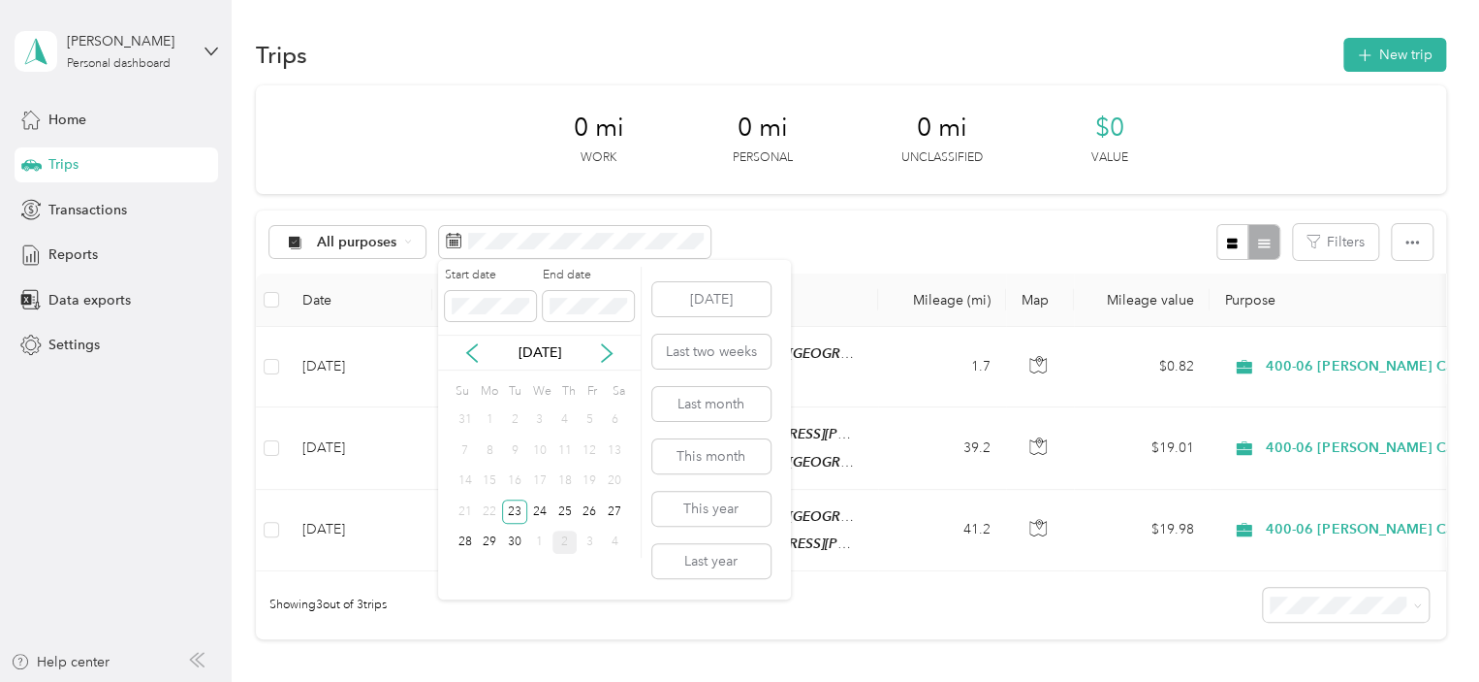
click at [566, 538] on div "2" at bounding box center [565, 542] width 25 height 24
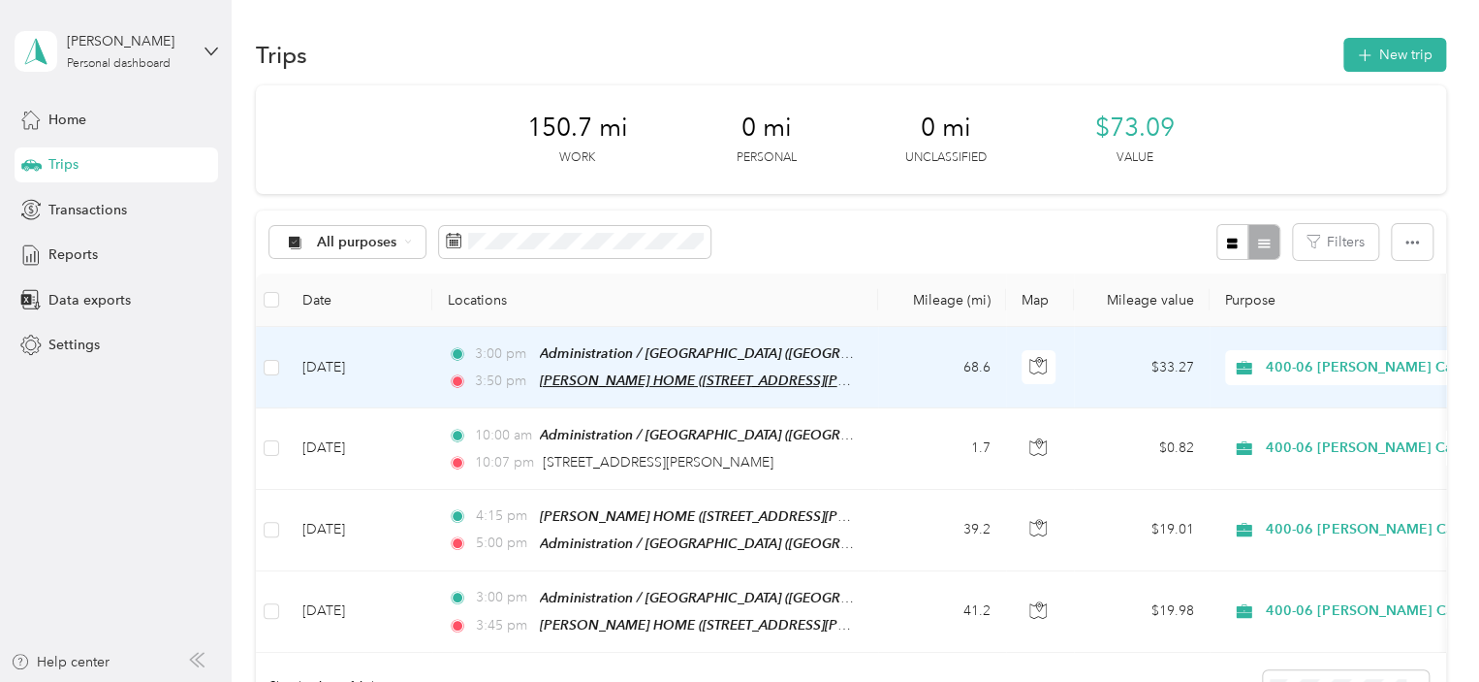
click at [544, 383] on span "[PERSON_NAME] HOME ([STREET_ADDRESS][PERSON_NAME][US_STATE])" at bounding box center [773, 380] width 466 height 16
click at [361, 364] on td "[DATE]" at bounding box center [359, 367] width 145 height 81
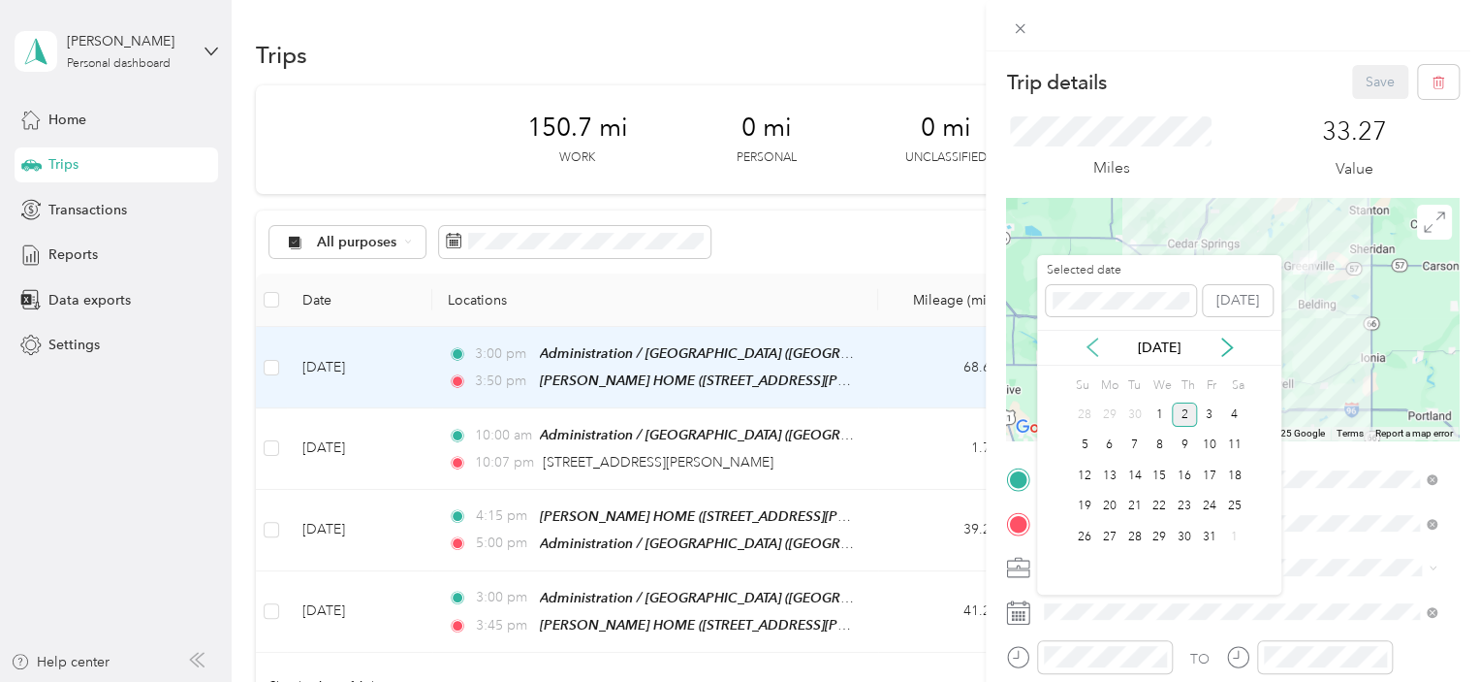
click at [1091, 348] on icon at bounding box center [1092, 346] width 19 height 19
click at [1134, 503] on div "23" at bounding box center [1135, 506] width 25 height 24
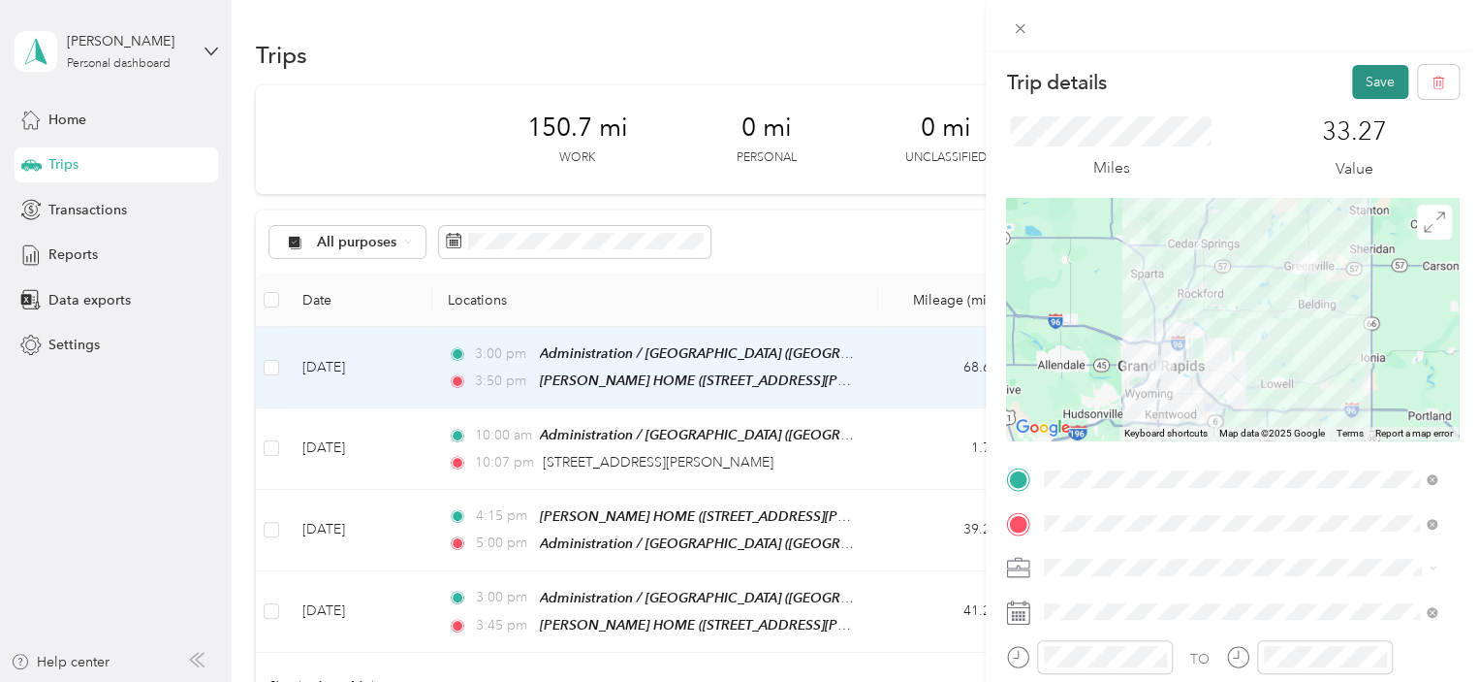
click at [1365, 78] on button "Save" at bounding box center [1380, 82] width 56 height 34
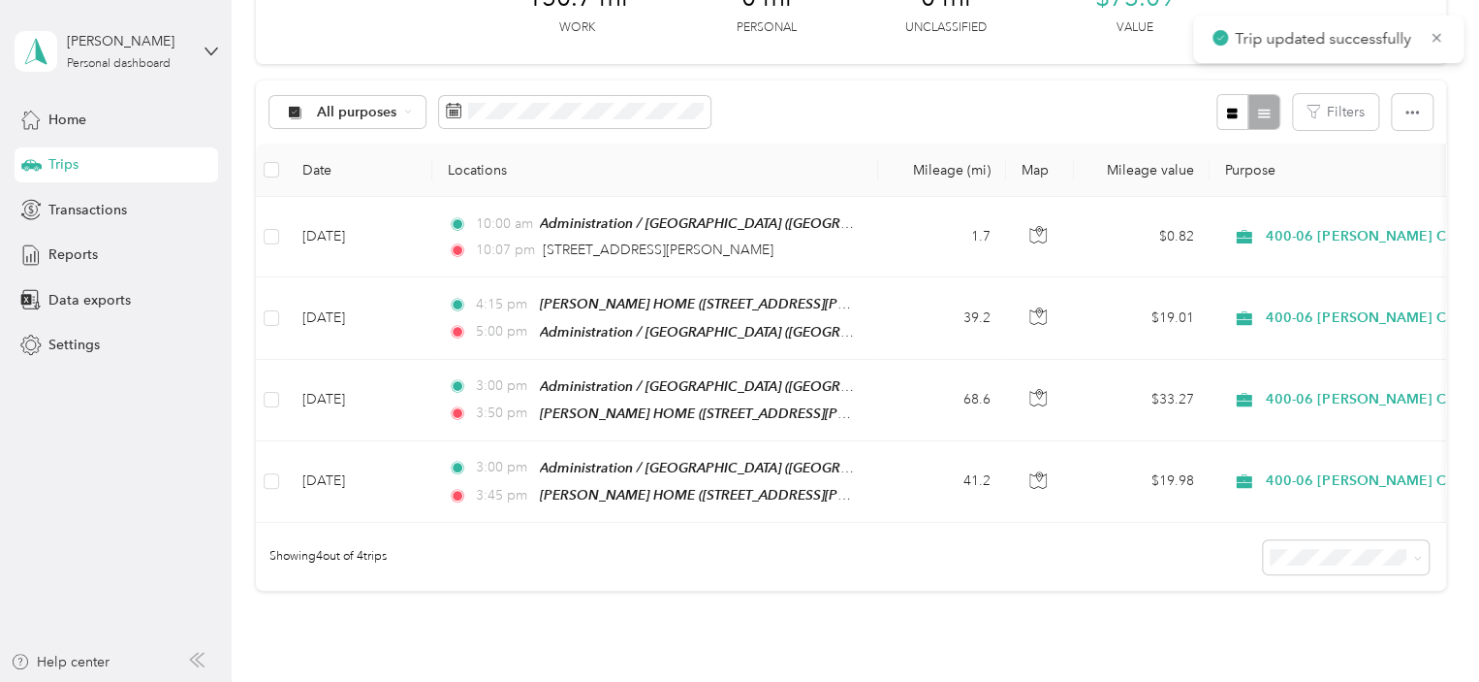
scroll to position [120, 0]
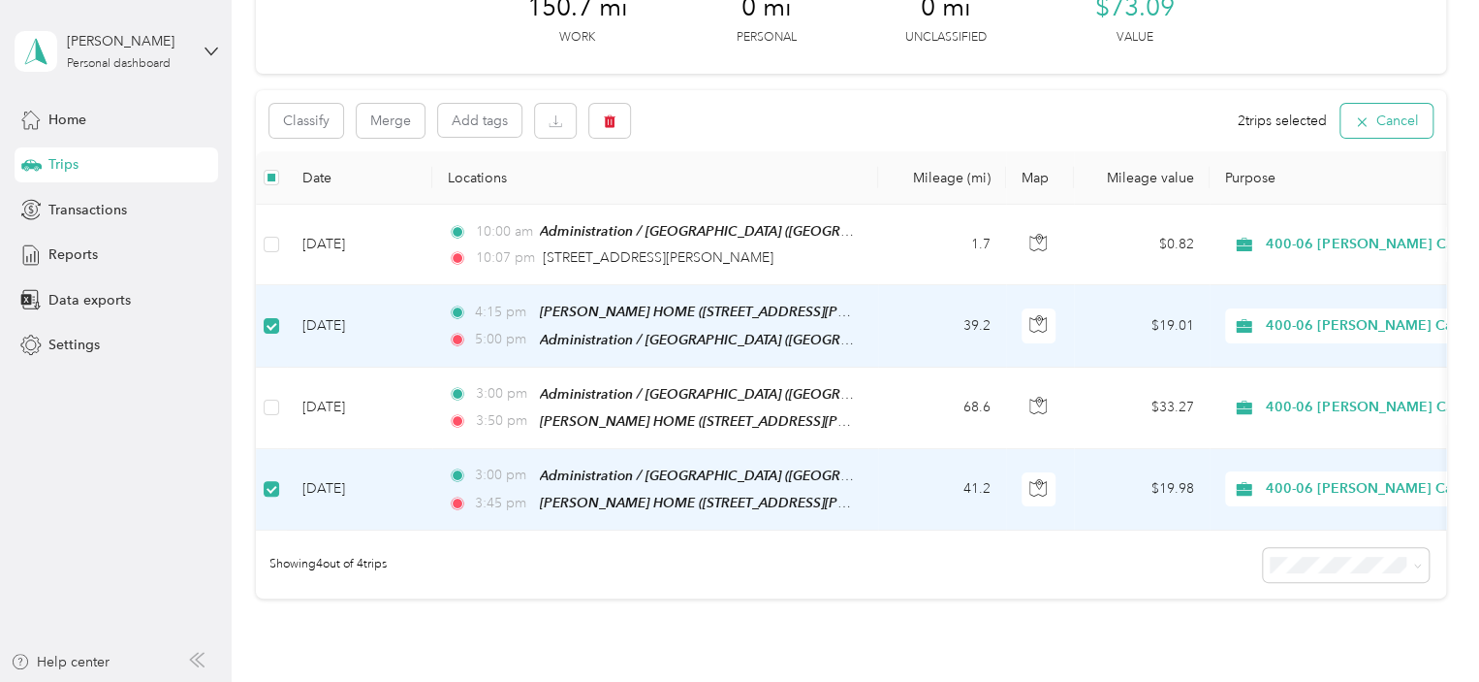
click at [1363, 119] on icon "button" at bounding box center [1362, 122] width 16 height 16
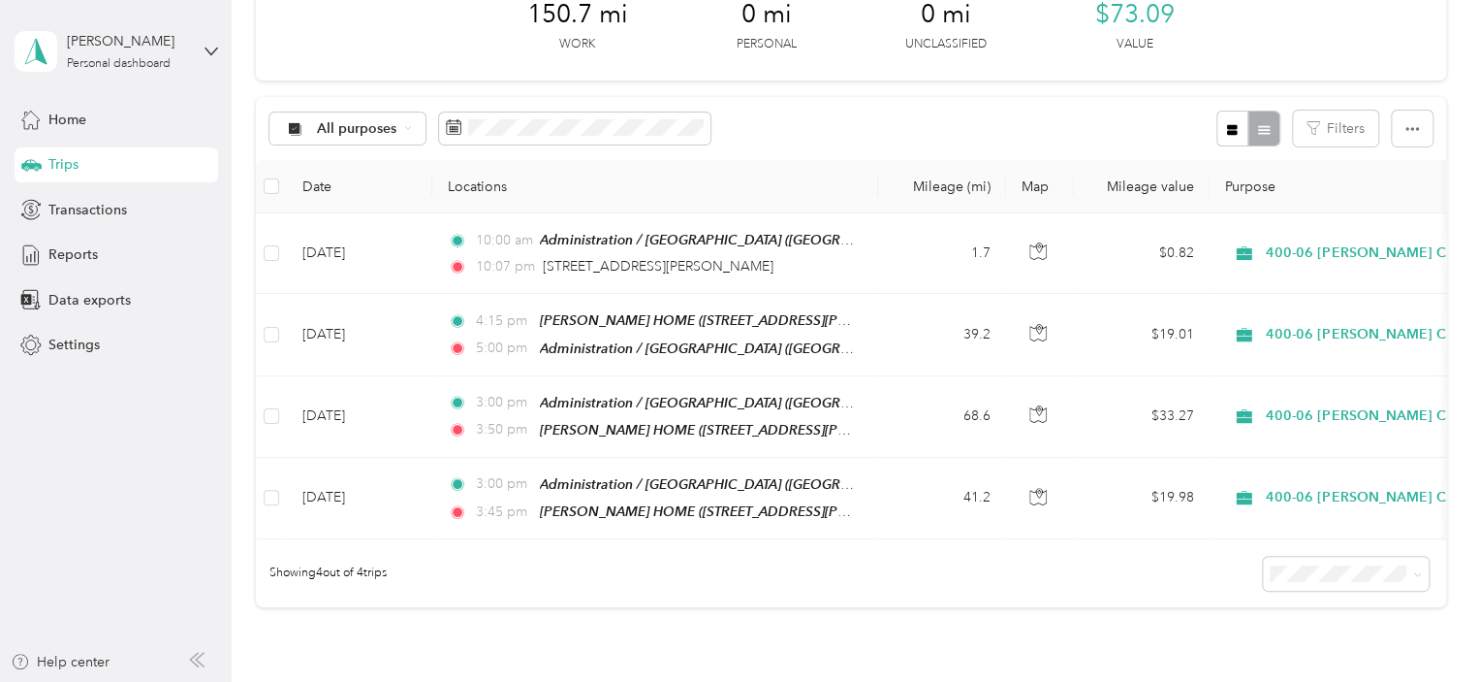
scroll to position [111, 0]
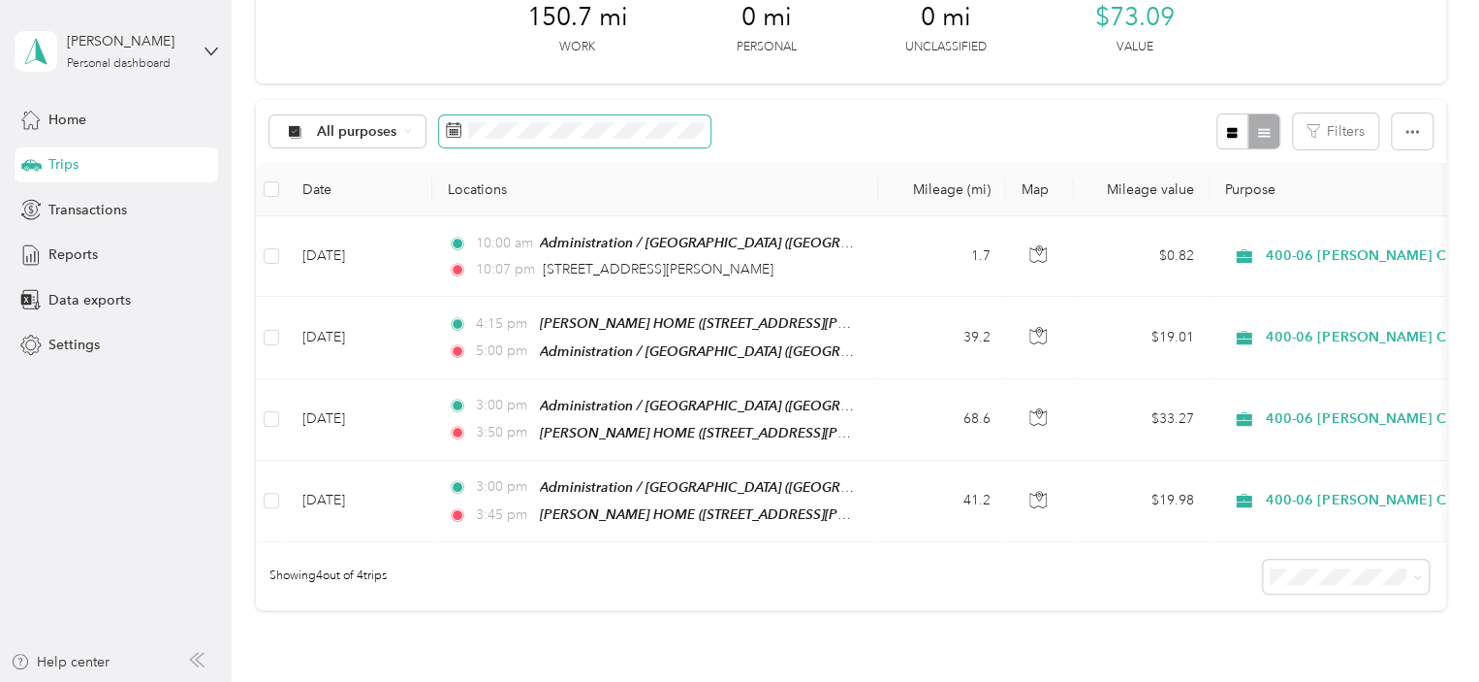
click at [628, 139] on span at bounding box center [574, 131] width 271 height 33
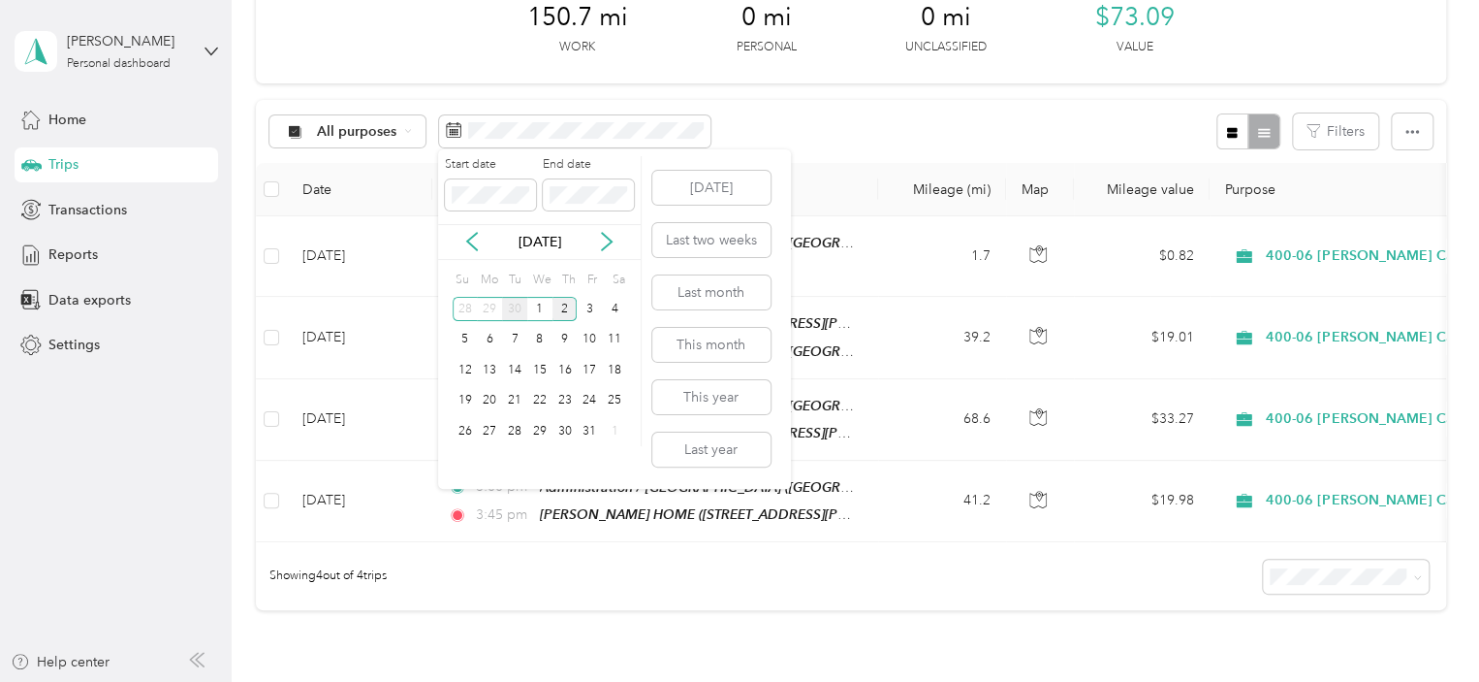
click at [512, 313] on div "30" at bounding box center [514, 309] width 25 height 24
click at [512, 313] on div "2" at bounding box center [514, 309] width 25 height 24
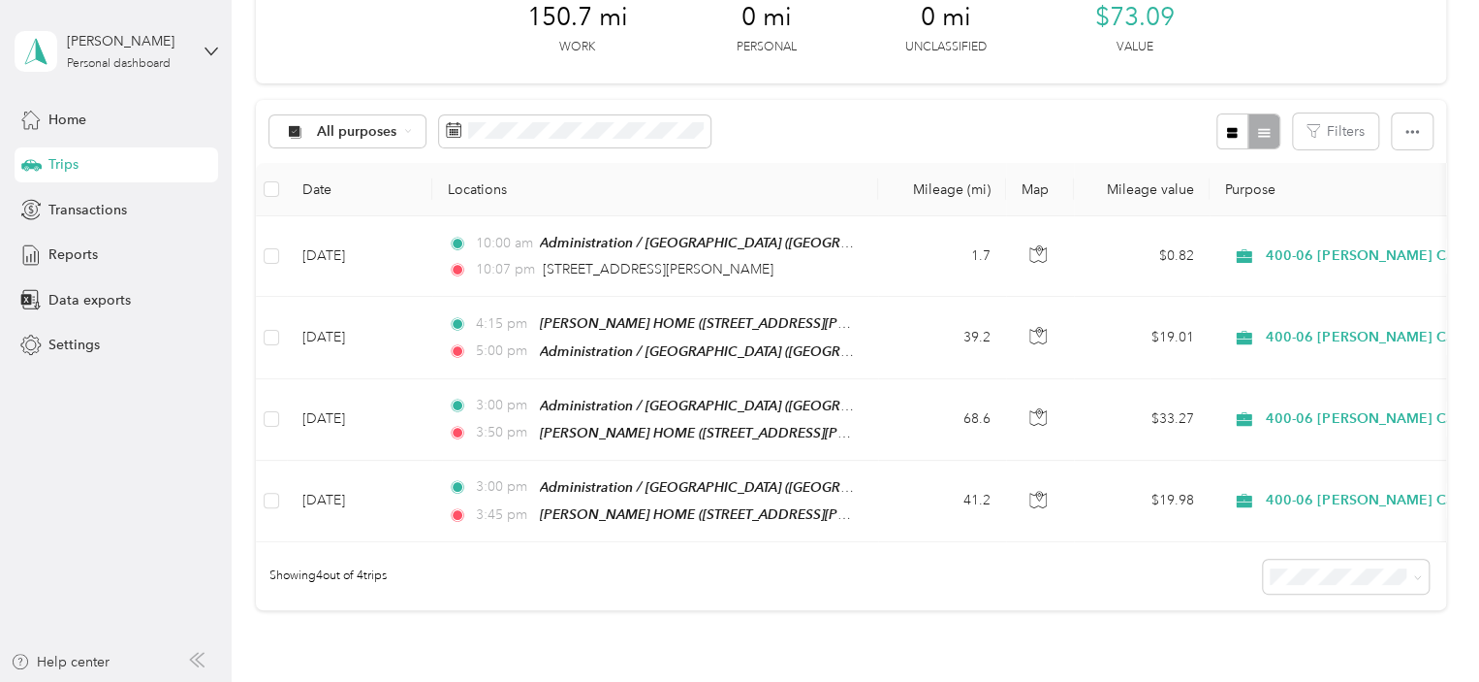
click at [812, 115] on div "All purposes Filters" at bounding box center [851, 131] width 1190 height 63
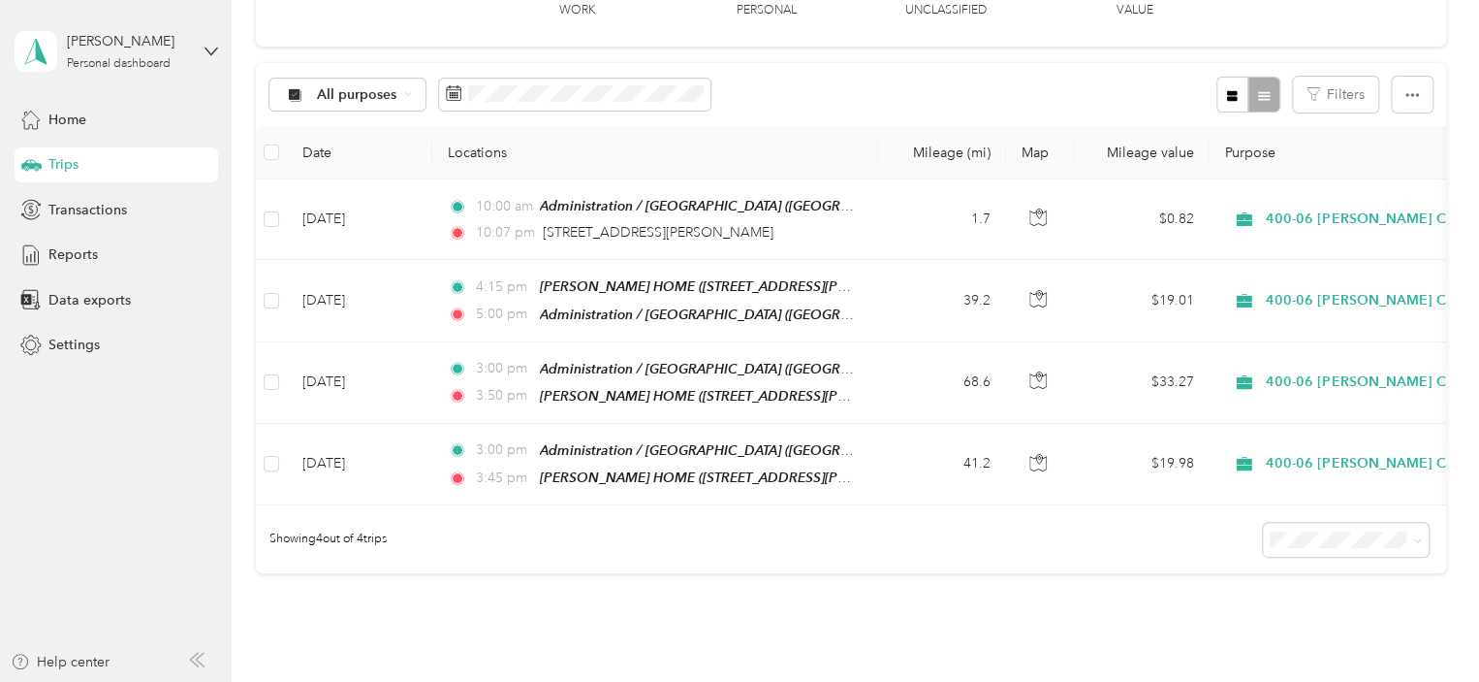
scroll to position [126, 0]
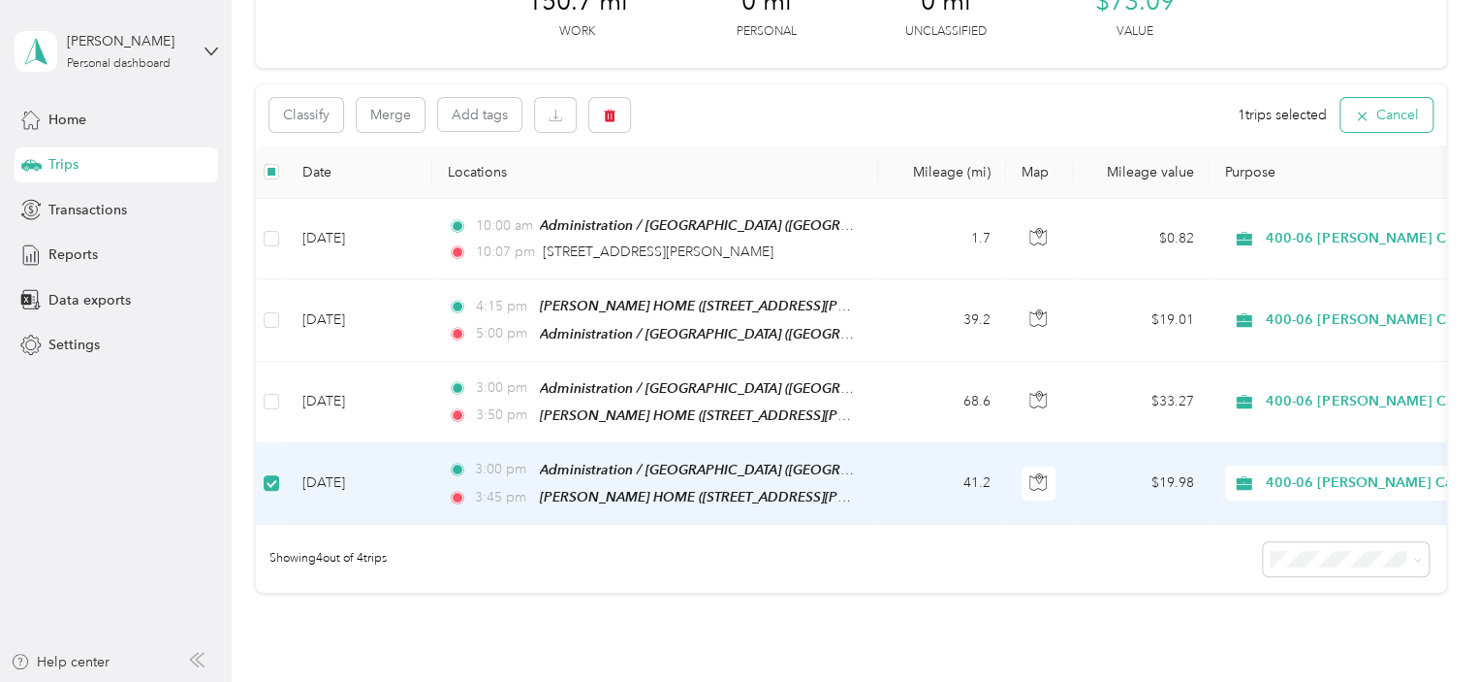
click at [1400, 111] on button "Cancel" at bounding box center [1387, 115] width 92 height 34
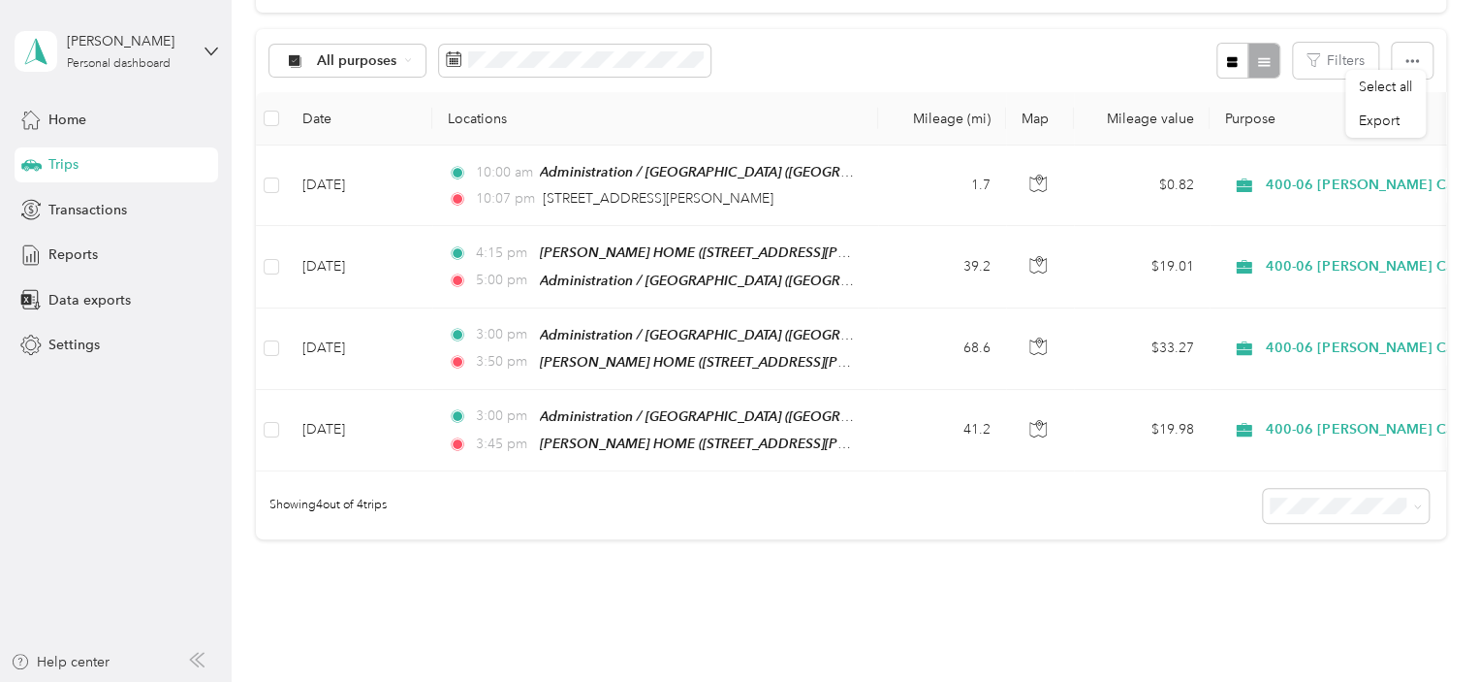
scroll to position [203, 0]
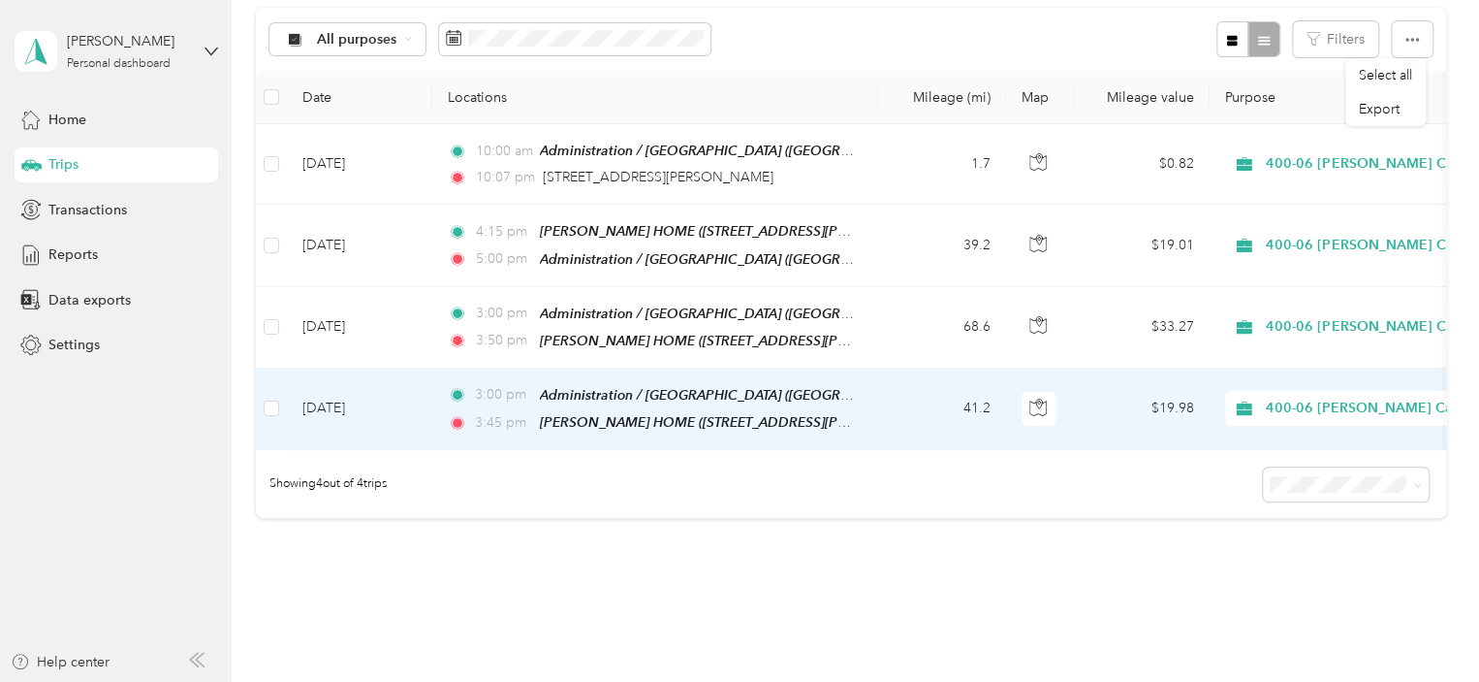
click at [879, 426] on td "41.2" at bounding box center [942, 408] width 128 height 81
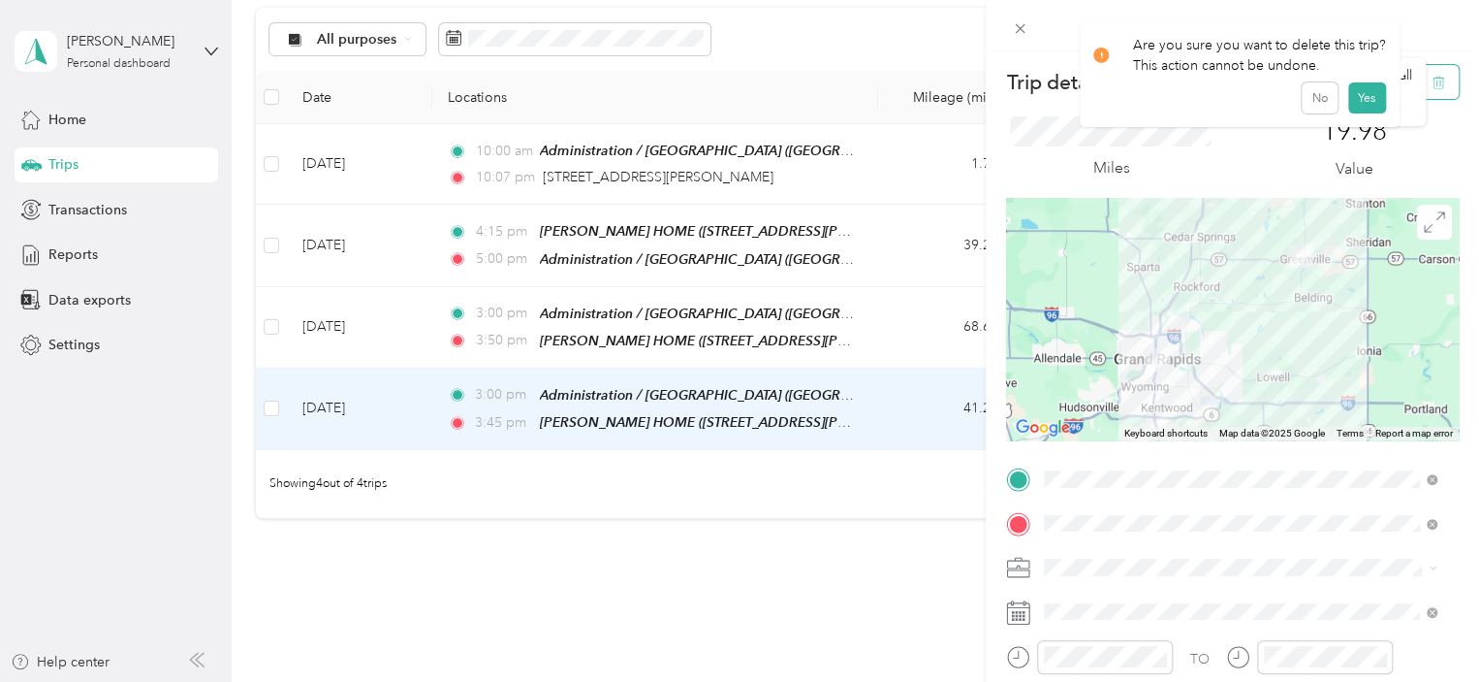
click at [1436, 78] on button "button" at bounding box center [1438, 82] width 41 height 34
click at [1372, 105] on button "Yes" at bounding box center [1367, 105] width 38 height 31
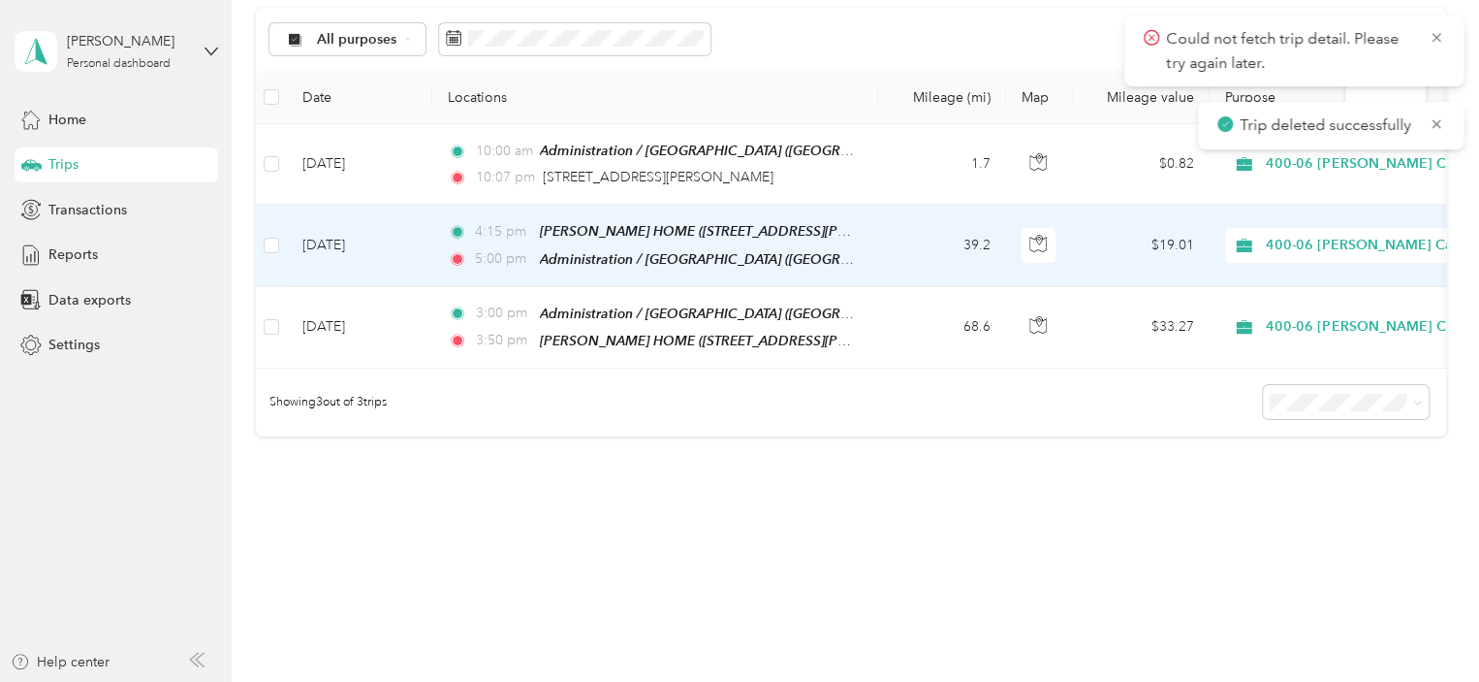
click at [879, 255] on td "39.2" at bounding box center [942, 245] width 128 height 81
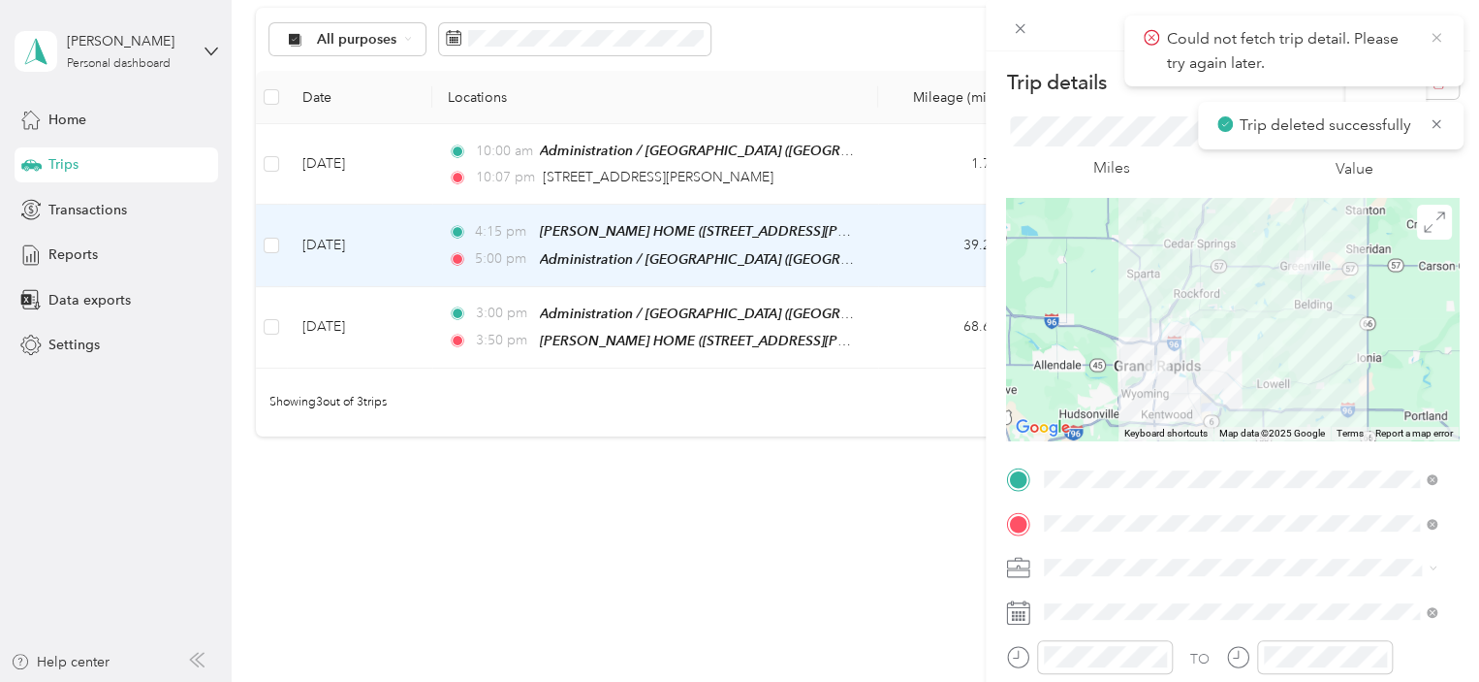
click at [1443, 35] on icon at bounding box center [1437, 37] width 16 height 17
click at [1434, 77] on button "button" at bounding box center [1438, 82] width 41 height 34
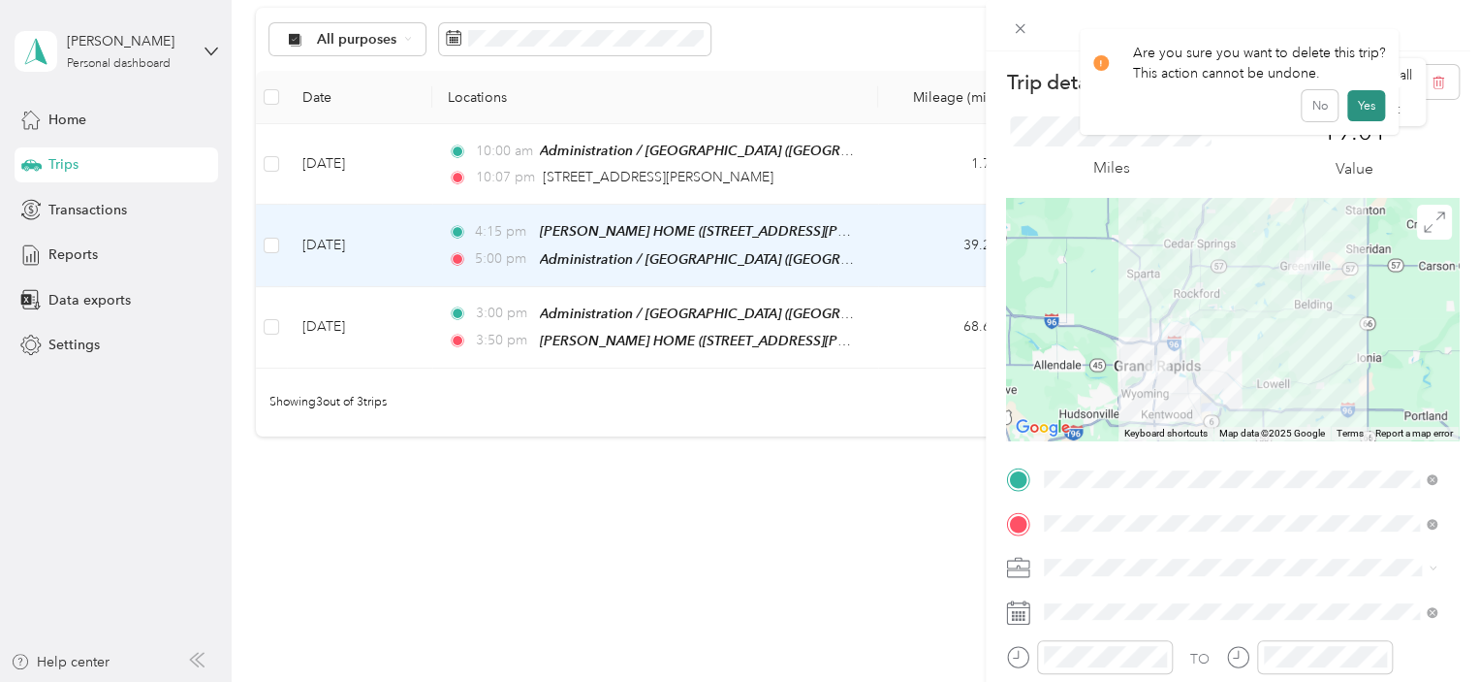
click at [1362, 104] on button "Yes" at bounding box center [1367, 105] width 38 height 31
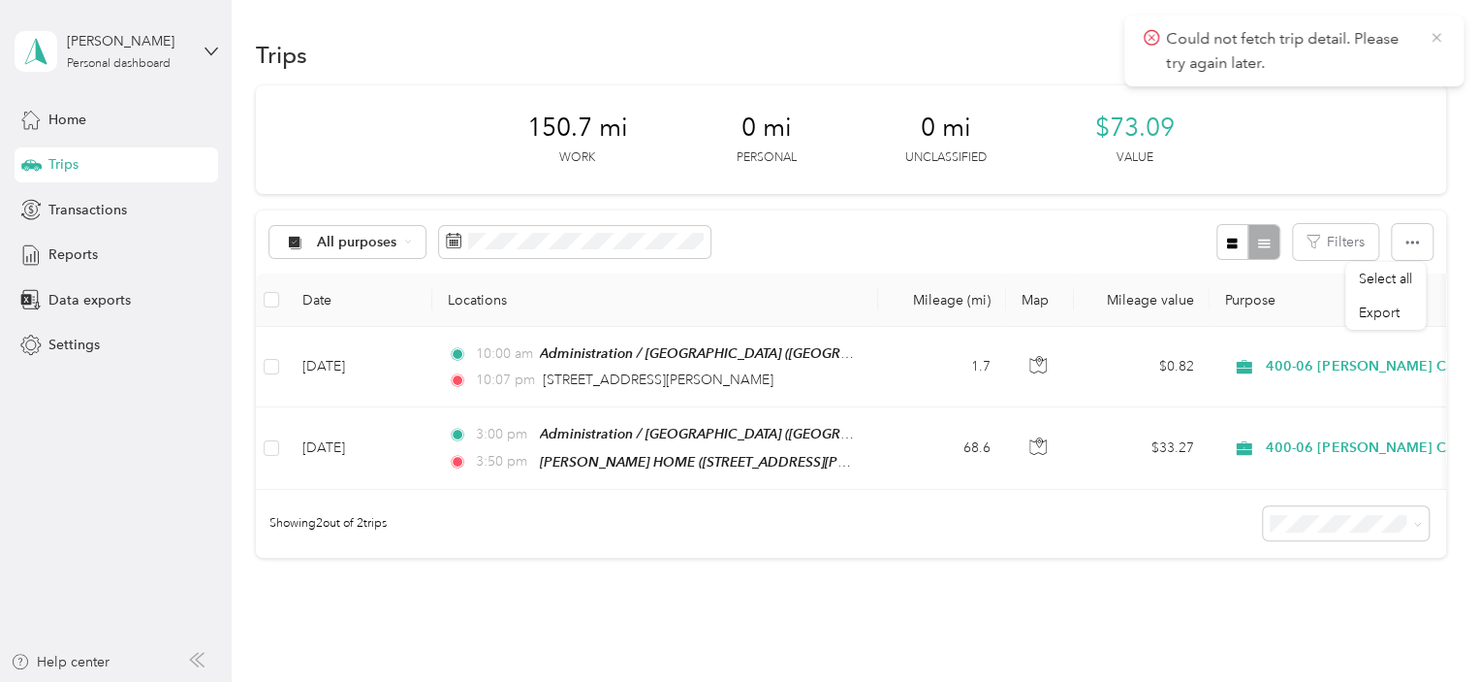
click at [1431, 37] on icon at bounding box center [1437, 37] width 16 height 17
click at [1404, 49] on button "New trip" at bounding box center [1395, 55] width 103 height 34
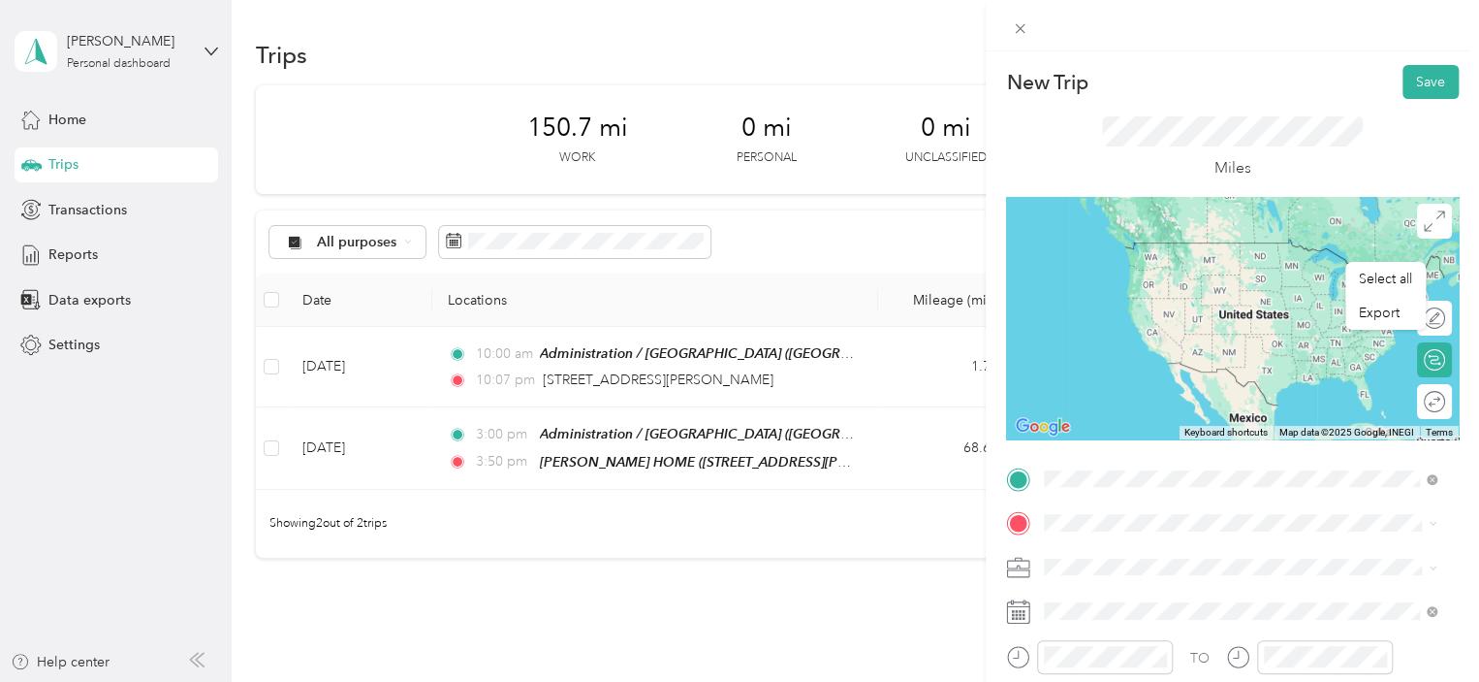
click at [1177, 335] on div "[PERSON_NAME] HOME [STREET_ADDRESS][PERSON_NAME][US_STATE]" at bounding box center [1231, 321] width 301 height 41
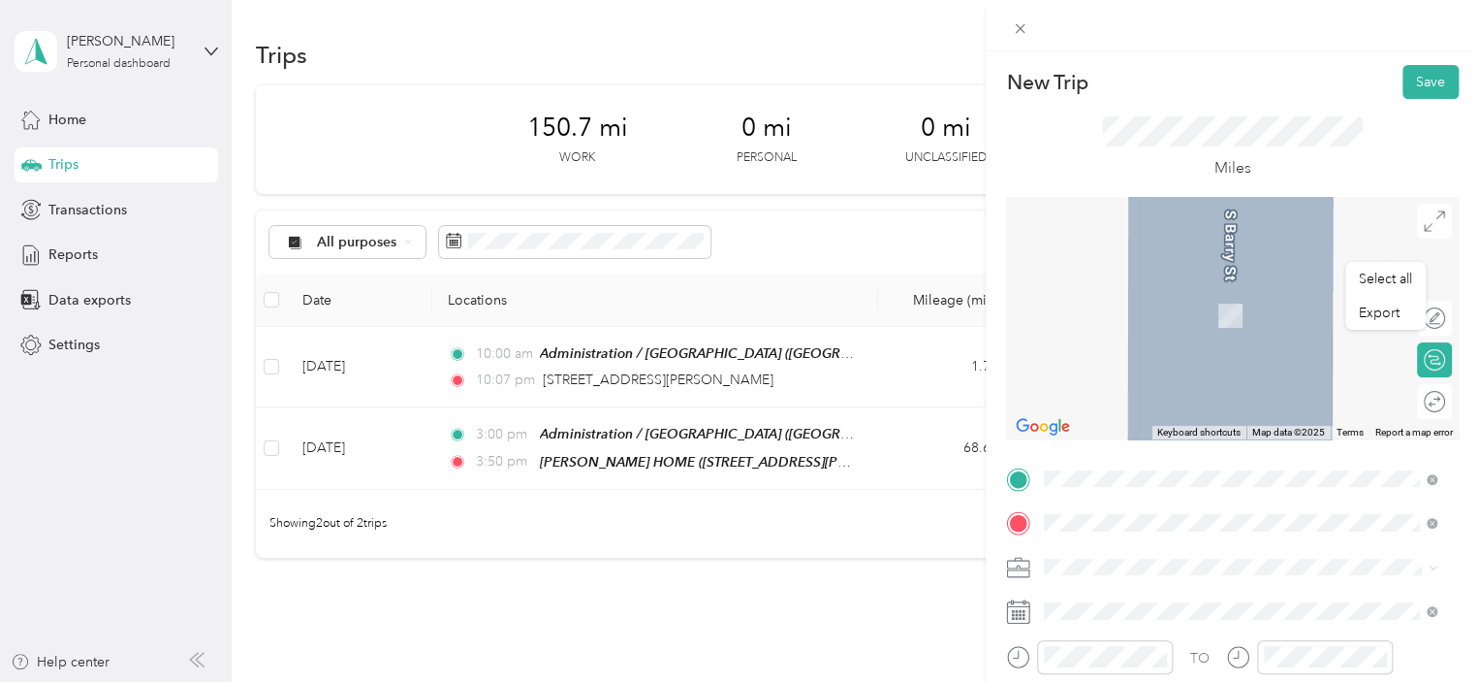
click at [1144, 294] on div "TEAM Administration / Grand Rapids Office" at bounding box center [1256, 302] width 350 height 34
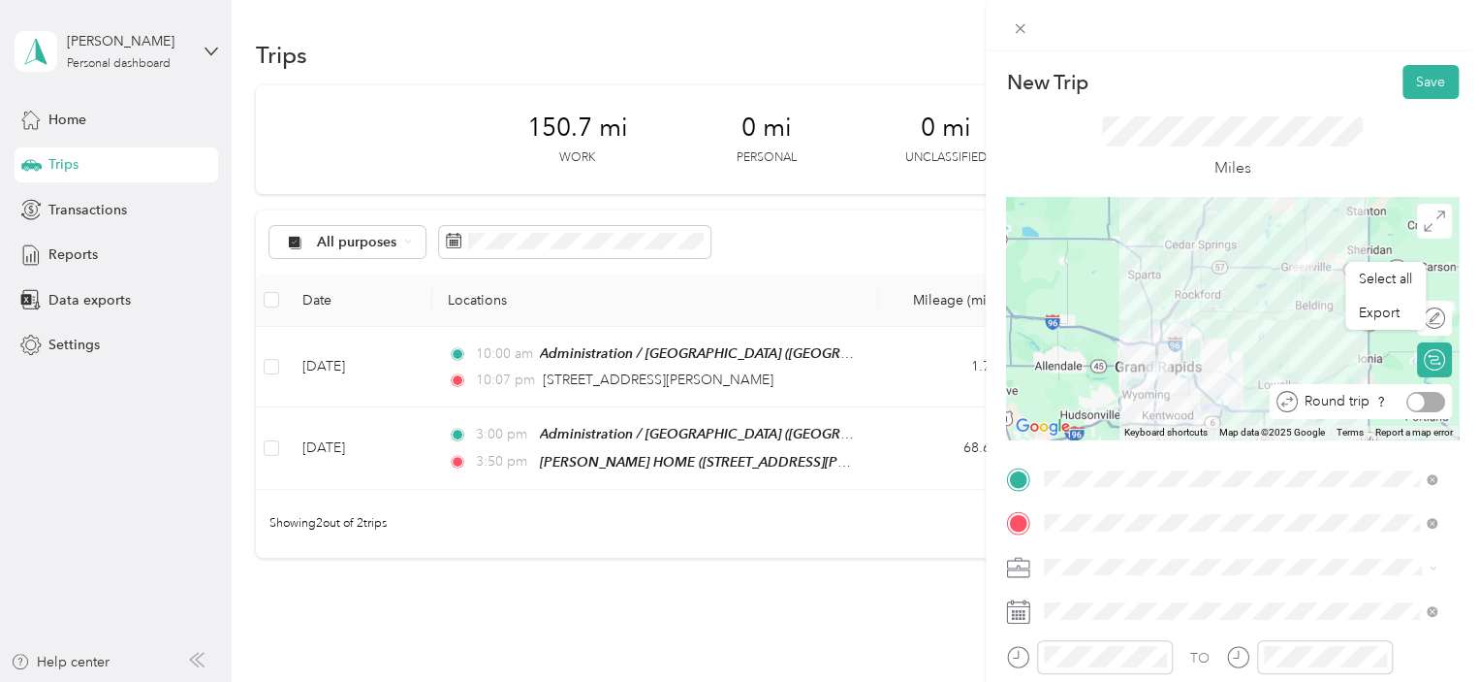
click at [1426, 404] on div "Round trip" at bounding box center [1371, 402] width 147 height 20
click at [1407, 398] on div at bounding box center [1415, 401] width 17 height 17
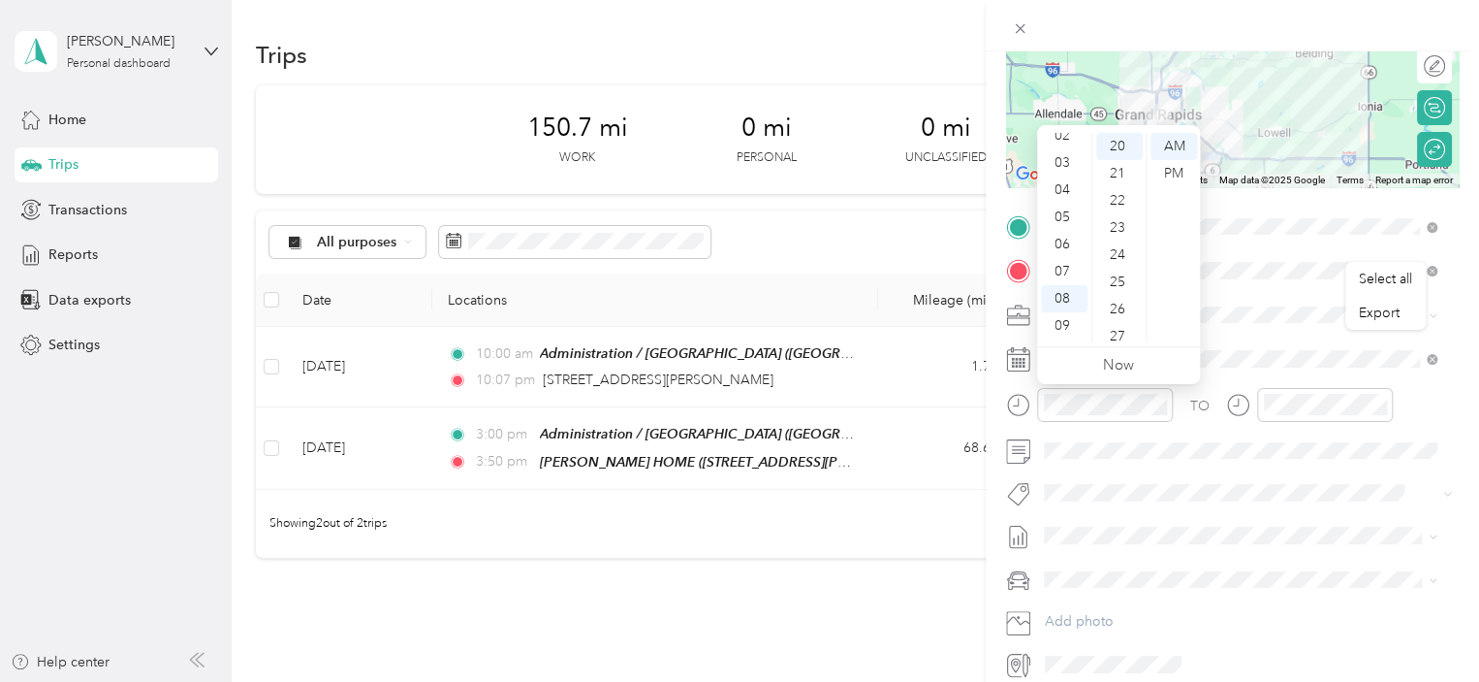
scroll to position [57, 0]
click at [1059, 201] on div "04" at bounding box center [1064, 197] width 47 height 27
click at [1123, 219] on div "35" at bounding box center [1119, 226] width 47 height 27
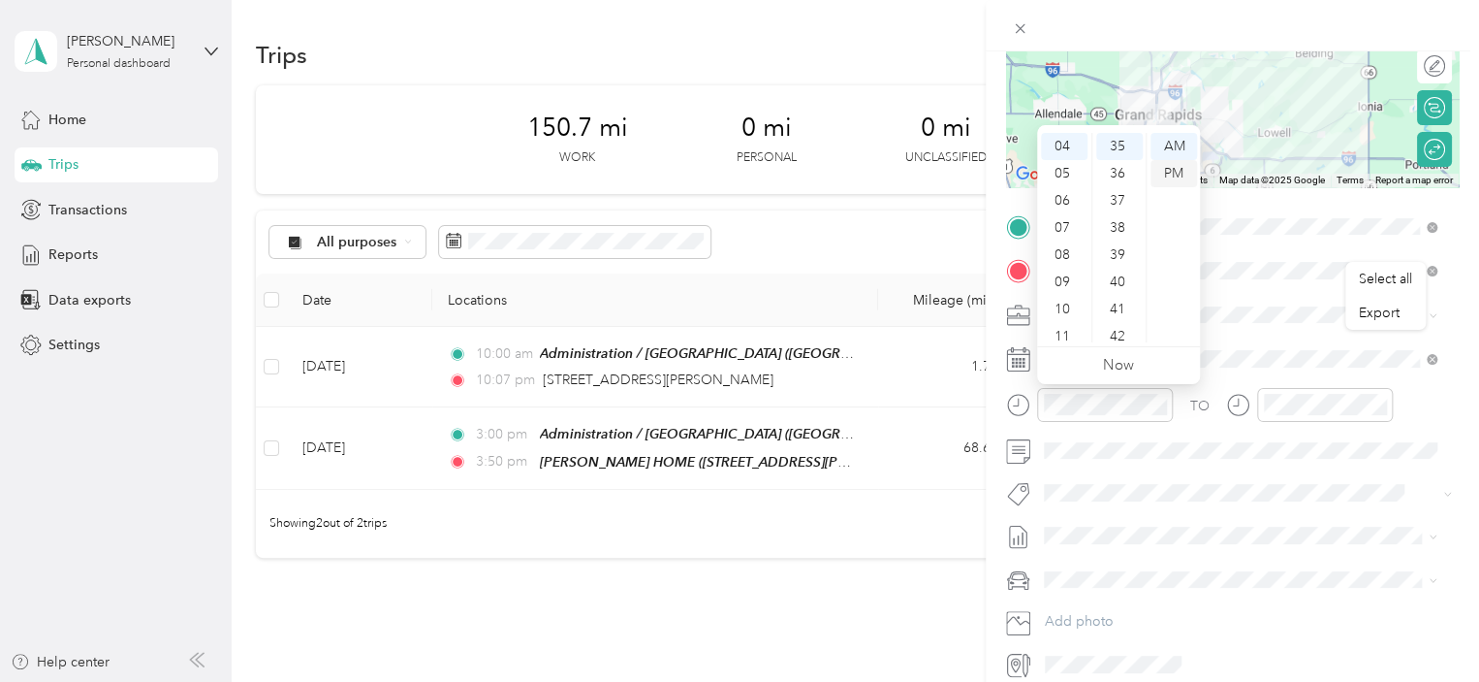
click at [1175, 170] on div "PM" at bounding box center [1174, 173] width 47 height 27
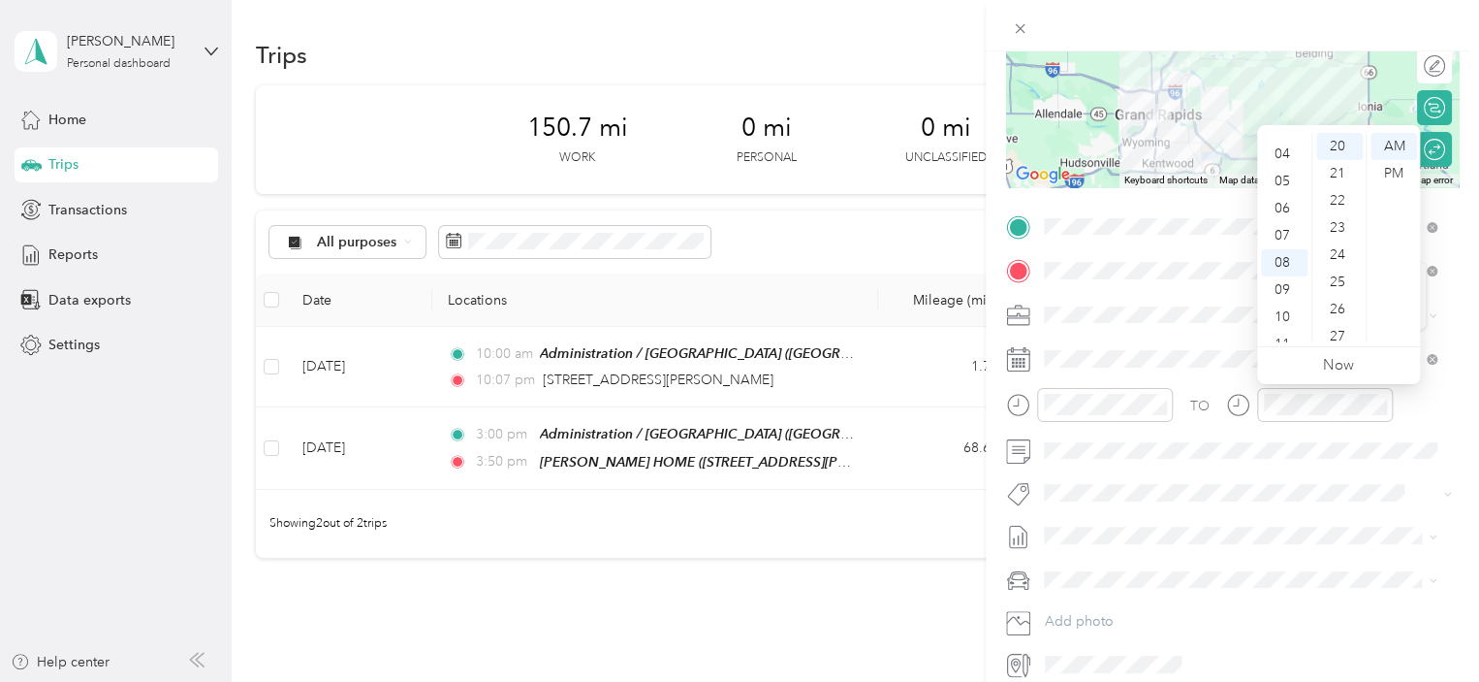
scroll to position [96, 0]
click at [1275, 185] on div "05" at bounding box center [1284, 186] width 47 height 27
click at [1378, 176] on div "PM" at bounding box center [1394, 173] width 47 height 27
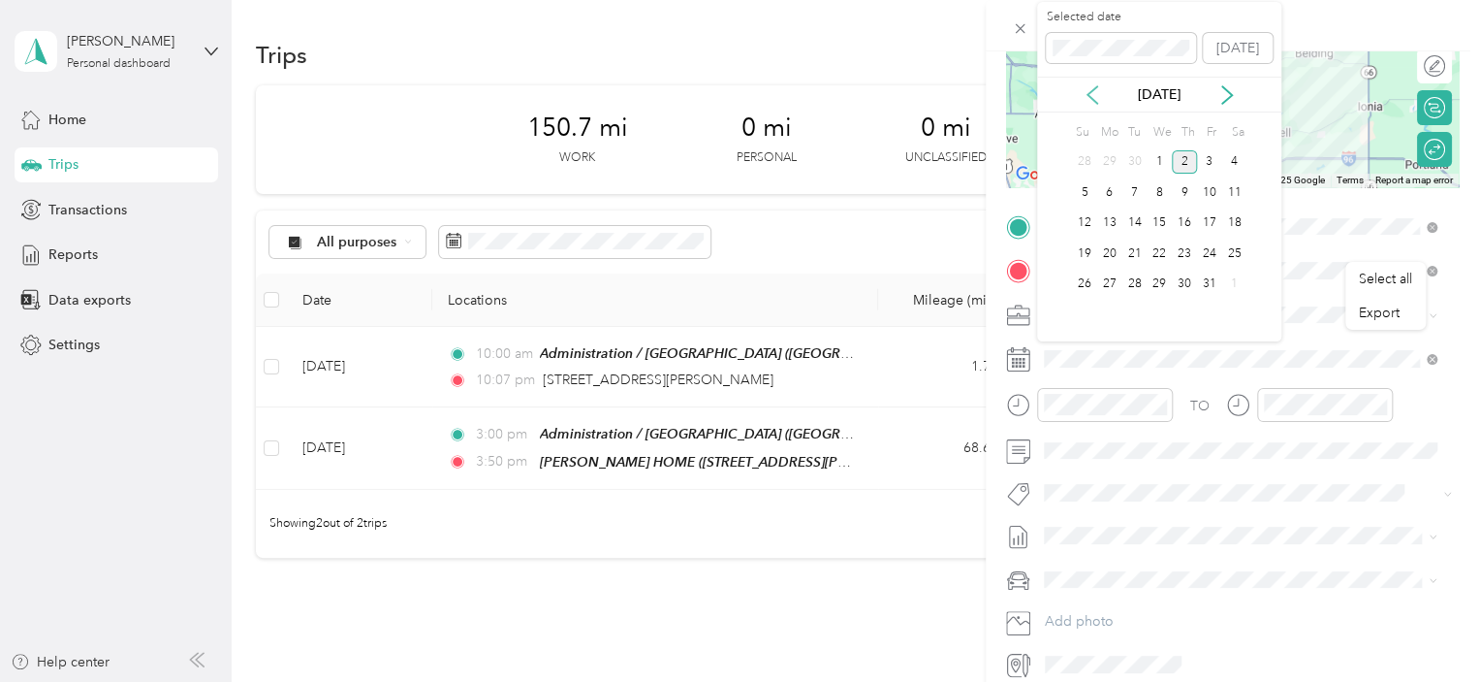
click at [1094, 100] on icon at bounding box center [1093, 94] width 10 height 17
click at [1132, 254] on div "23" at bounding box center [1135, 253] width 25 height 24
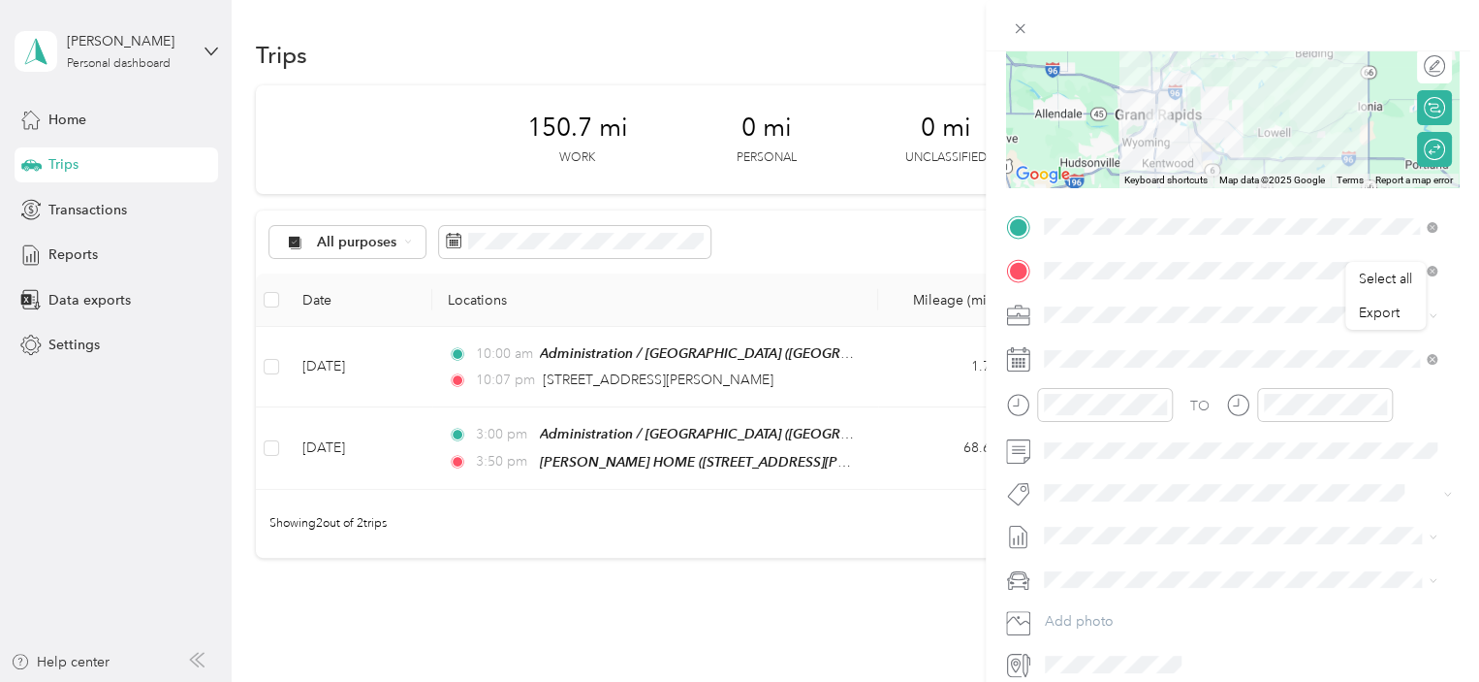
drag, startPoint x: 1463, startPoint y: 310, endPoint x: 1455, endPoint y: 103, distance: 207.6
click at [1455, 103] on form "New Trip Save This trip cannot be edited because it is either under review, app…" at bounding box center [1232, 246] width 493 height 867
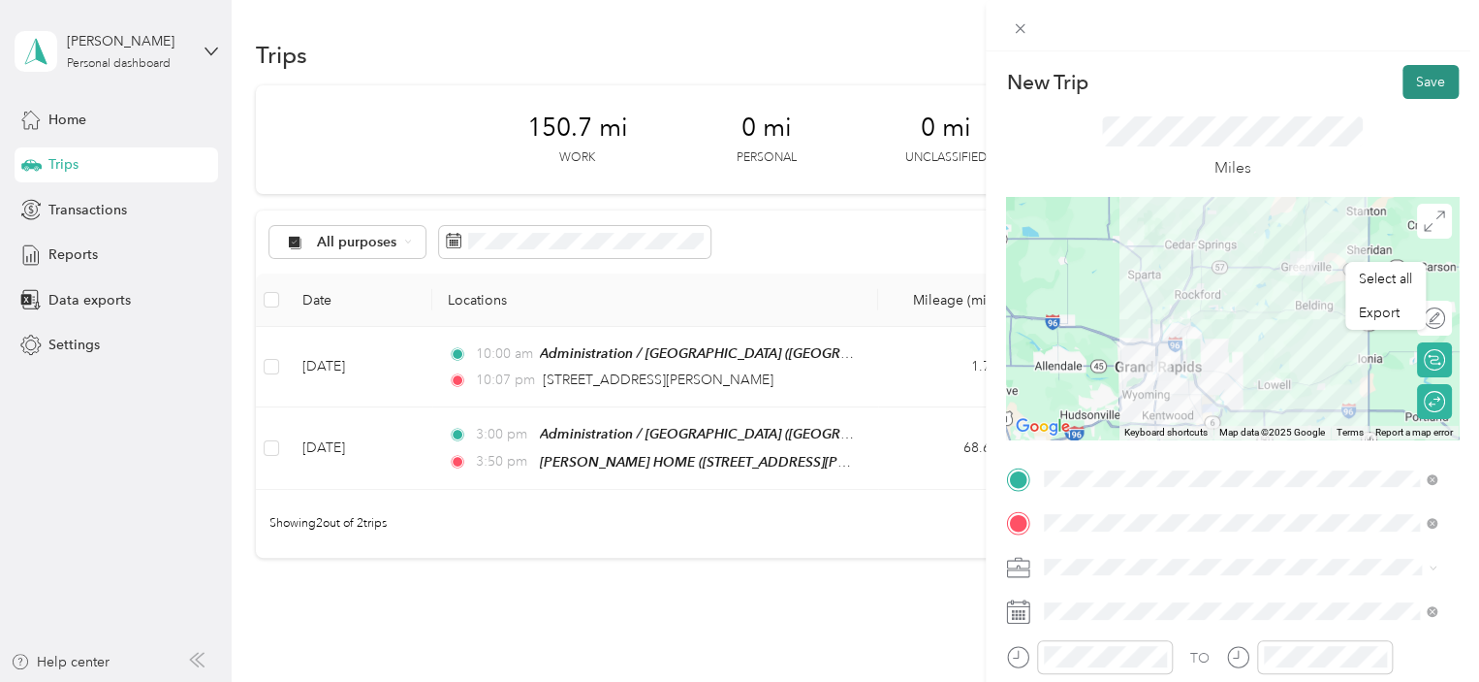
click at [1422, 78] on button "Save" at bounding box center [1431, 82] width 56 height 34
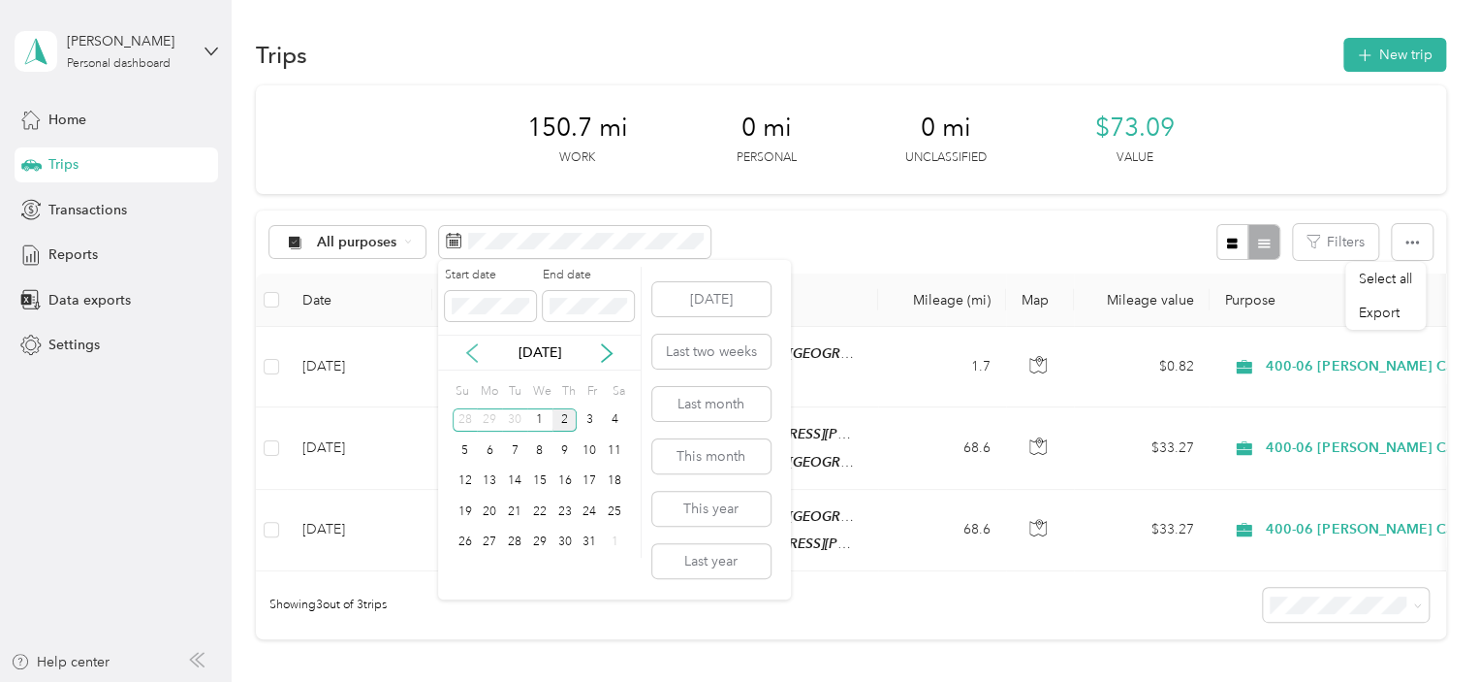
click at [472, 353] on icon at bounding box center [471, 352] width 19 height 19
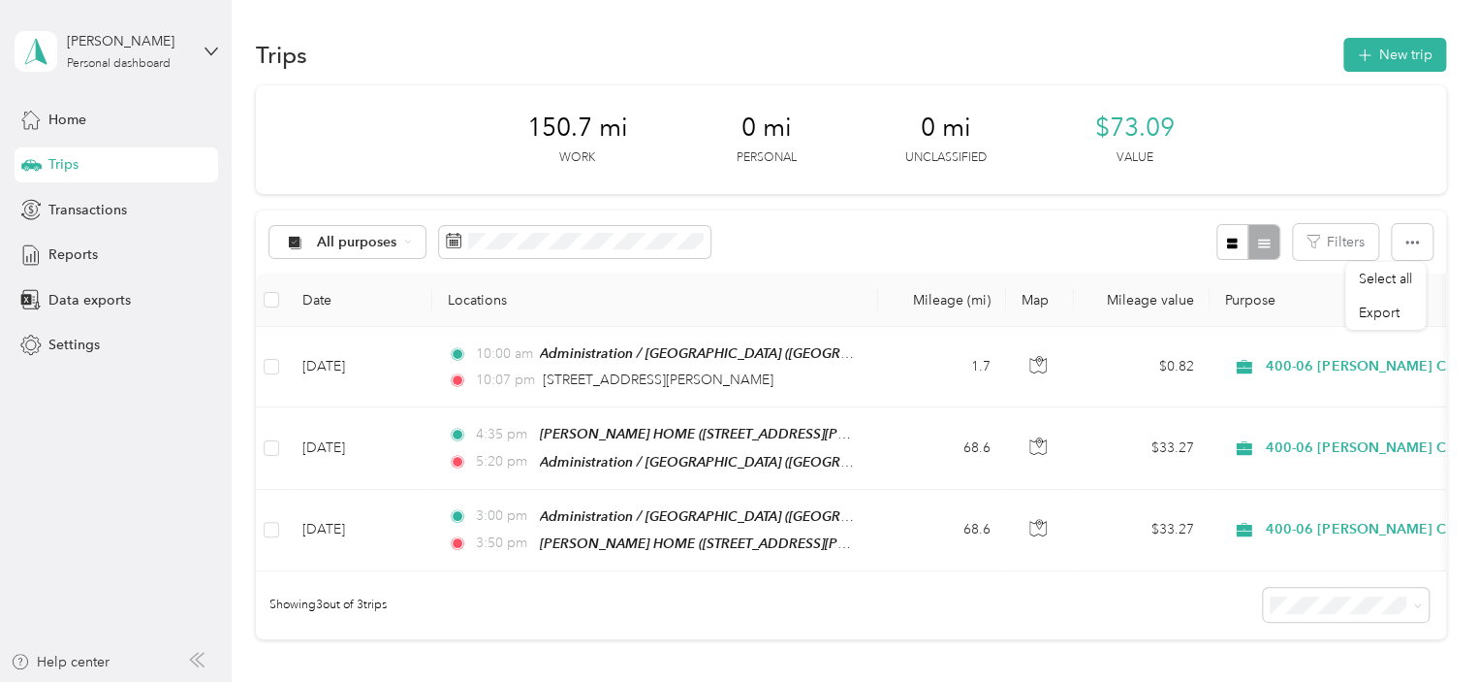
click at [849, 236] on div "All purposes Filters" at bounding box center [851, 241] width 1190 height 63
click at [1408, 58] on button "New trip" at bounding box center [1395, 55] width 103 height 34
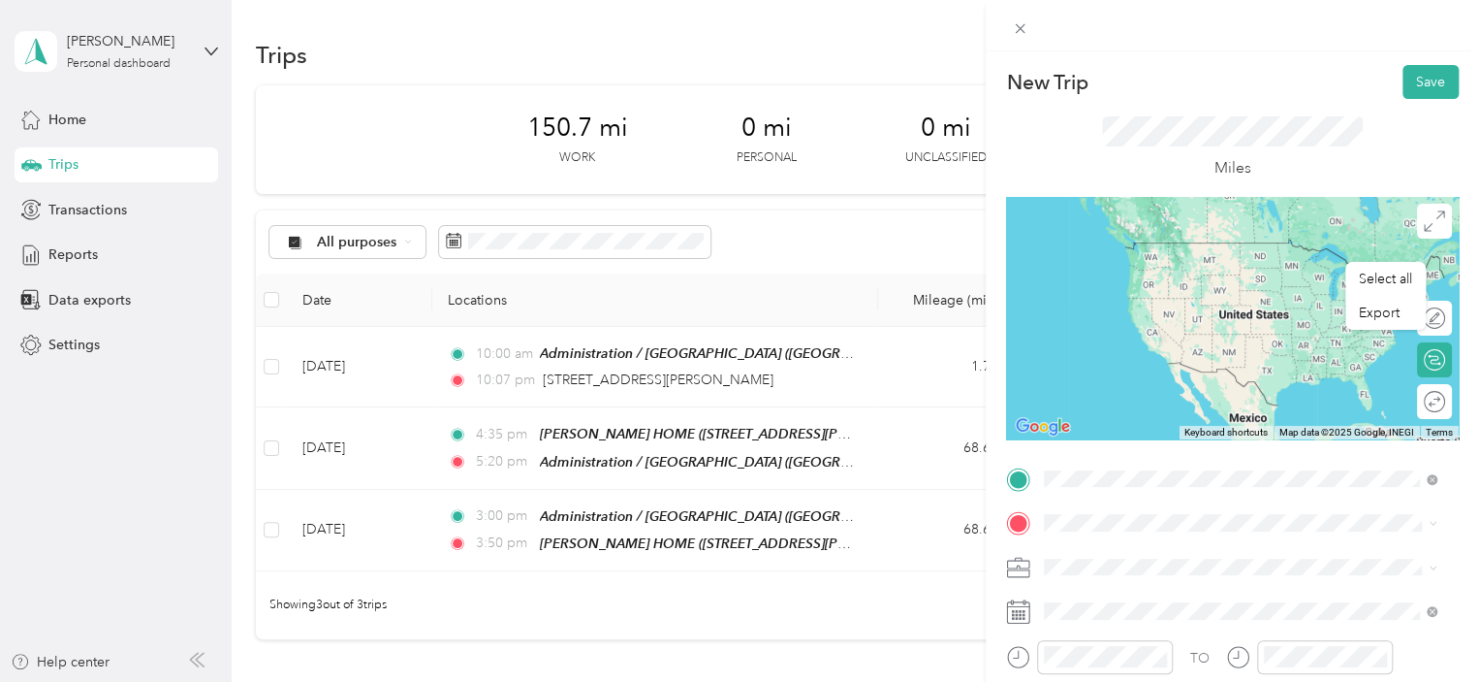
click at [1156, 263] on div "TEAM Administration / [GEOGRAPHIC_DATA], [US_STATE], [GEOGRAPHIC_DATA]" at bounding box center [1256, 279] width 350 height 79
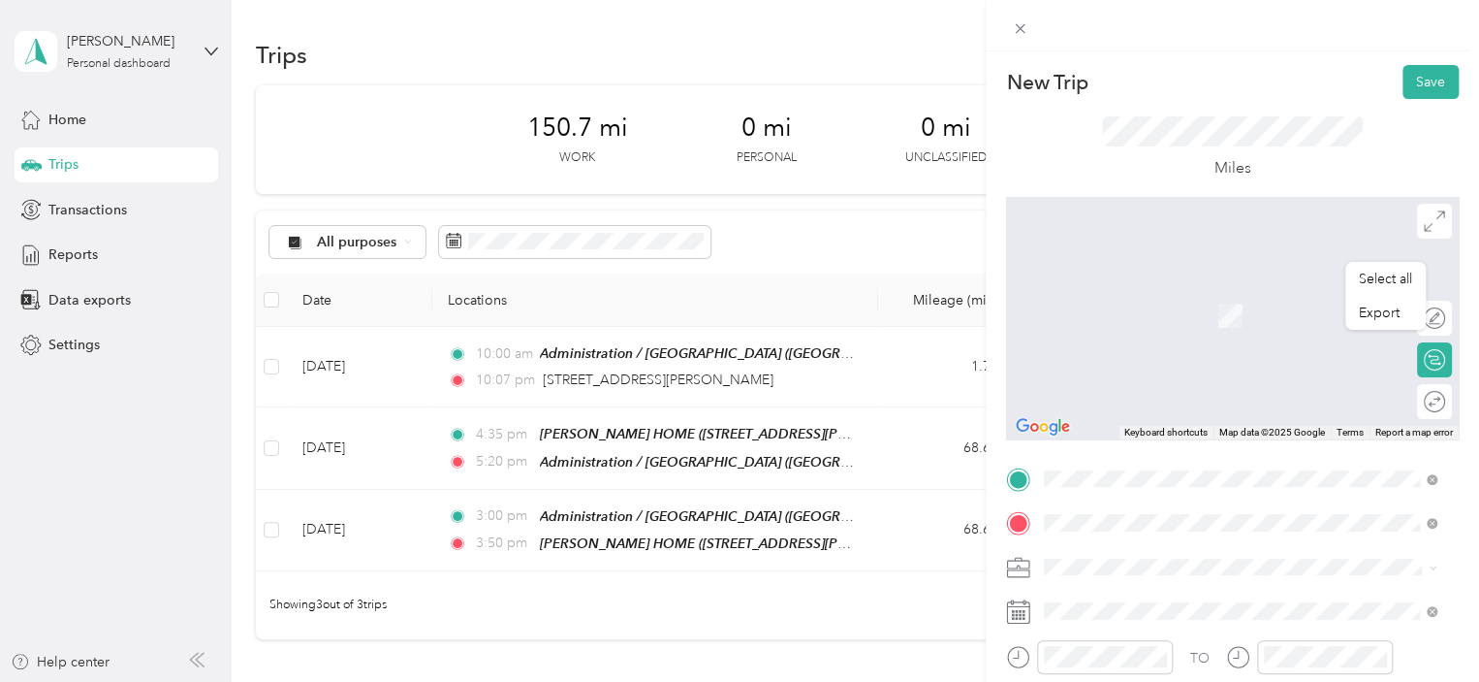
click at [1159, 318] on div "[GEOGRAPHIC_DATA][PERSON_NAME] Home [STREET_ADDRESS][US_STATE]" at bounding box center [1178, 305] width 194 height 41
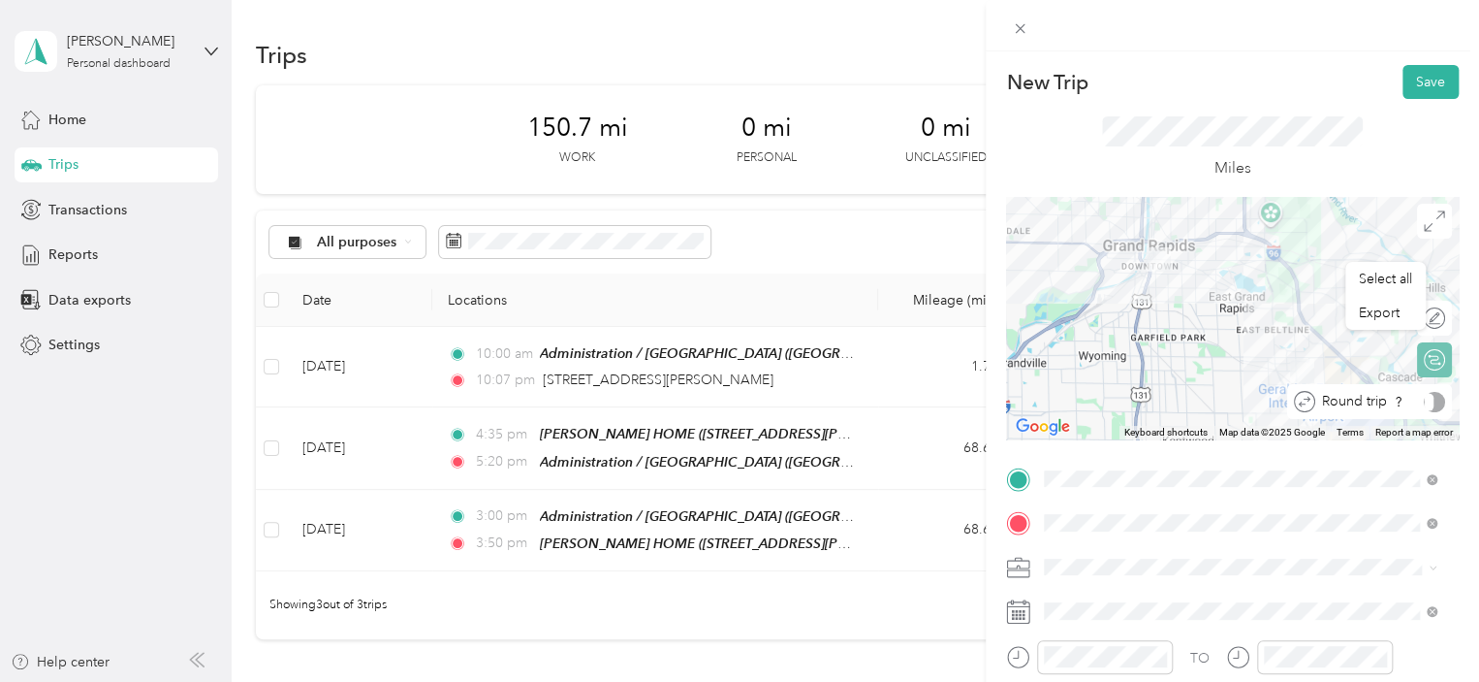
click at [1424, 403] on div at bounding box center [1434, 402] width 21 height 20
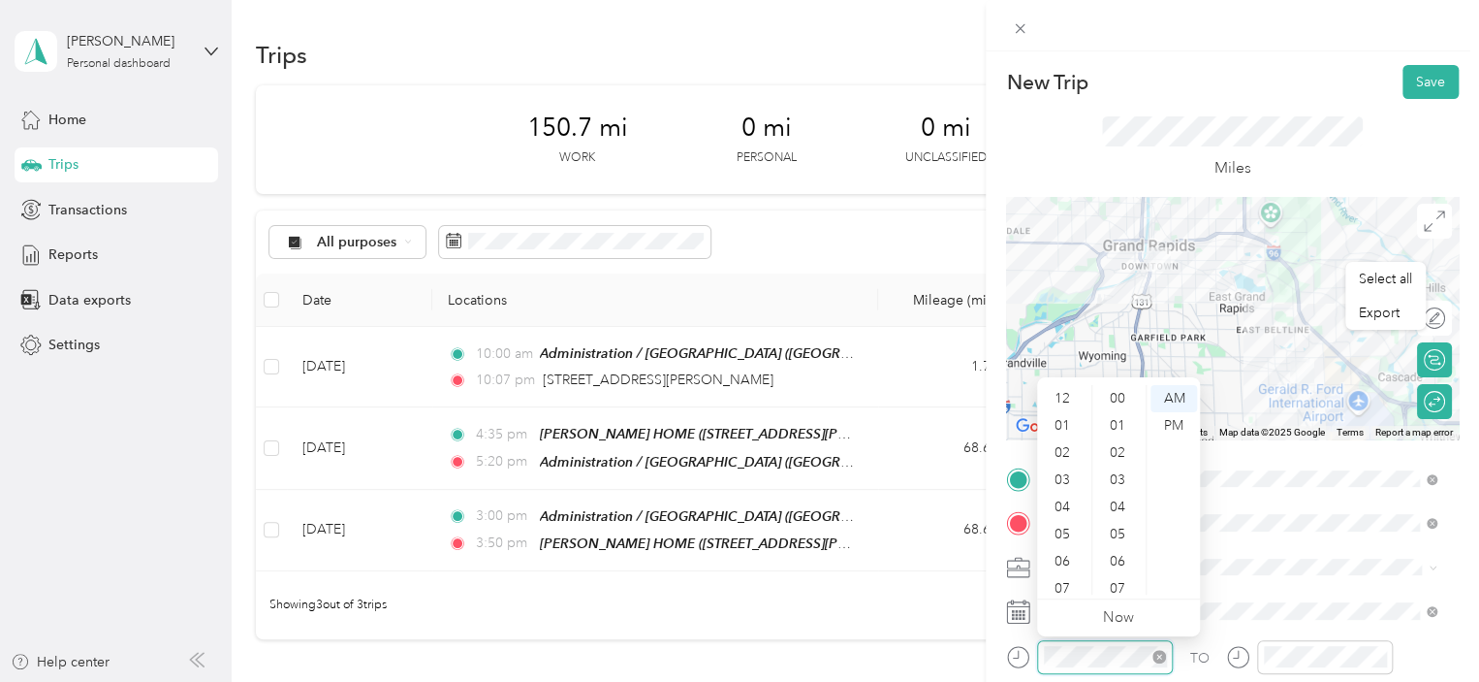
scroll to position [116, 0]
click at [1059, 419] on div "03" at bounding box center [1064, 422] width 47 height 27
click at [1166, 419] on div "PM" at bounding box center [1174, 425] width 47 height 27
click at [1171, 420] on div "PM" at bounding box center [1174, 425] width 47 height 27
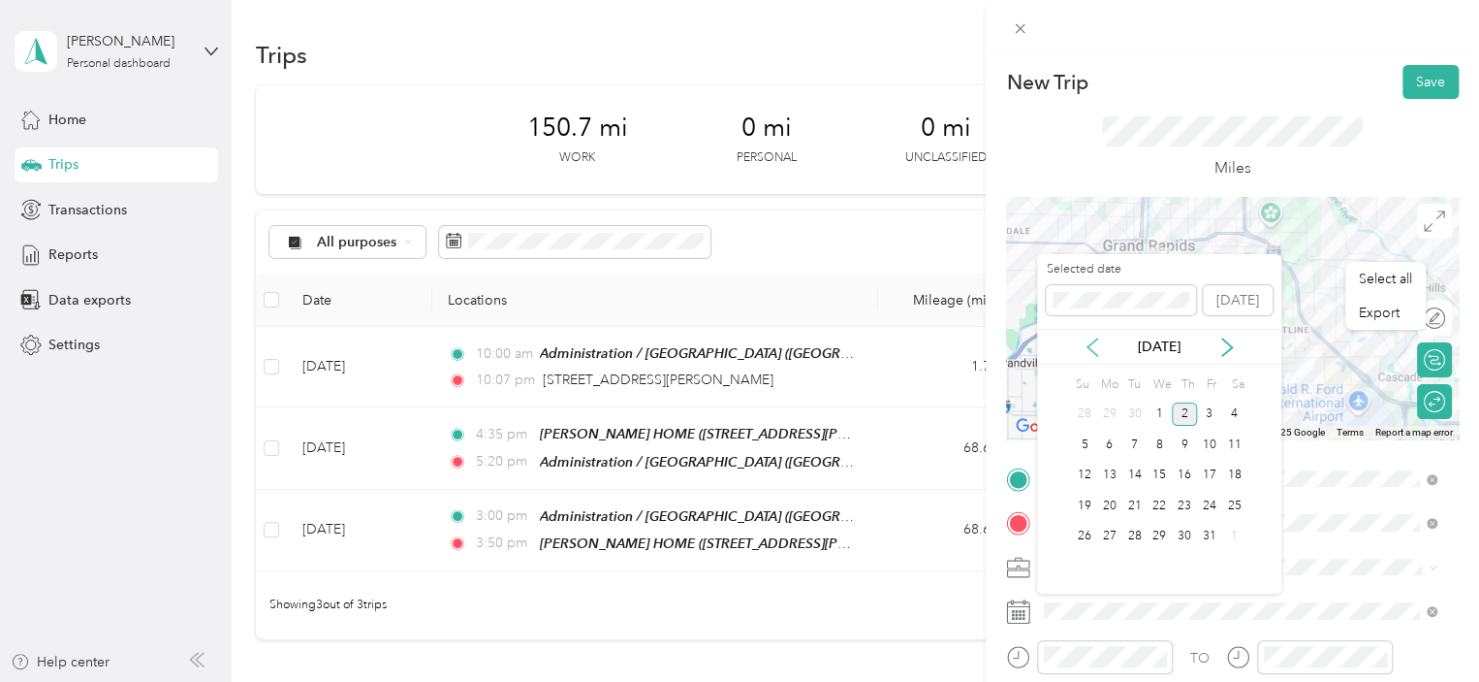
click at [1092, 344] on icon at bounding box center [1092, 346] width 19 height 19
click at [1218, 350] on icon at bounding box center [1227, 346] width 19 height 19
click at [1131, 411] on div "30" at bounding box center [1135, 414] width 25 height 24
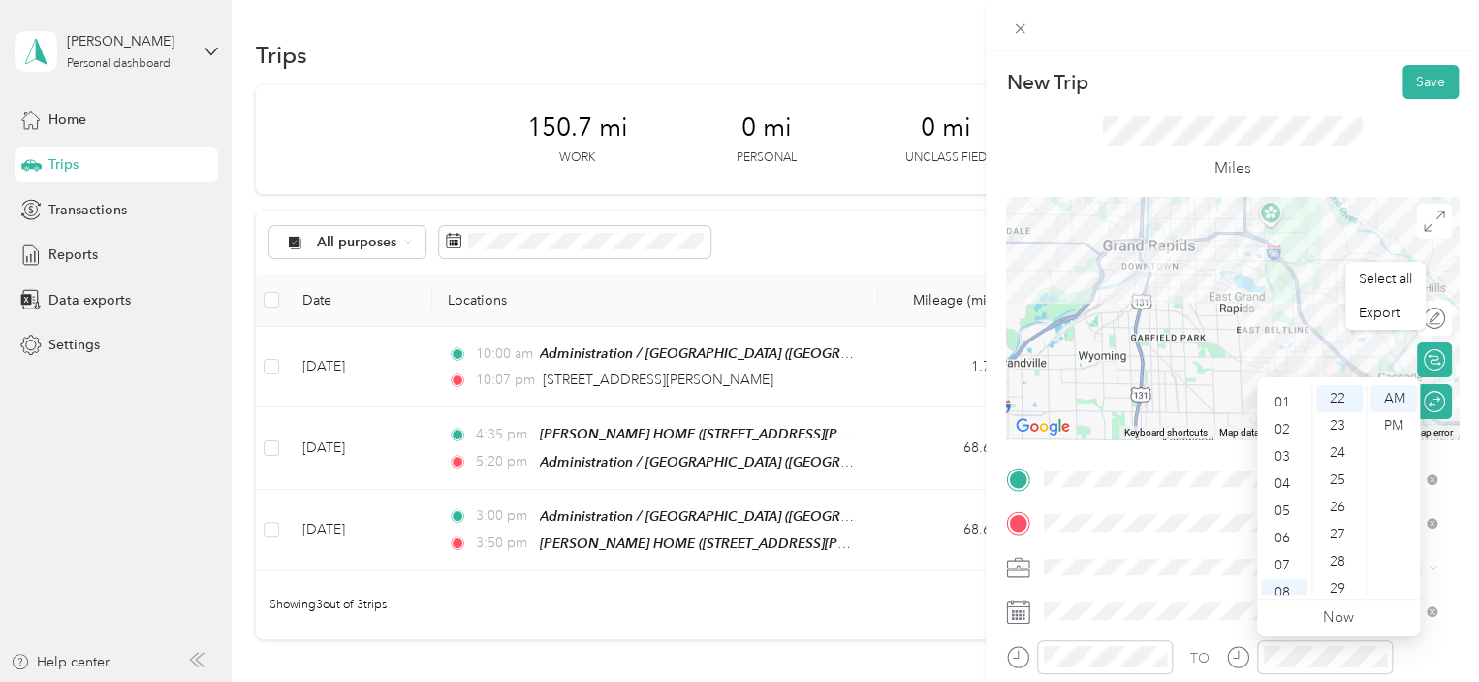
scroll to position [7, 0]
click at [1288, 472] on div "03" at bounding box center [1284, 473] width 47 height 27
click at [1338, 588] on div "50" at bounding box center [1339, 586] width 47 height 27
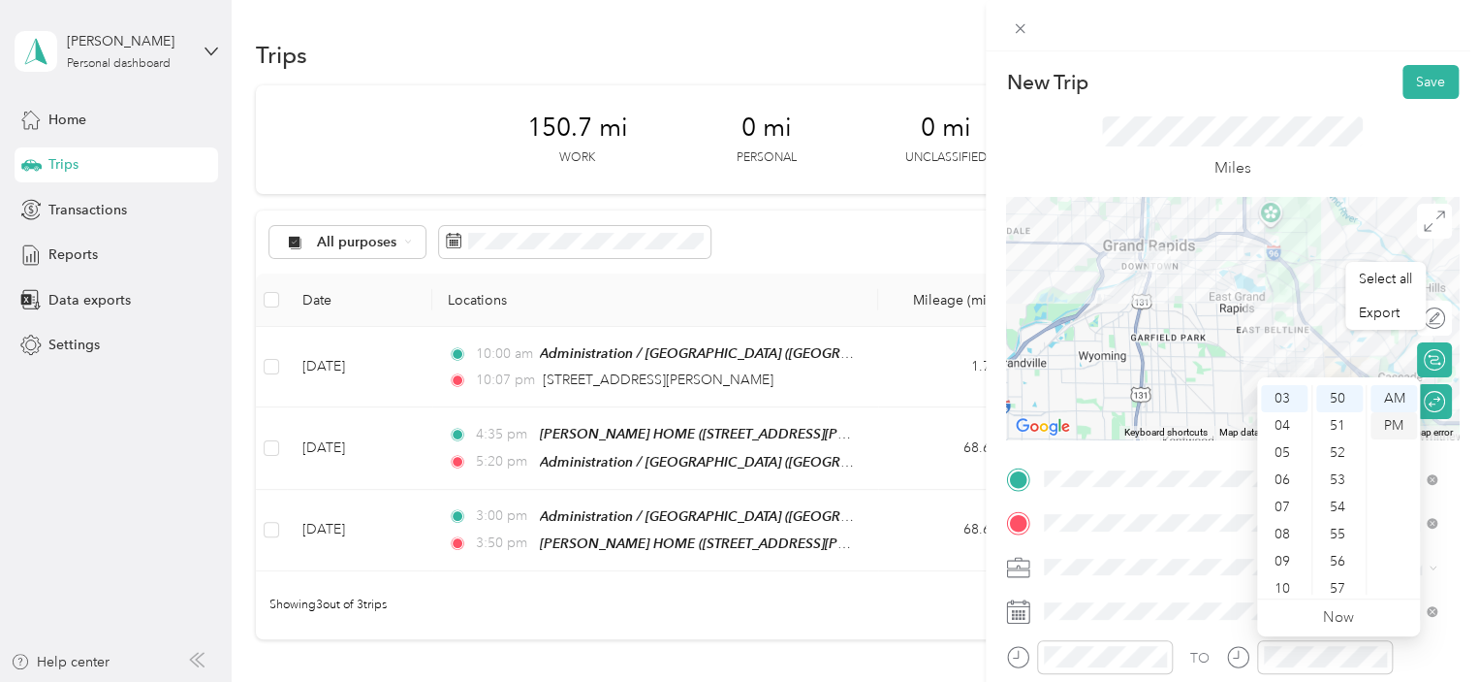
click at [1404, 424] on div "PM" at bounding box center [1394, 425] width 47 height 27
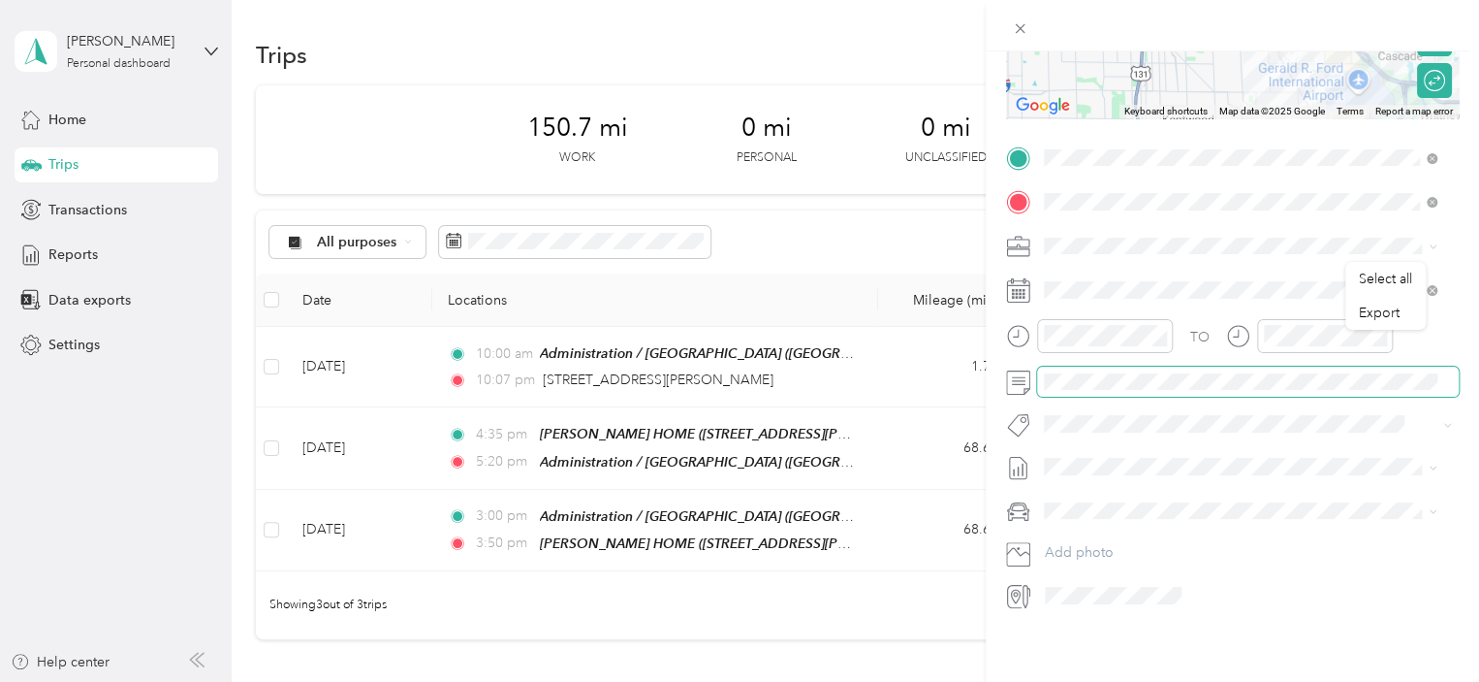
scroll to position [0, 0]
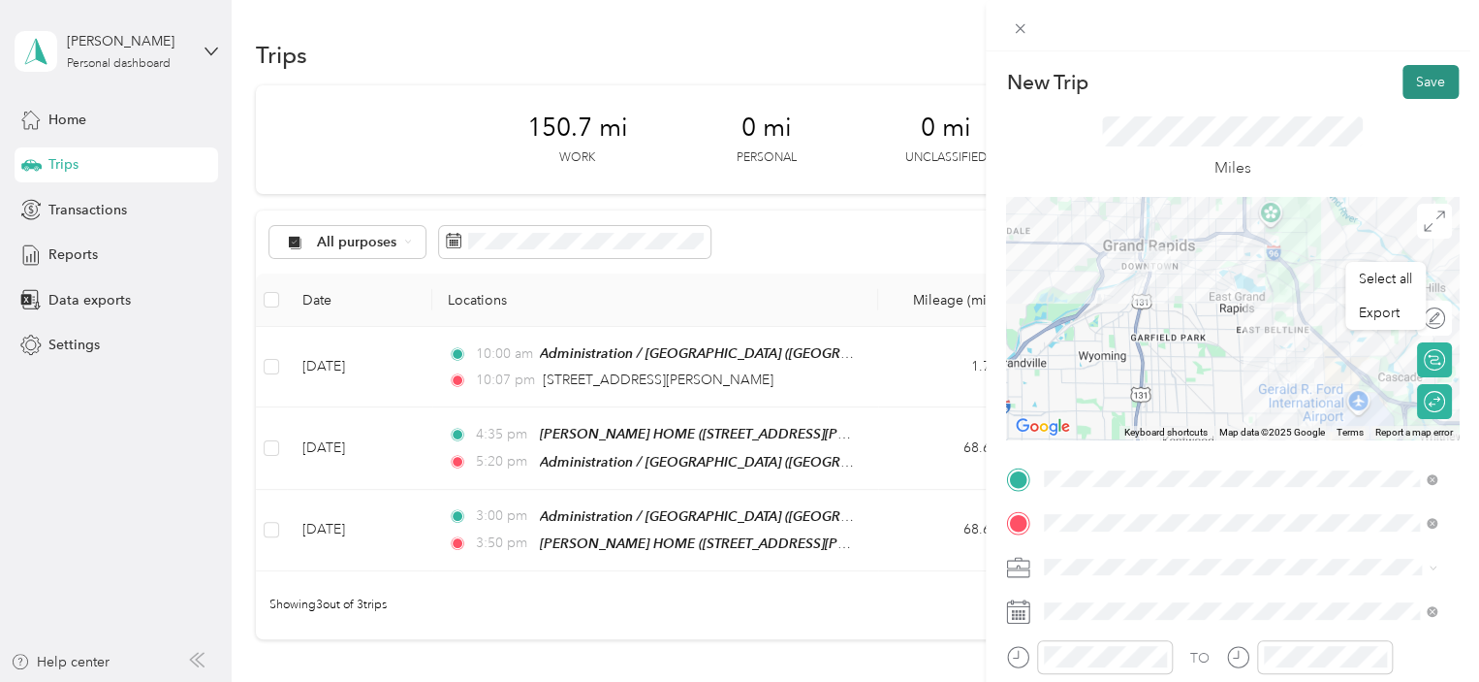
click at [1421, 84] on button "Save" at bounding box center [1431, 82] width 56 height 34
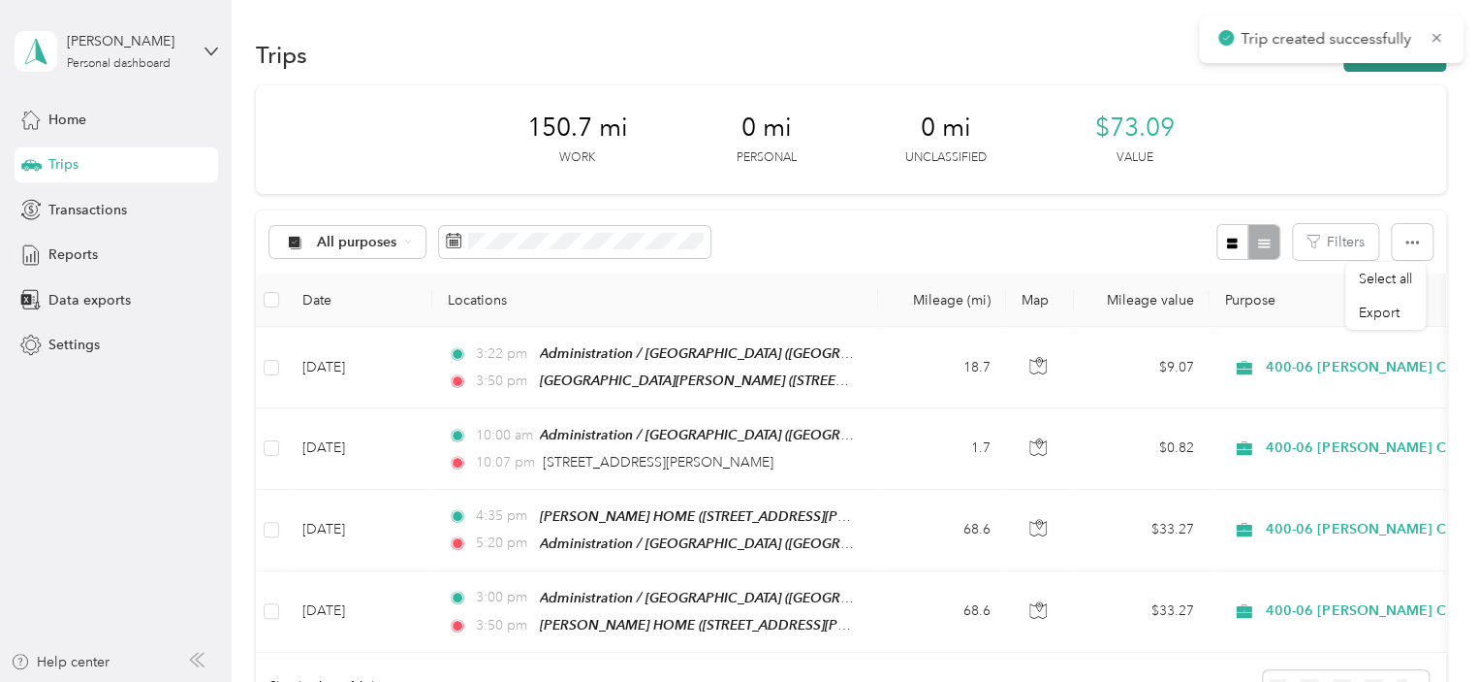
click at [1385, 67] on button "New trip" at bounding box center [1395, 55] width 103 height 34
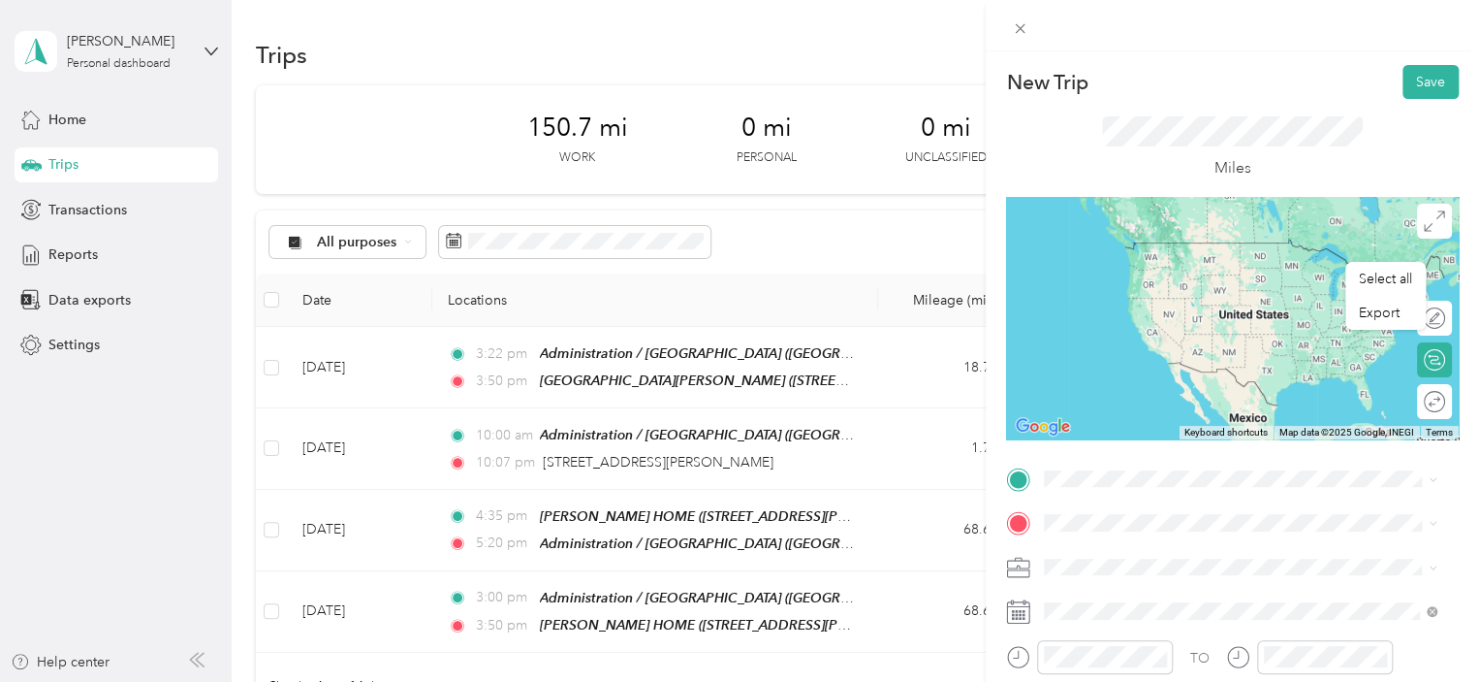
click at [1157, 267] on span "[STREET_ADDRESS][US_STATE]" at bounding box center [1178, 271] width 194 height 16
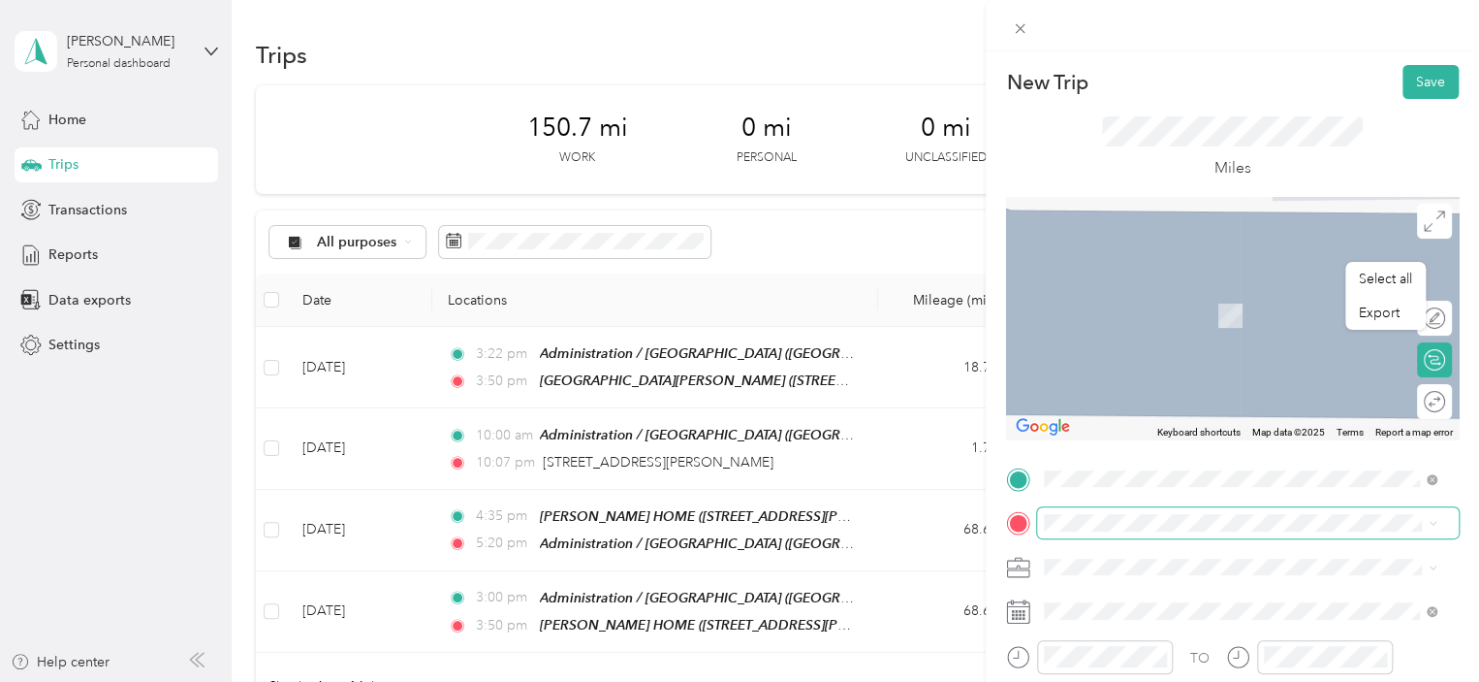
click at [1094, 530] on span at bounding box center [1248, 522] width 422 height 31
click at [1180, 321] on span "[GEOGRAPHIC_DATA], [US_STATE], [GEOGRAPHIC_DATA]" at bounding box center [1192, 338] width 222 height 37
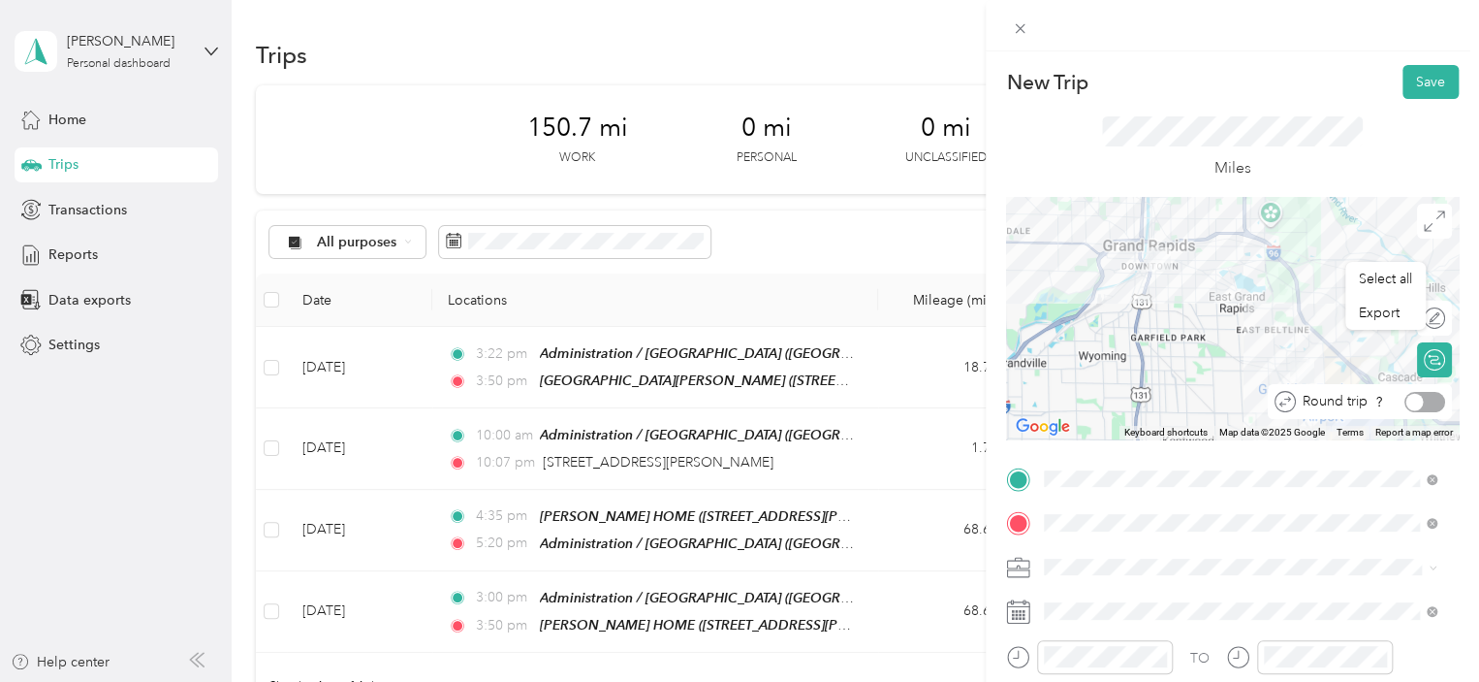
click at [1413, 401] on div at bounding box center [1425, 402] width 41 height 20
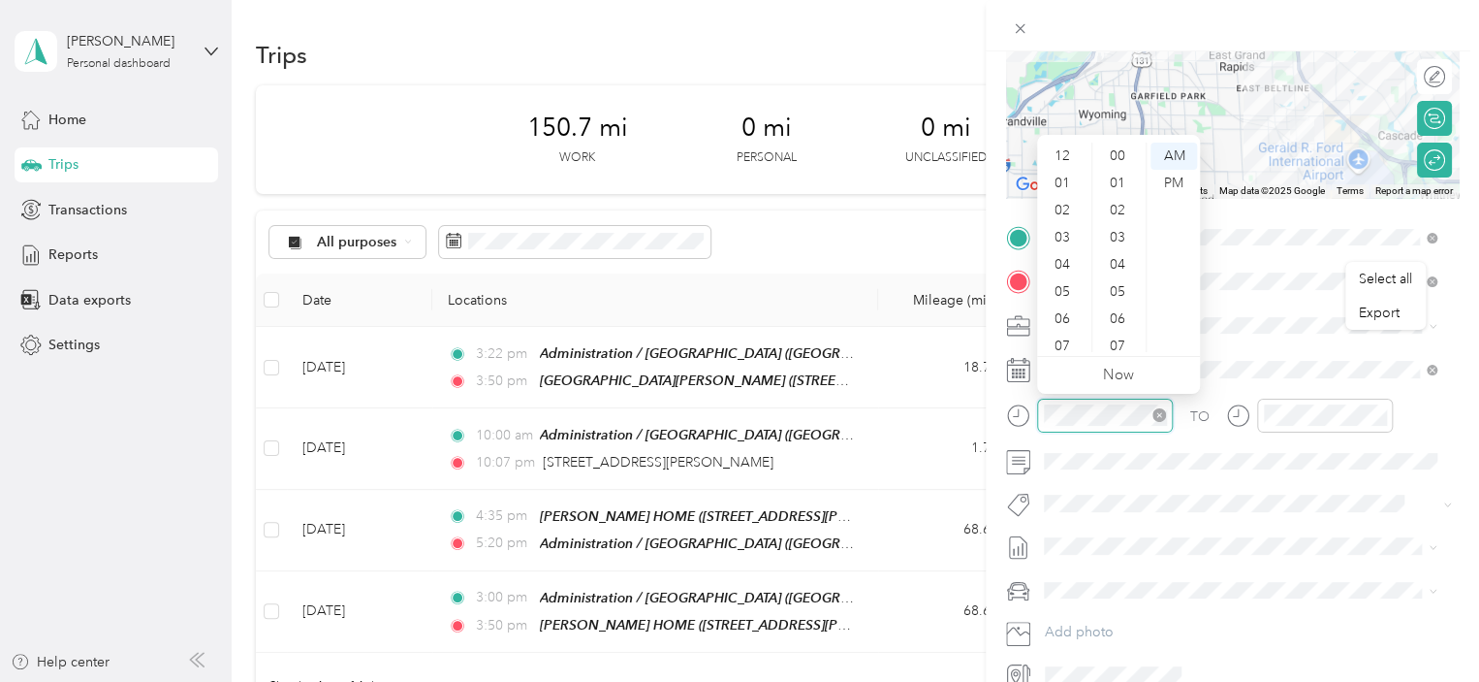
scroll to position [116, 0]
click at [1060, 152] on div "04" at bounding box center [1064, 148] width 47 height 27
click at [1136, 352] on div "12 01 02 03 04 05 06 07 08 09 10 11 00 01 02 03 04 05 06 07 08 09 10 11 12 13 1…" at bounding box center [1118, 247] width 163 height 217
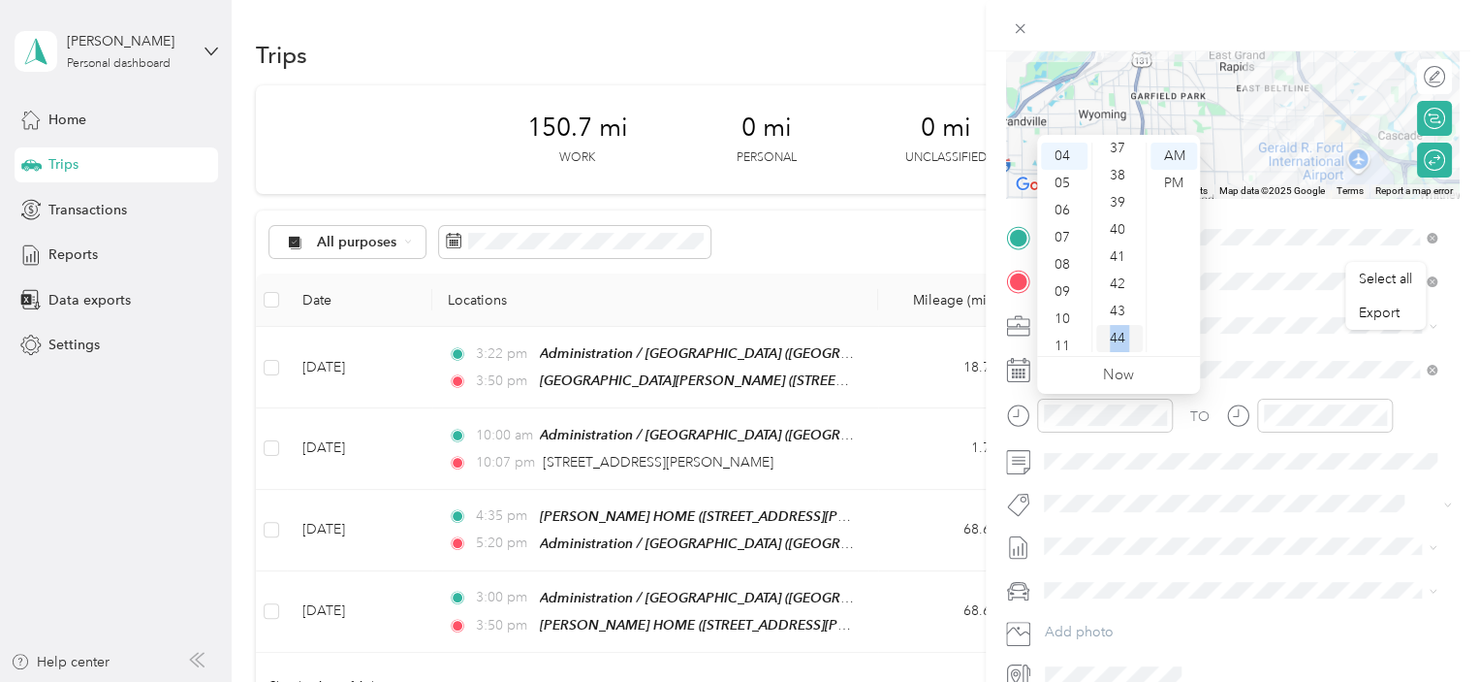
click at [1134, 342] on div "44" at bounding box center [1119, 338] width 47 height 27
click at [1120, 181] on div "45" at bounding box center [1119, 183] width 47 height 27
click at [1171, 182] on div "PM" at bounding box center [1174, 183] width 47 height 27
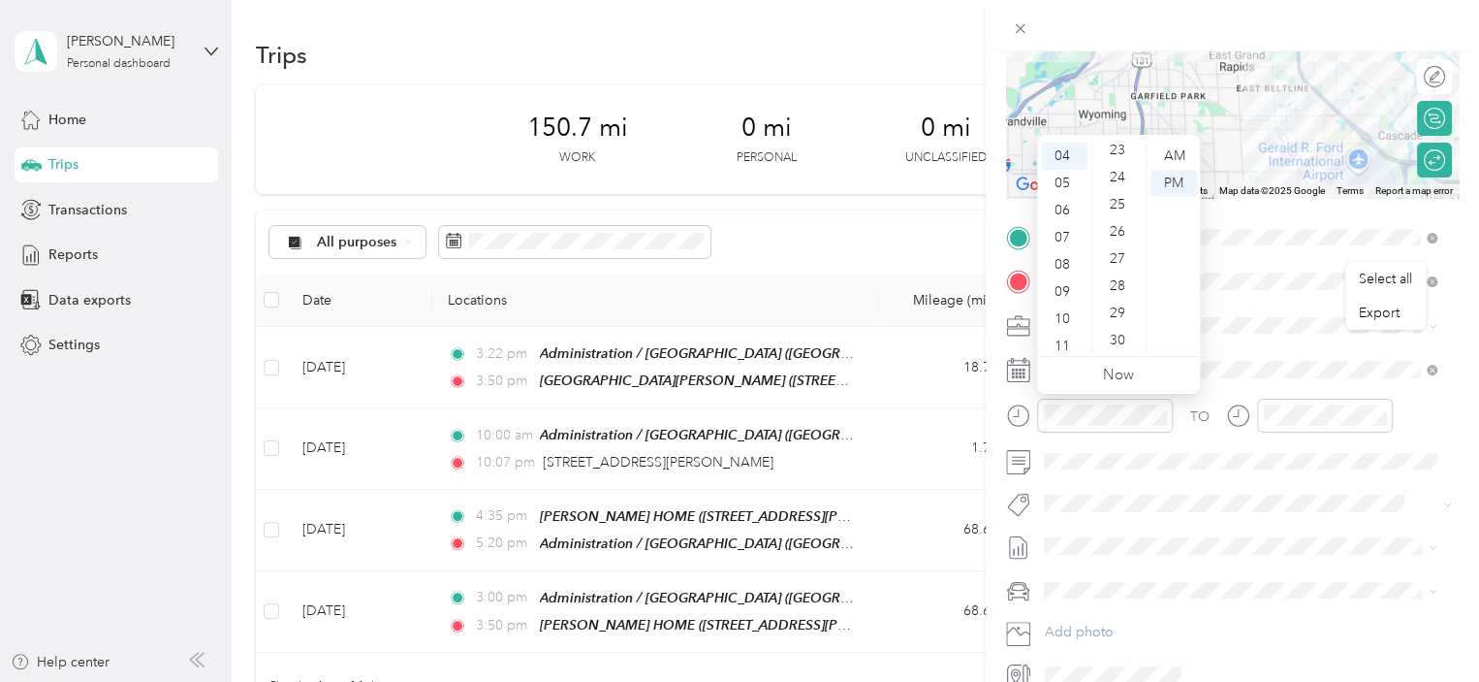
scroll to position [626, 0]
click at [1119, 341] on div "30" at bounding box center [1119, 344] width 47 height 27
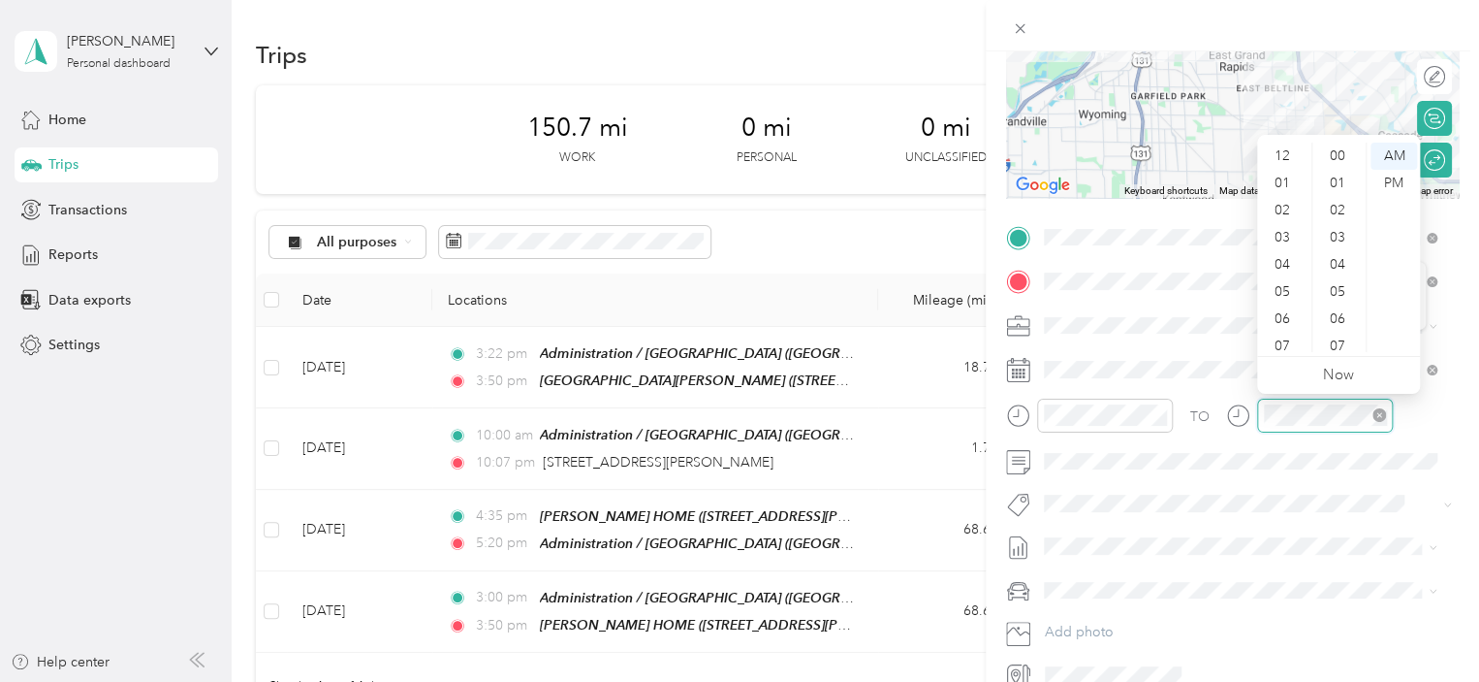
scroll to position [116, 0]
click at [1281, 174] on div "05" at bounding box center [1284, 175] width 47 height 27
click at [1343, 154] on div "00" at bounding box center [1339, 156] width 47 height 27
click at [1405, 182] on div "PM" at bounding box center [1394, 183] width 47 height 27
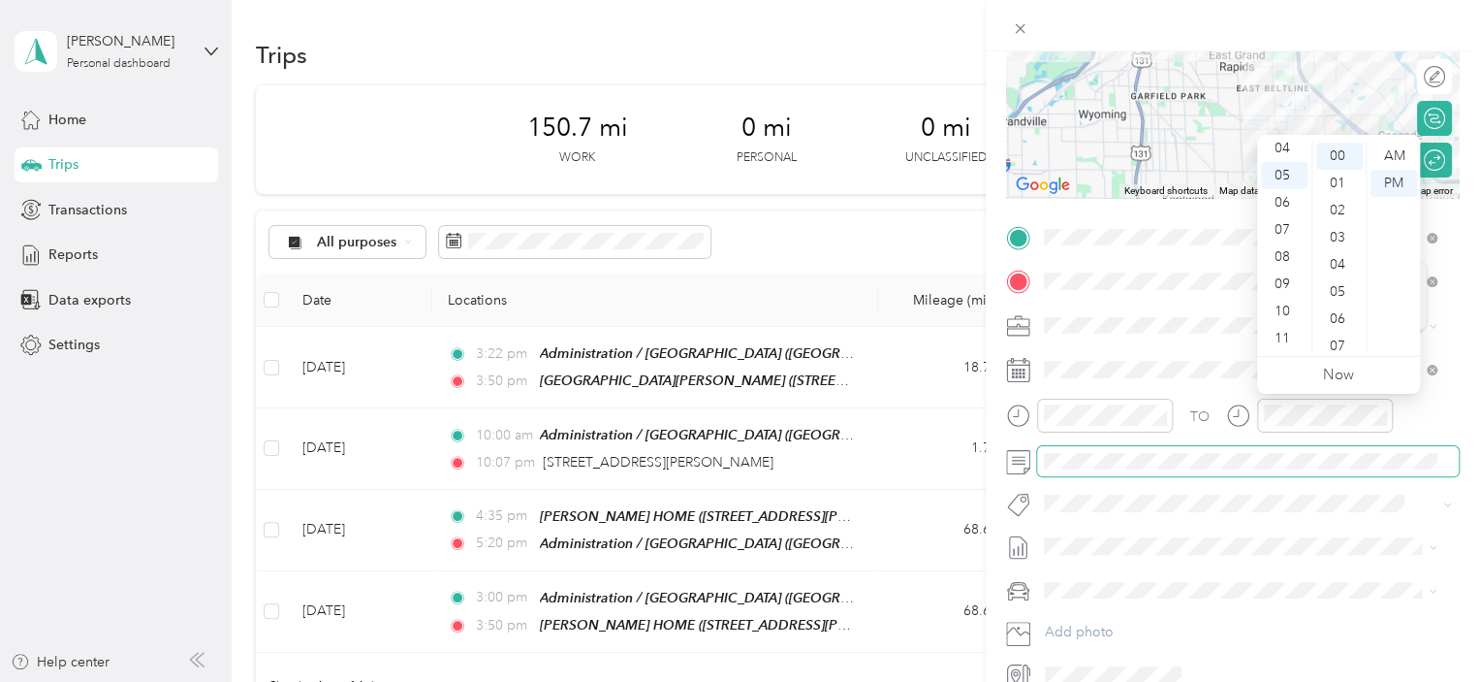
click at [1121, 469] on span at bounding box center [1248, 461] width 422 height 31
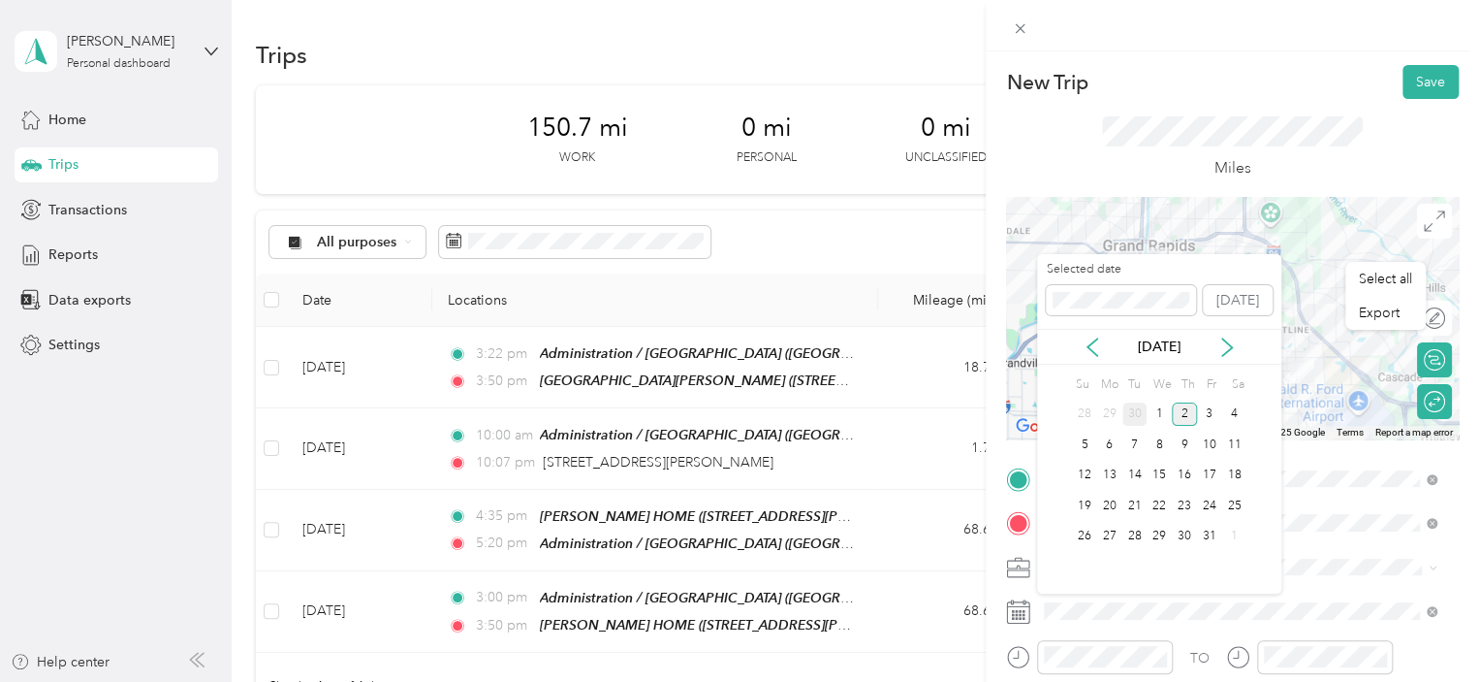
click at [1138, 412] on div "30" at bounding box center [1135, 414] width 25 height 24
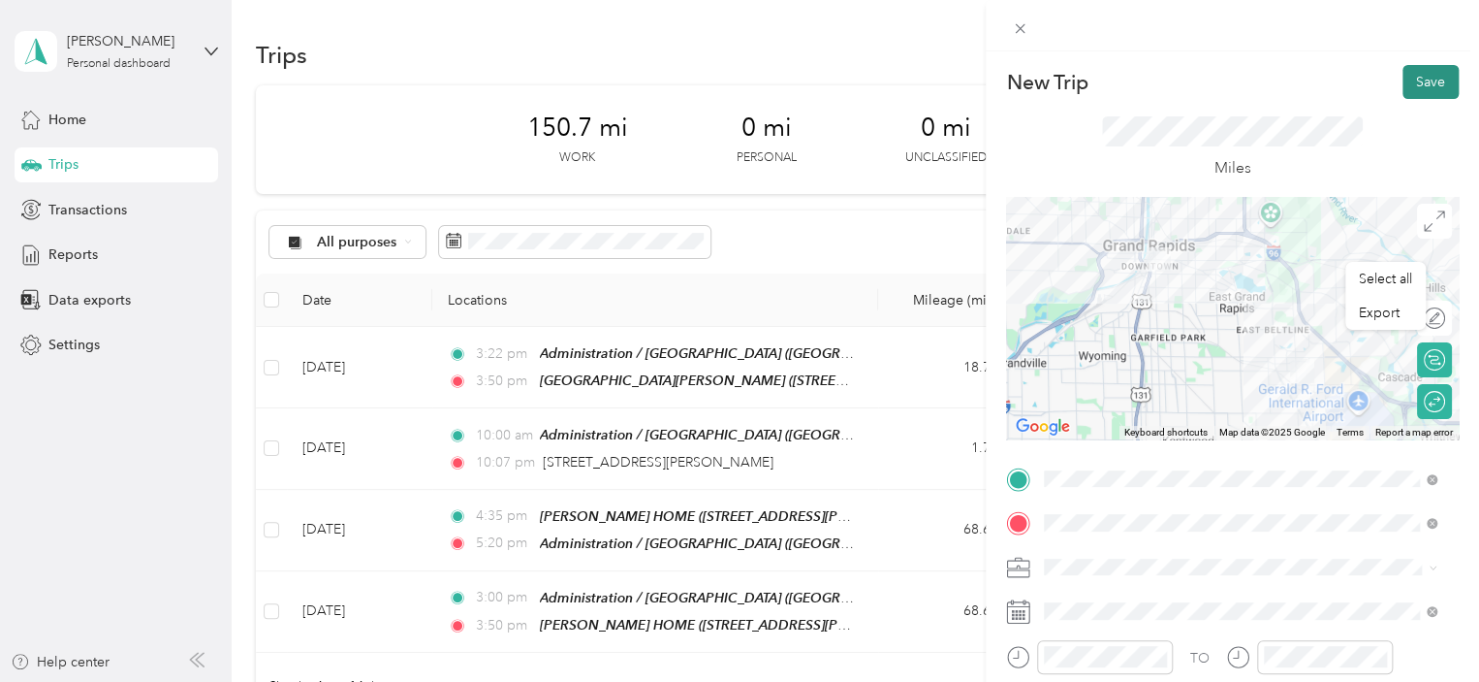
click at [1406, 76] on button "Save" at bounding box center [1431, 82] width 56 height 34
